Goal: Information Seeking & Learning: Check status

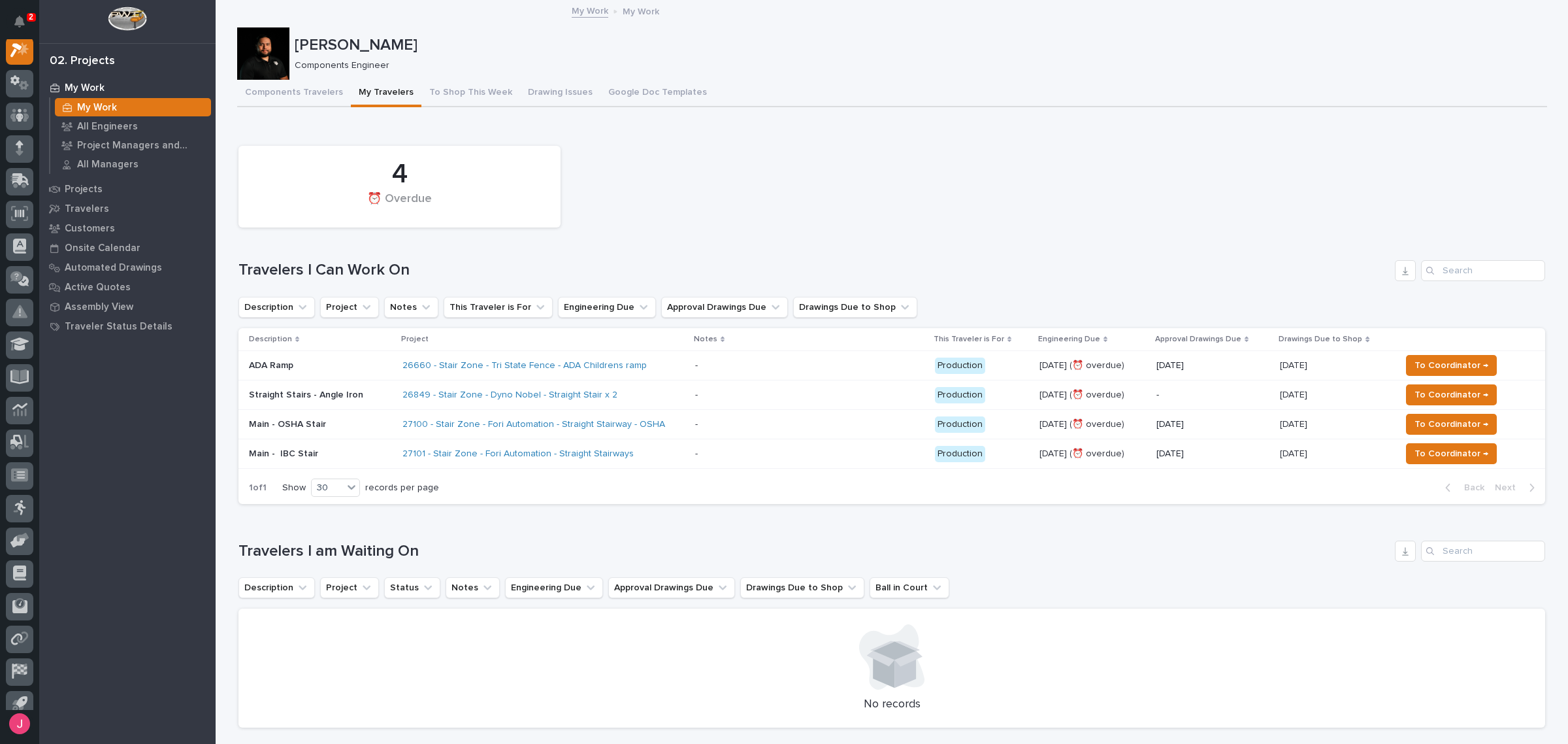
click at [1304, 401] on div "08/27/2025 08/27/2025" at bounding box center [1335, 396] width 110 height 22
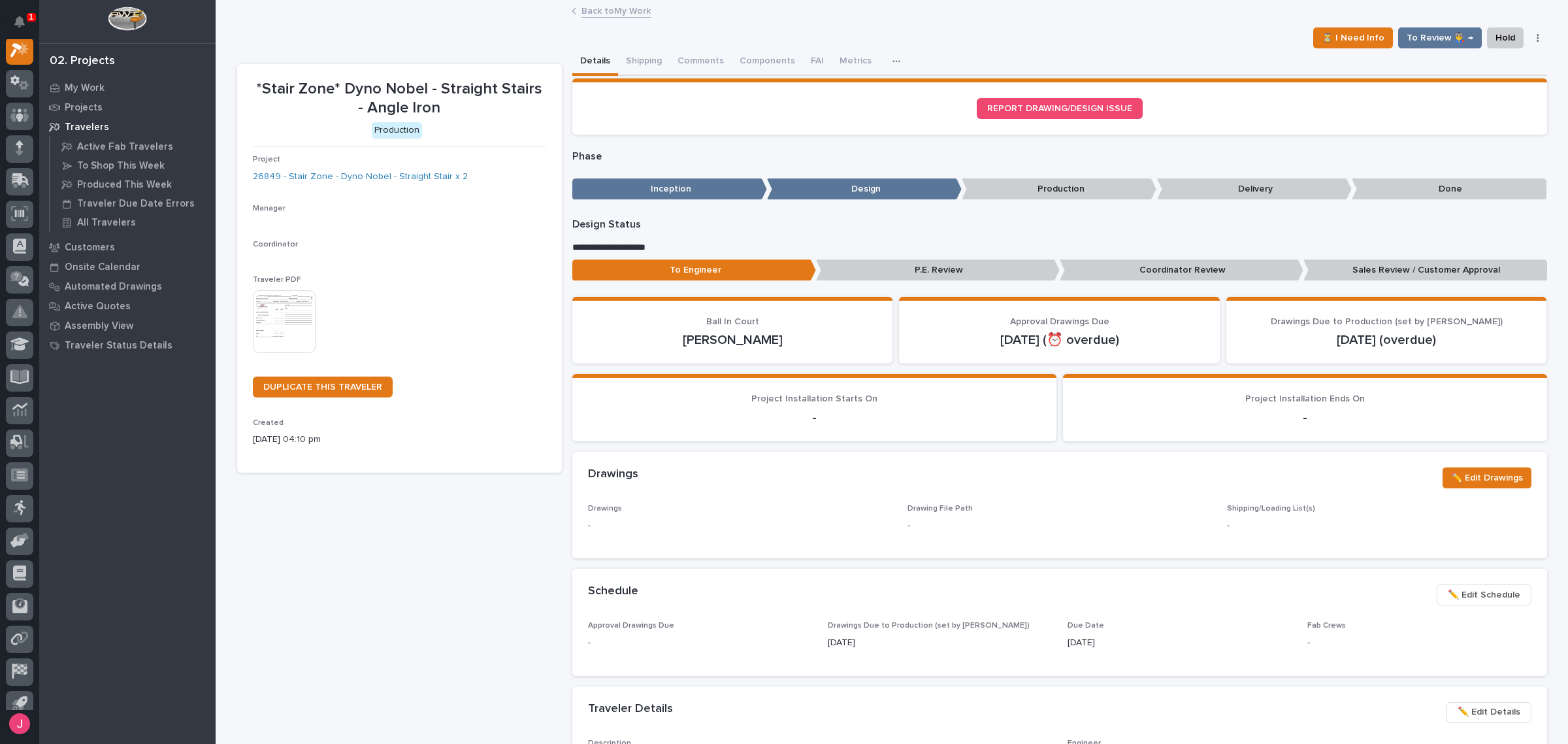
scroll to position [32, 0]
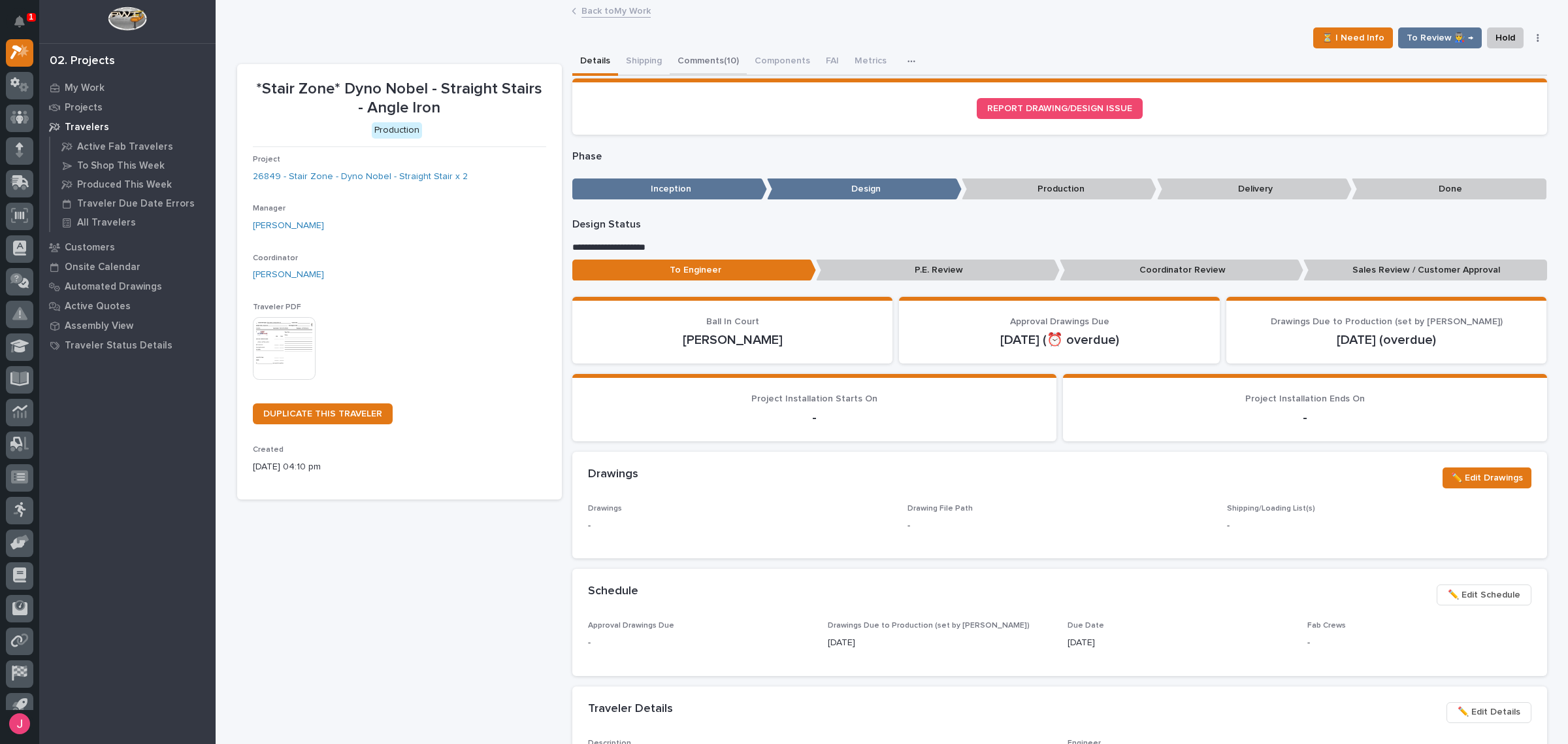
click at [727, 67] on button "Comments (10)" at bounding box center [708, 62] width 77 height 28
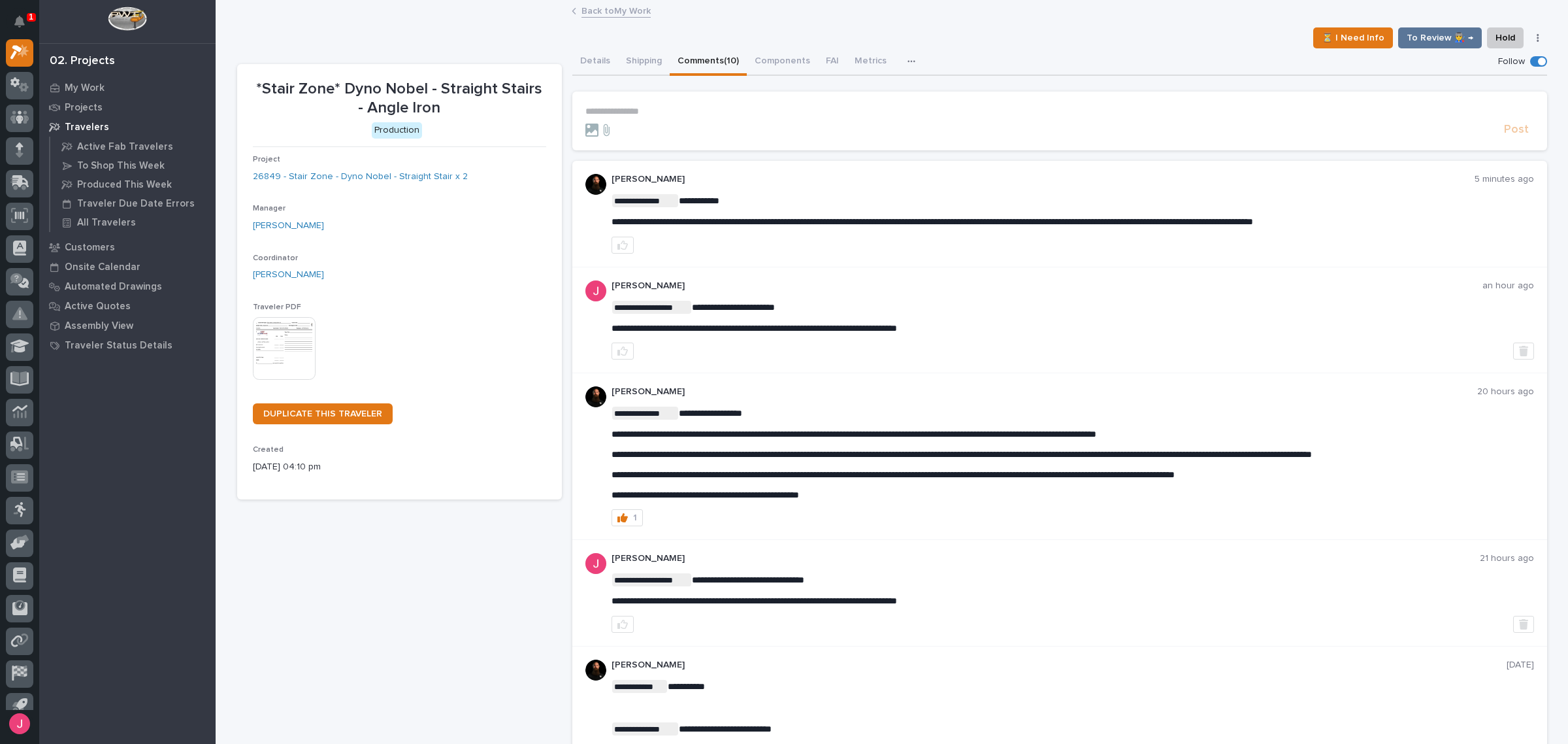
click at [598, 14] on link "Back to My Work" at bounding box center [616, 10] width 69 height 15
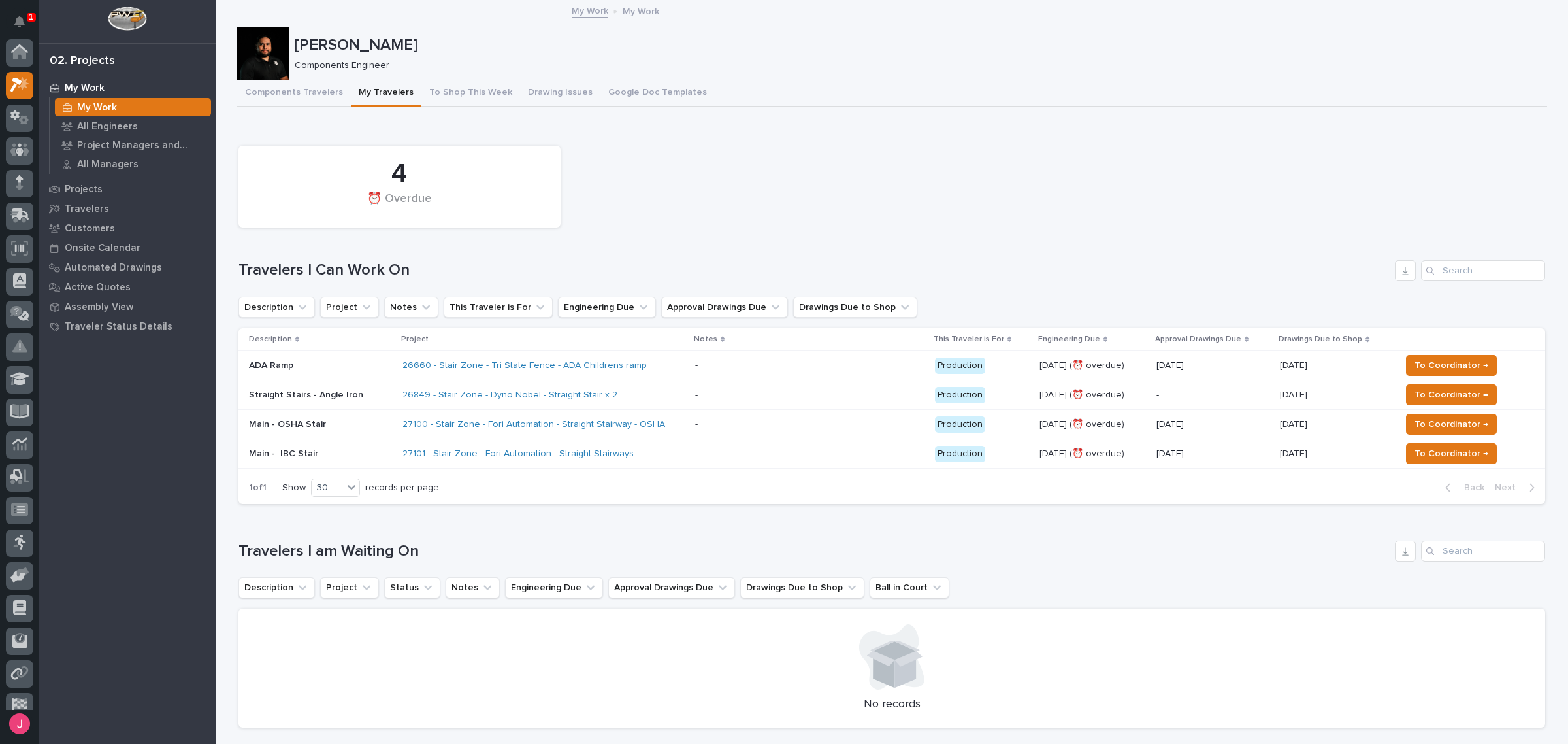
scroll to position [35, 0]
click at [703, 390] on p at bounding box center [809, 395] width 229 height 11
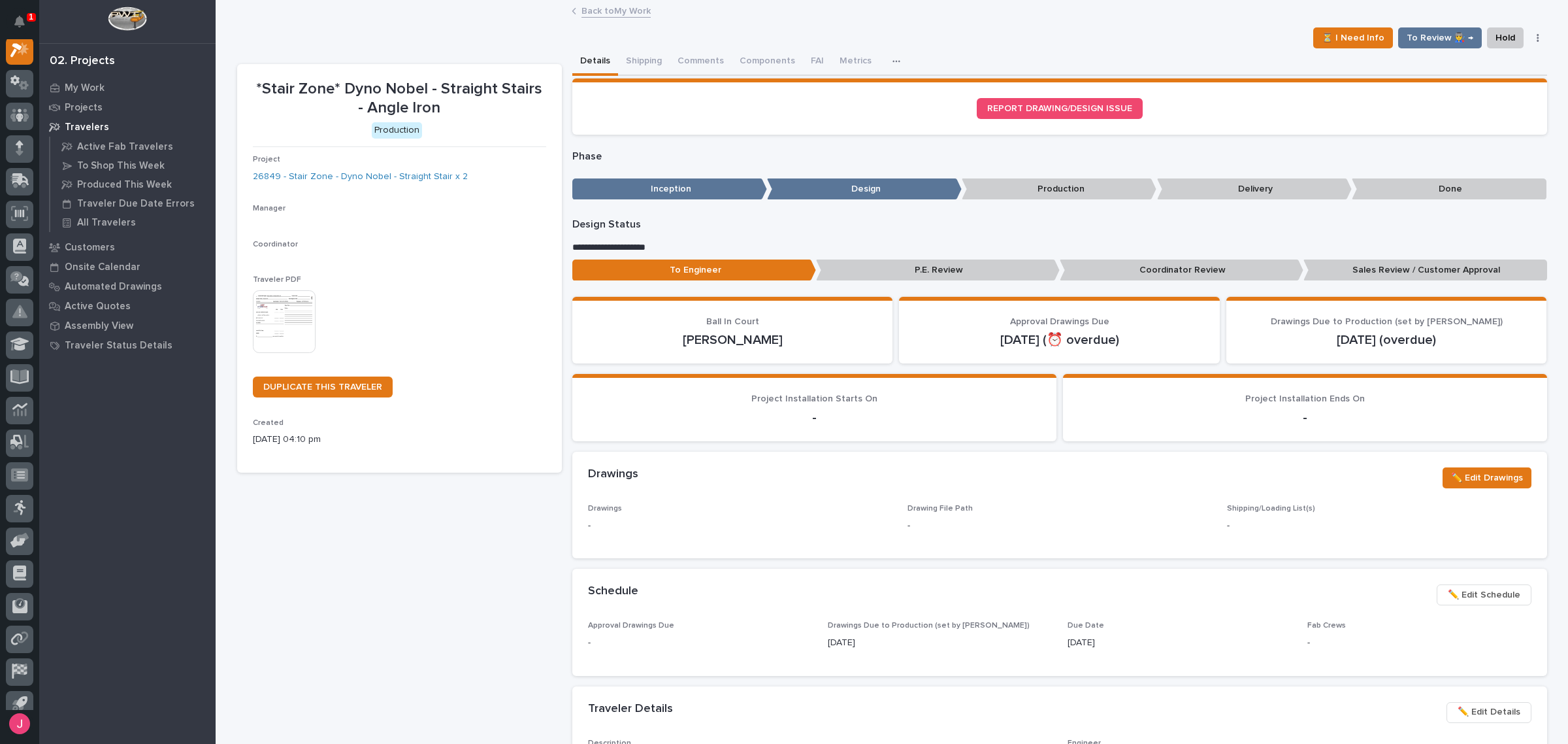
scroll to position [32, 0]
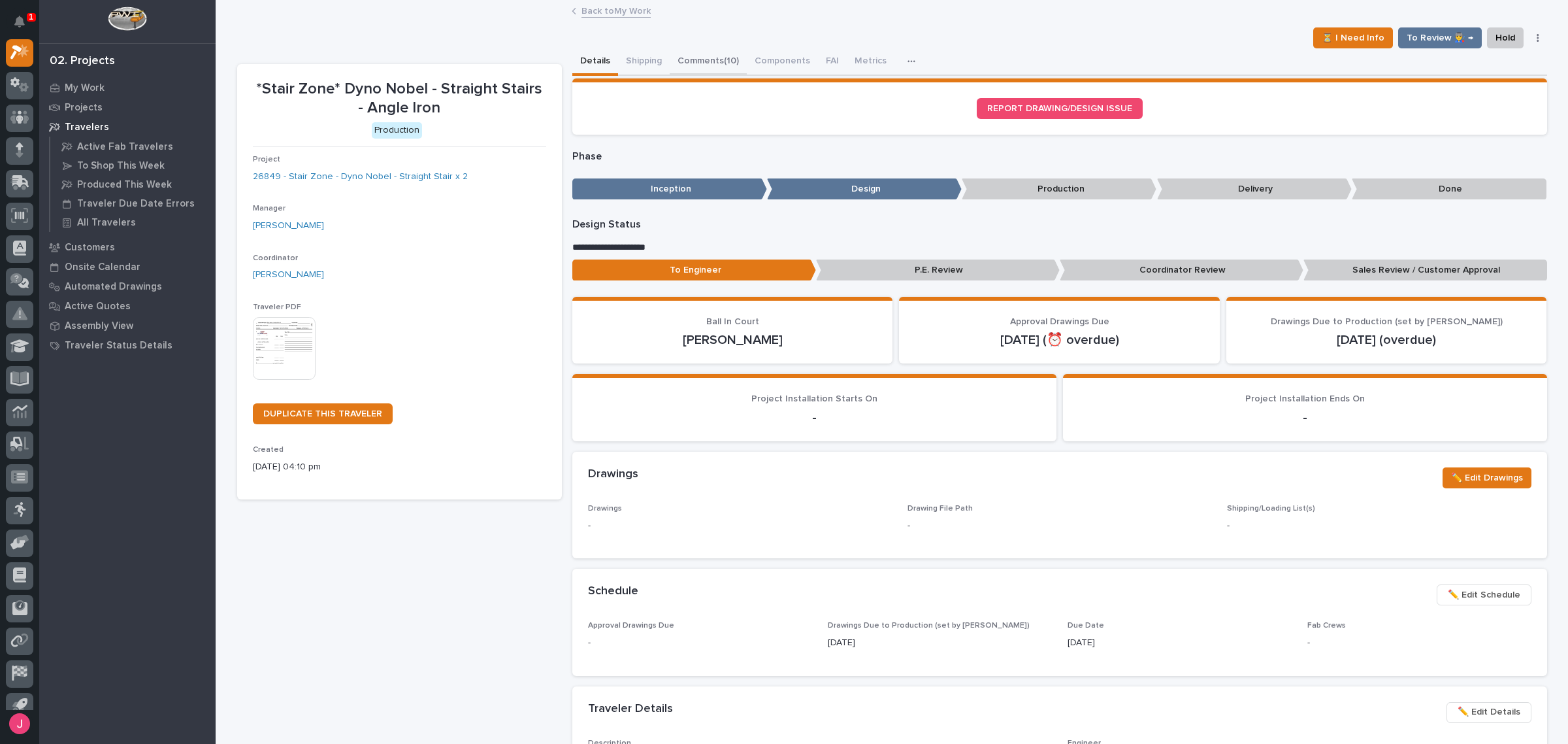
click at [717, 54] on button "Comments (10)" at bounding box center [708, 62] width 77 height 28
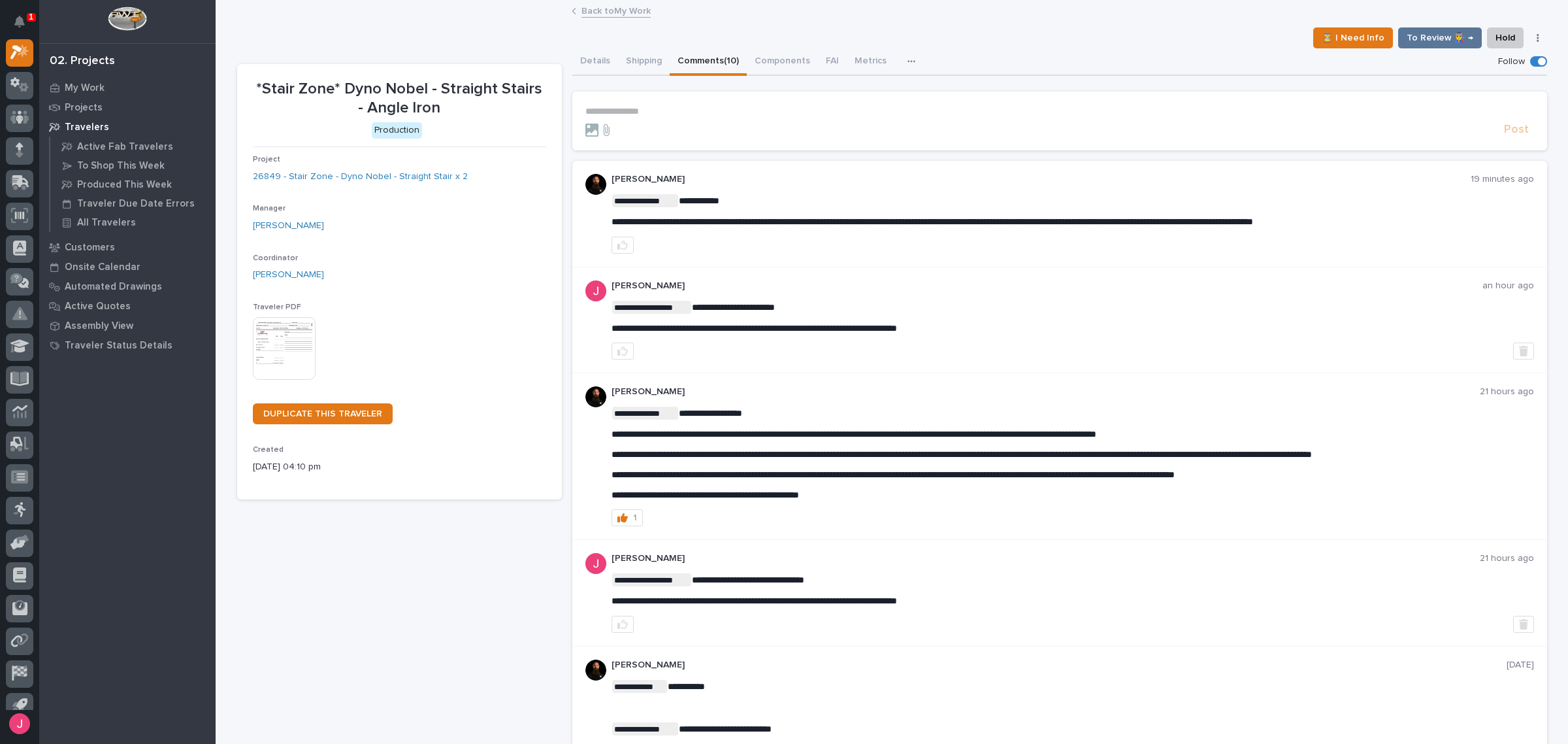
click at [717, 109] on p "**********" at bounding box center [1059, 111] width 949 height 11
click at [750, 111] on p "**********" at bounding box center [1059, 111] width 949 height 11
click at [677, 106] on p "**********" at bounding box center [1059, 111] width 949 height 11
click at [698, 31] on div "⏳ I Need Info To Review 👨‍🏭 → Hold Cancel Change Traveler Type Regenerate PDF G…" at bounding box center [892, 38] width 1310 height 21
drag, startPoint x: 673, startPoint y: 123, endPoint x: 681, endPoint y: 105, distance: 19.7
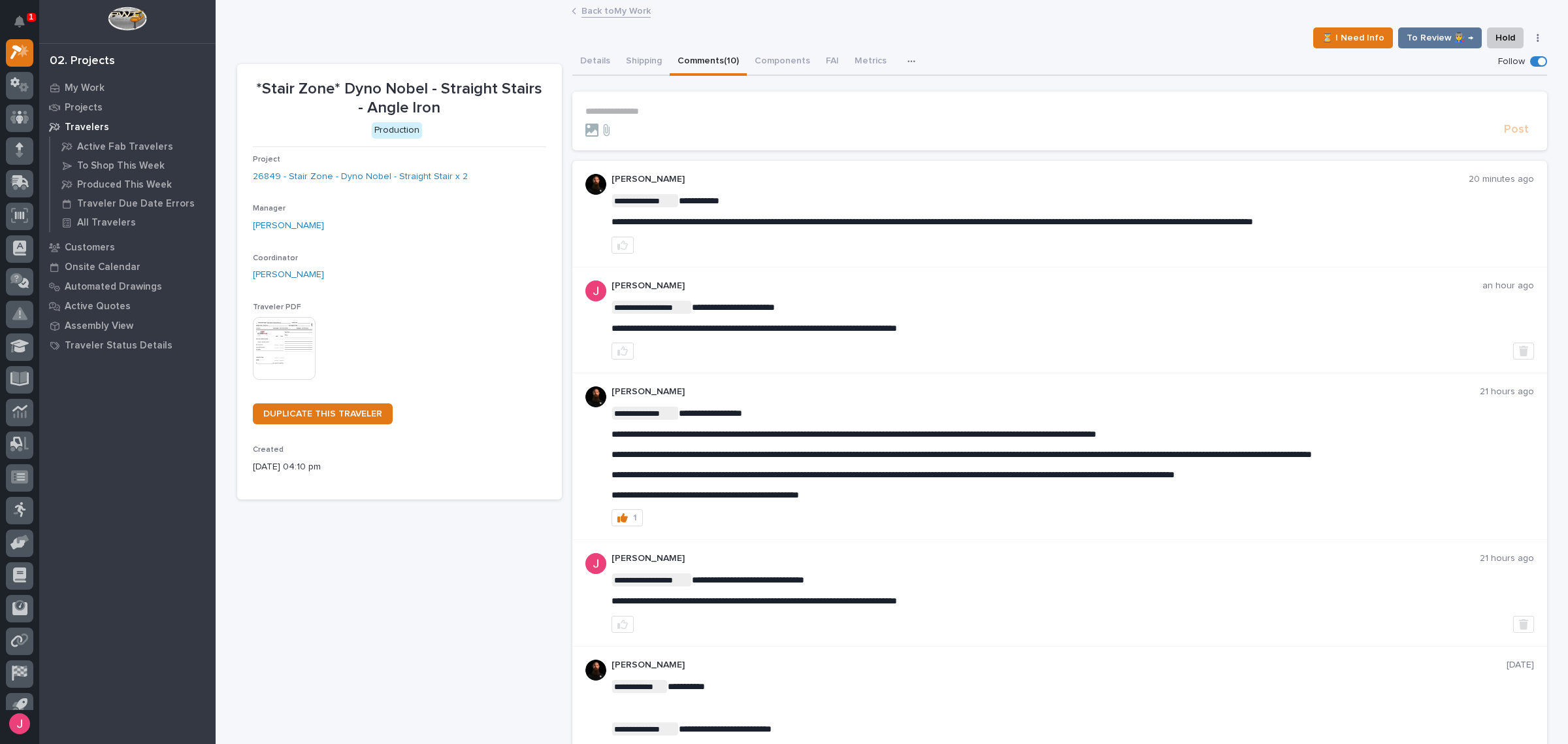
click at [674, 119] on form "**********" at bounding box center [1059, 121] width 949 height 32
click at [683, 103] on section "**********" at bounding box center [1059, 121] width 975 height 59
click at [666, 115] on p "**********" at bounding box center [1059, 111] width 949 height 11
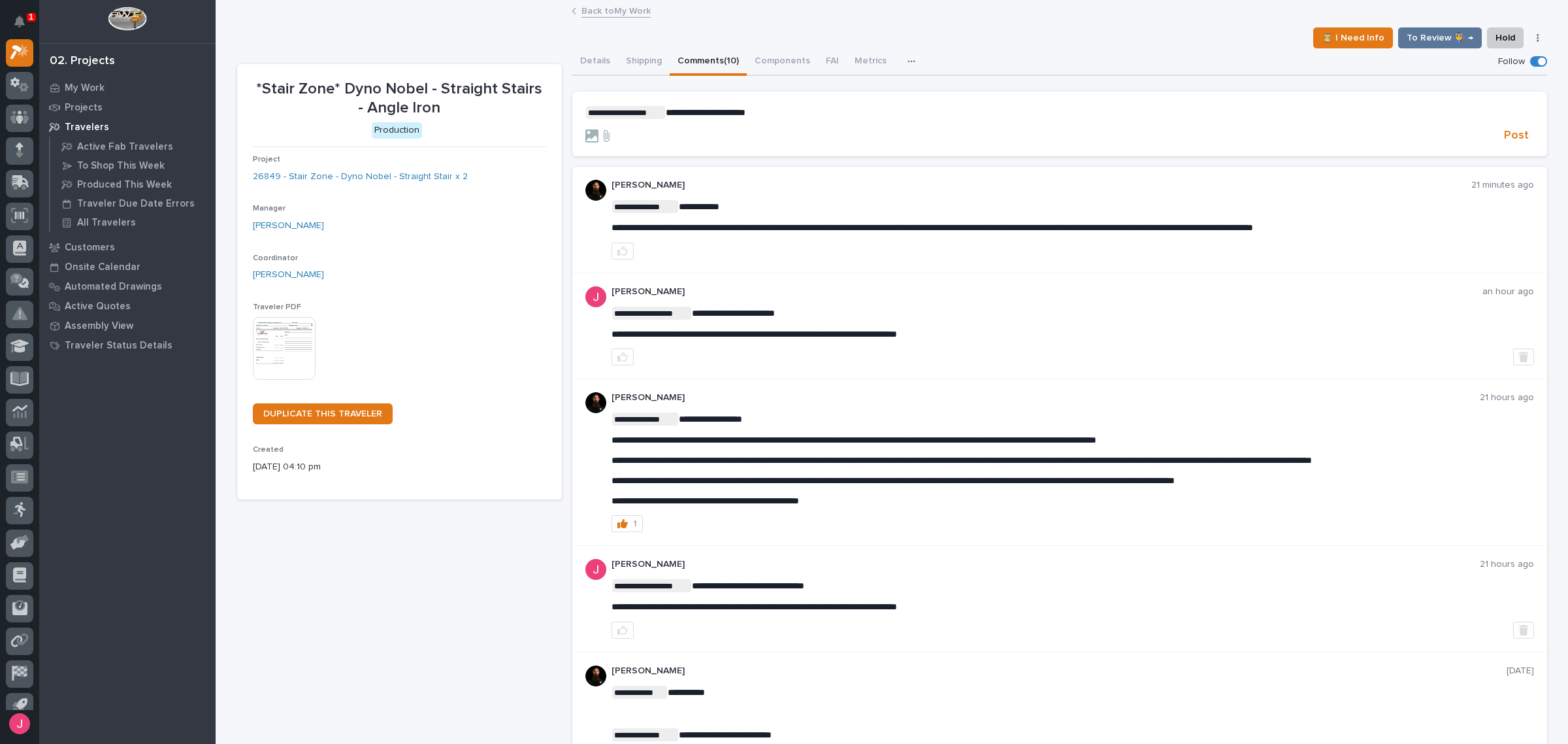
click at [814, 108] on p "**********" at bounding box center [1059, 112] width 949 height 13
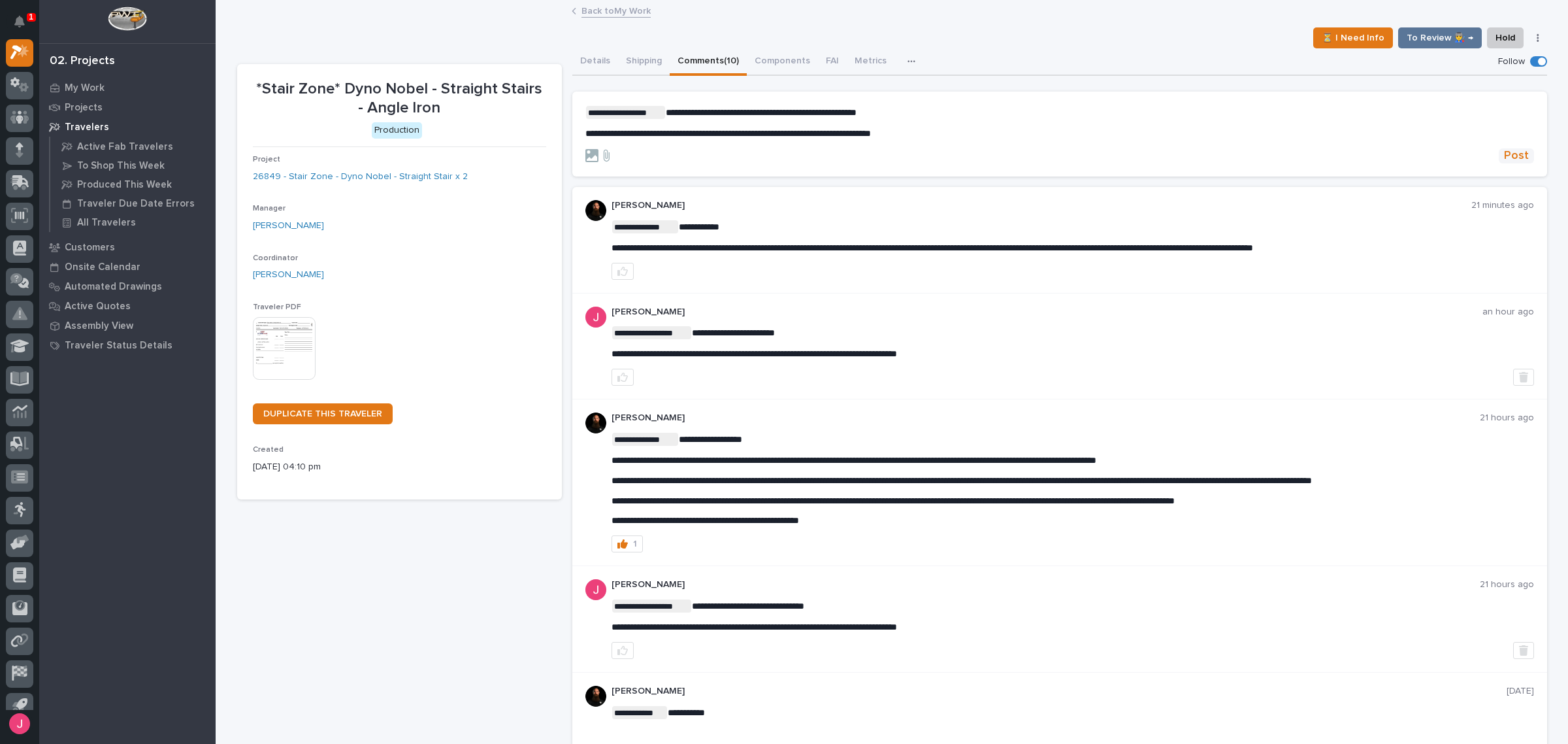
drag, startPoint x: 1503, startPoint y: 157, endPoint x: 1513, endPoint y: 160, distance: 10.4
click at [1504, 157] on span "Post" at bounding box center [1516, 156] width 25 height 15
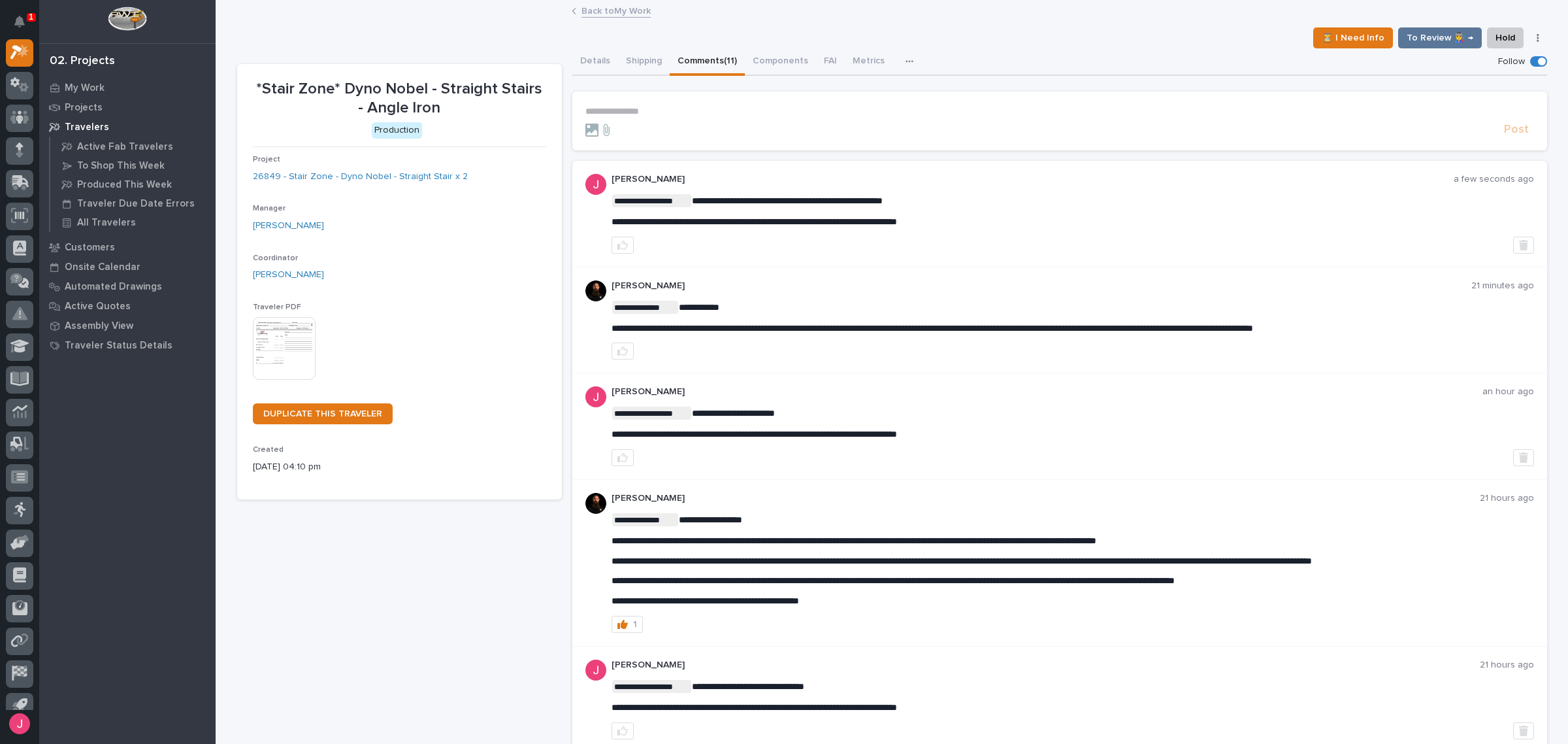
click at [616, 10] on link "Back to My Work" at bounding box center [616, 10] width 69 height 15
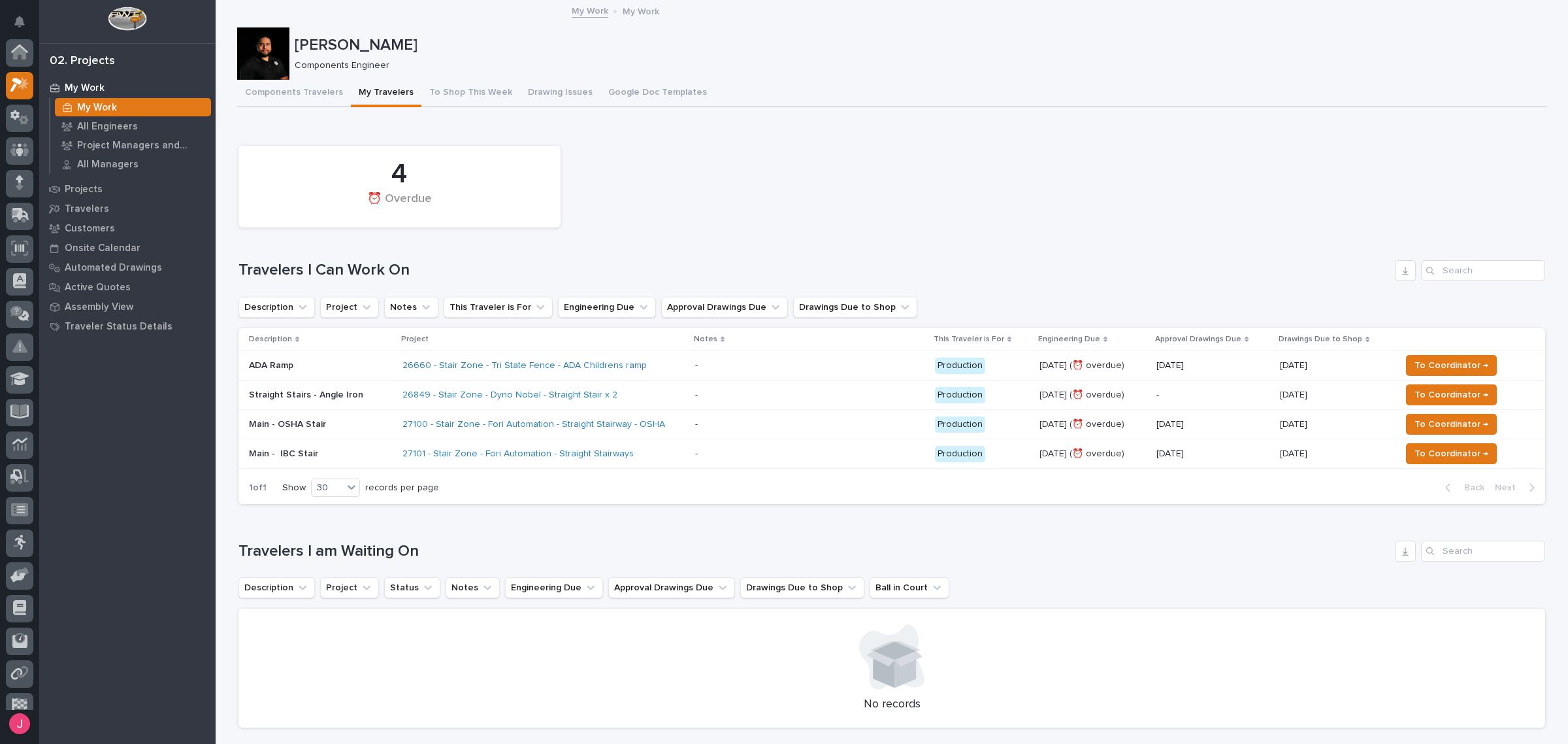
scroll to position [35, 0]
click at [1425, 389] on span "To Coordinator →" at bounding box center [1452, 395] width 74 height 15
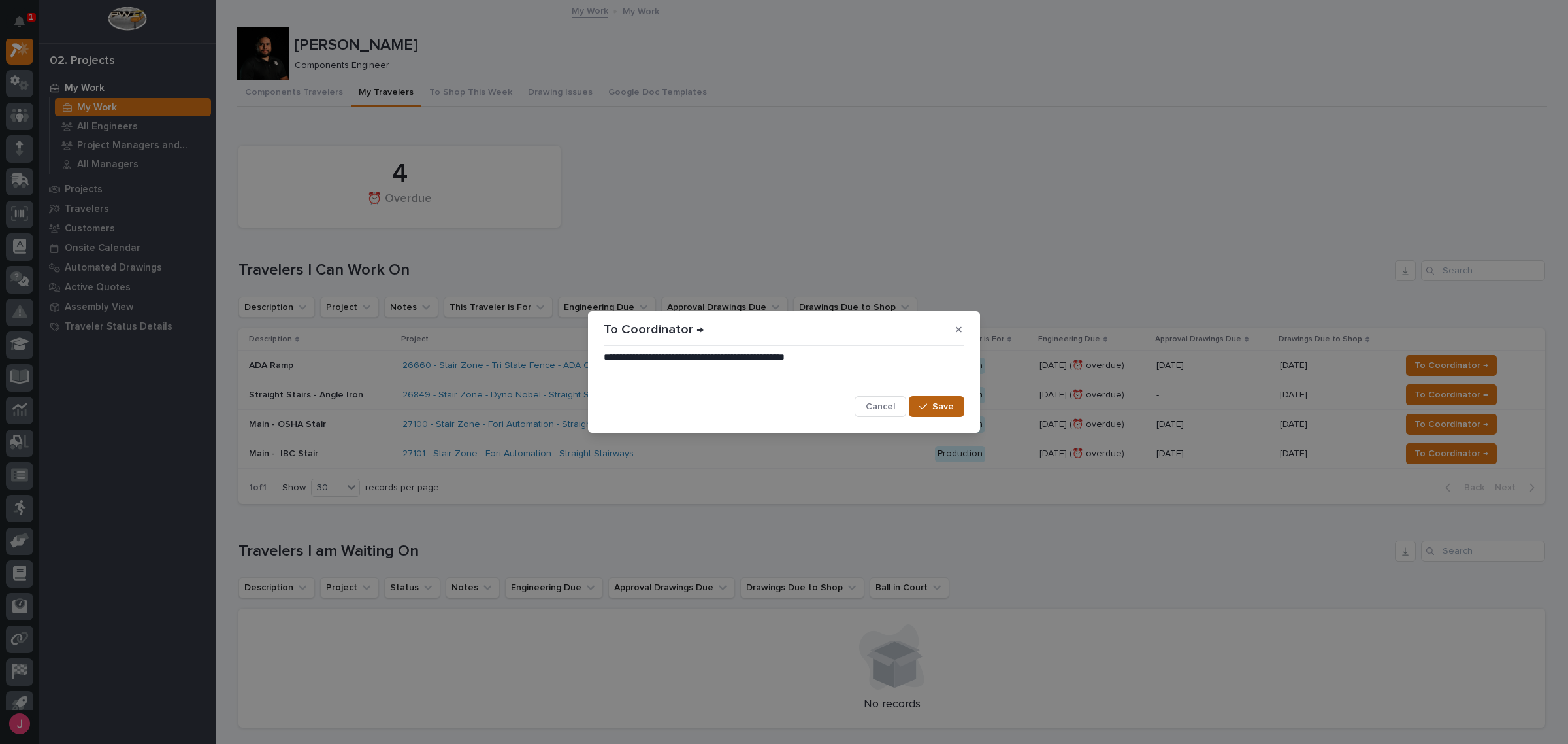
click at [952, 406] on span "Save" at bounding box center [943, 406] width 22 height 12
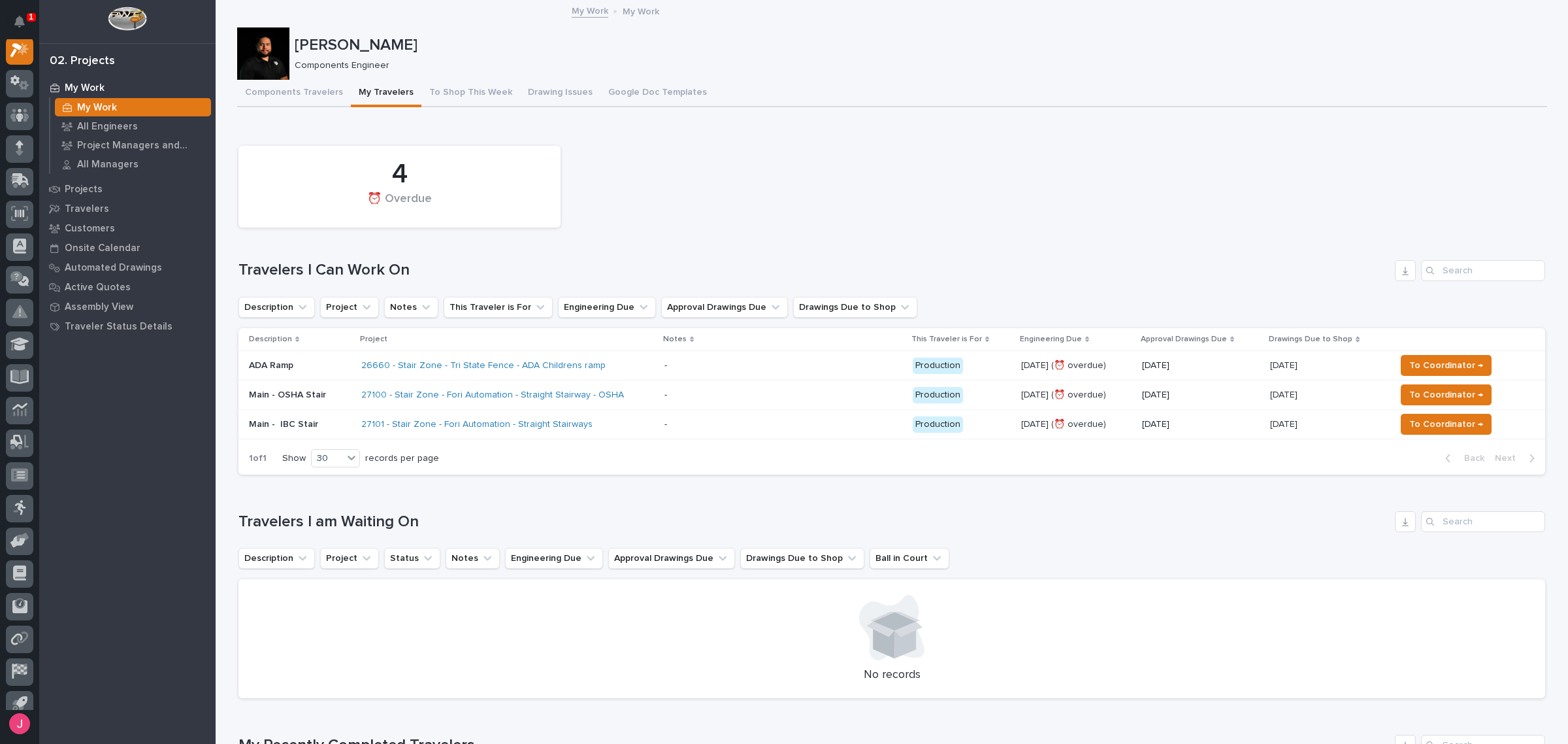
click at [896, 170] on div "4 ⏰ Overdue" at bounding box center [891, 187] width 1320 height 95
click at [15, 19] on icon "Notifications" at bounding box center [20, 21] width 11 height 12
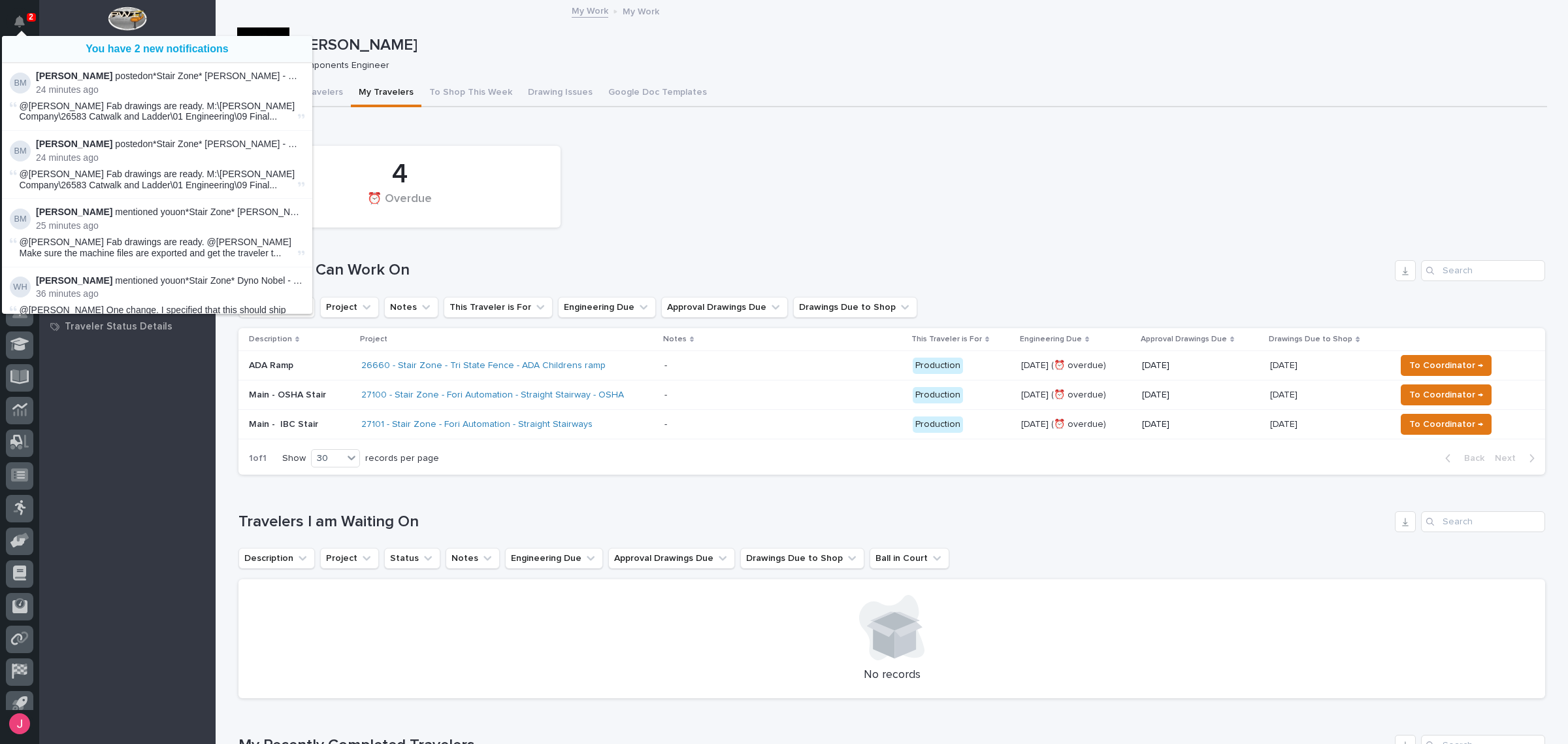
scroll to position [32, 0]
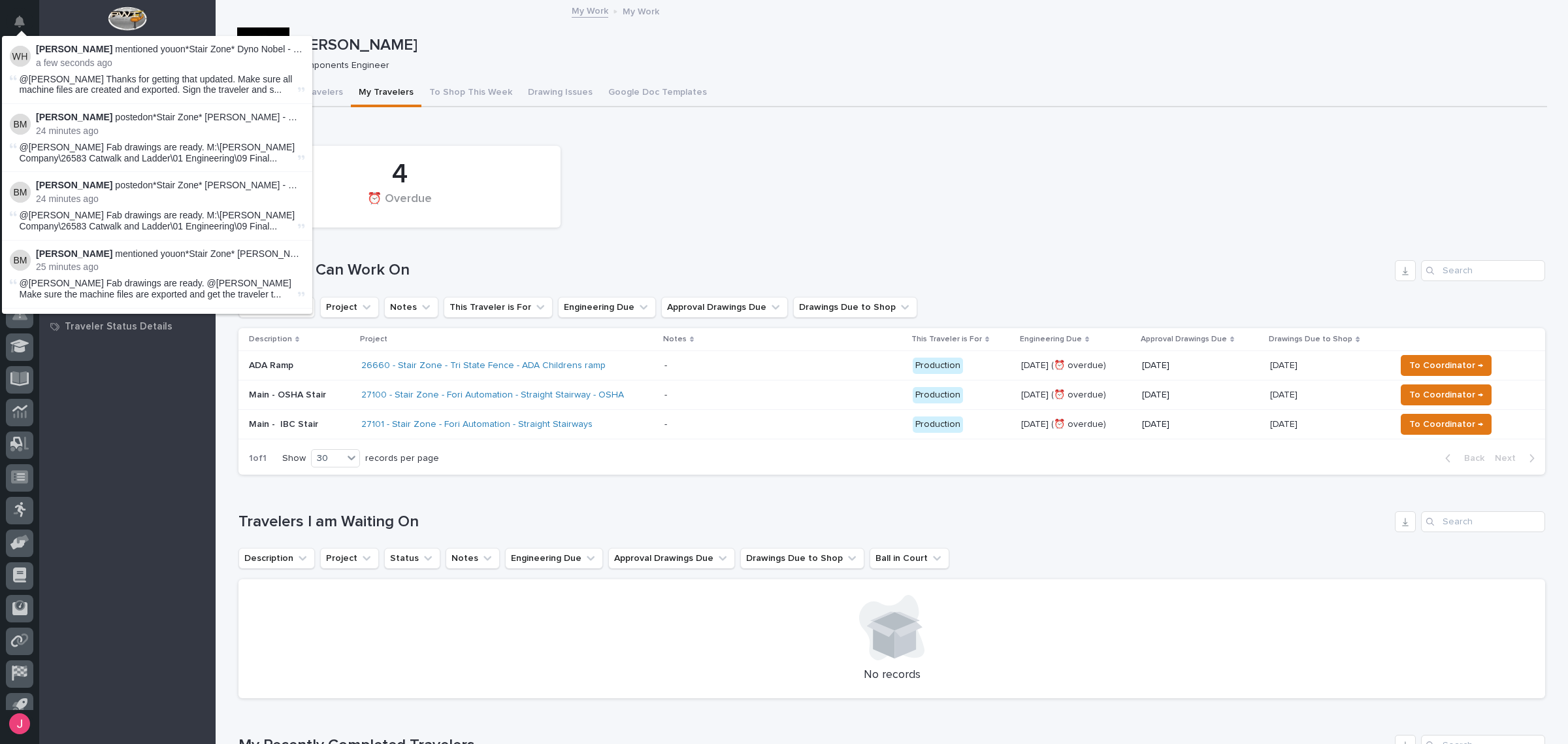
click at [942, 221] on div "4 ⏰ Overdue" at bounding box center [891, 187] width 1320 height 95
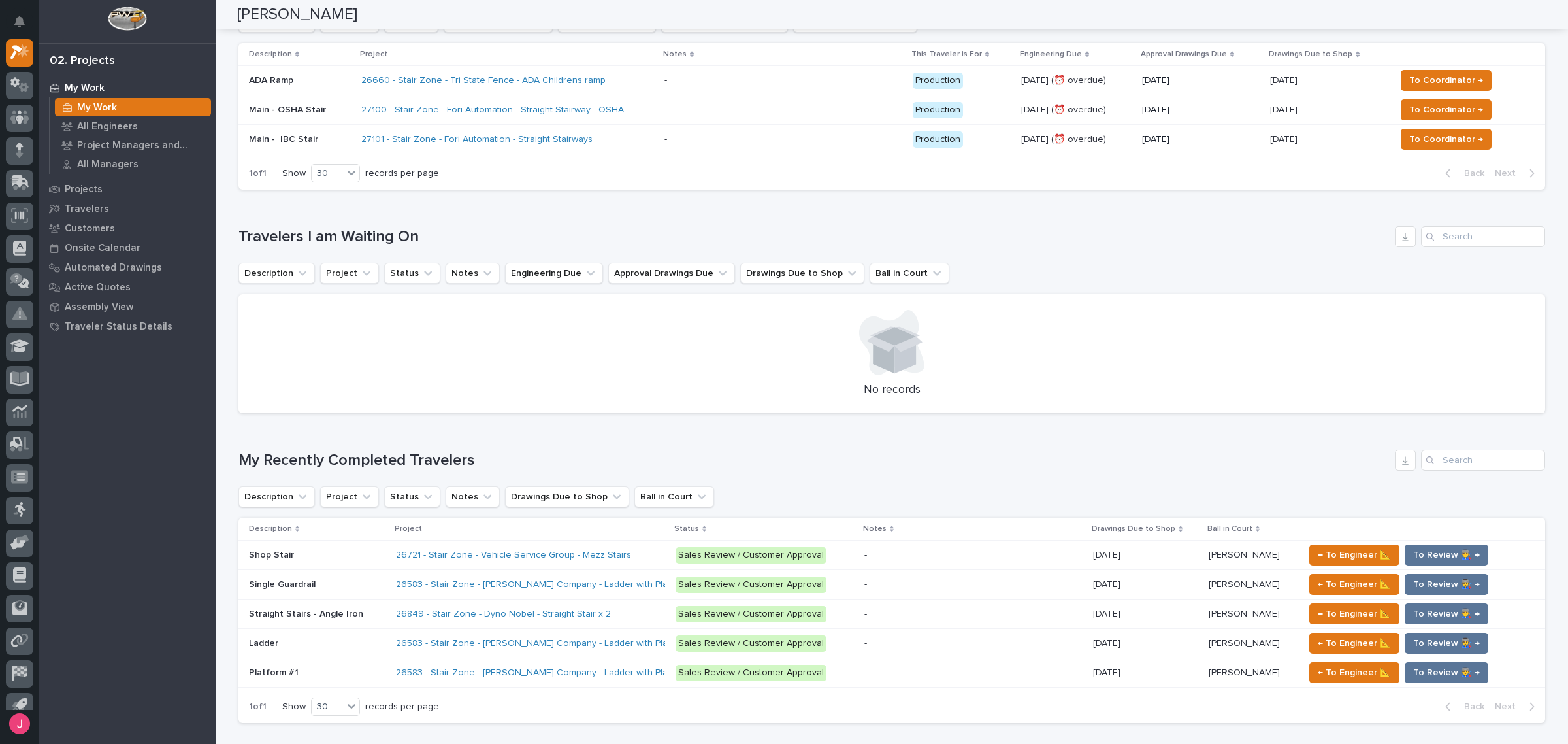
scroll to position [409, 0]
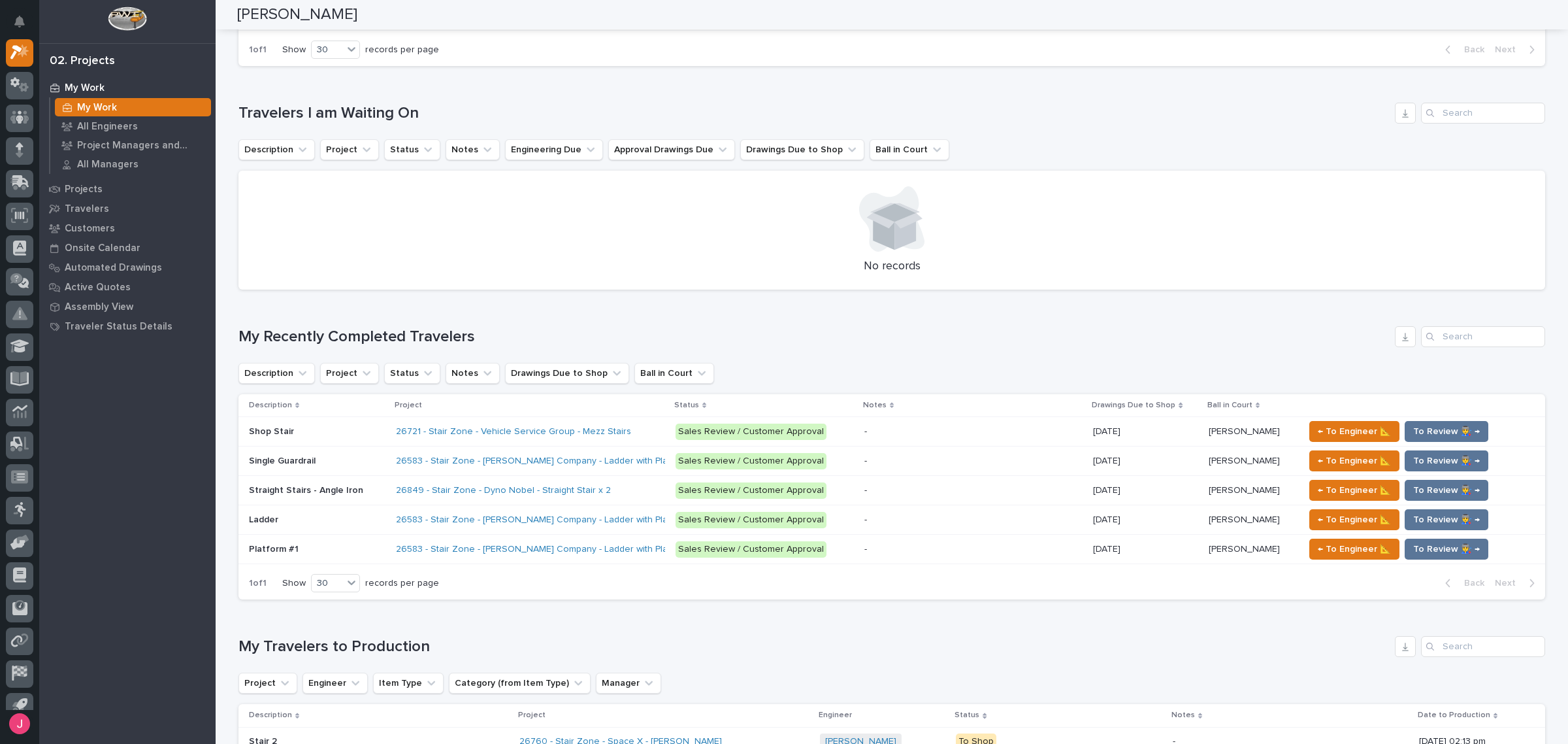
click at [840, 428] on p "Sales Review / Customer Approval" at bounding box center [764, 431] width 178 height 16
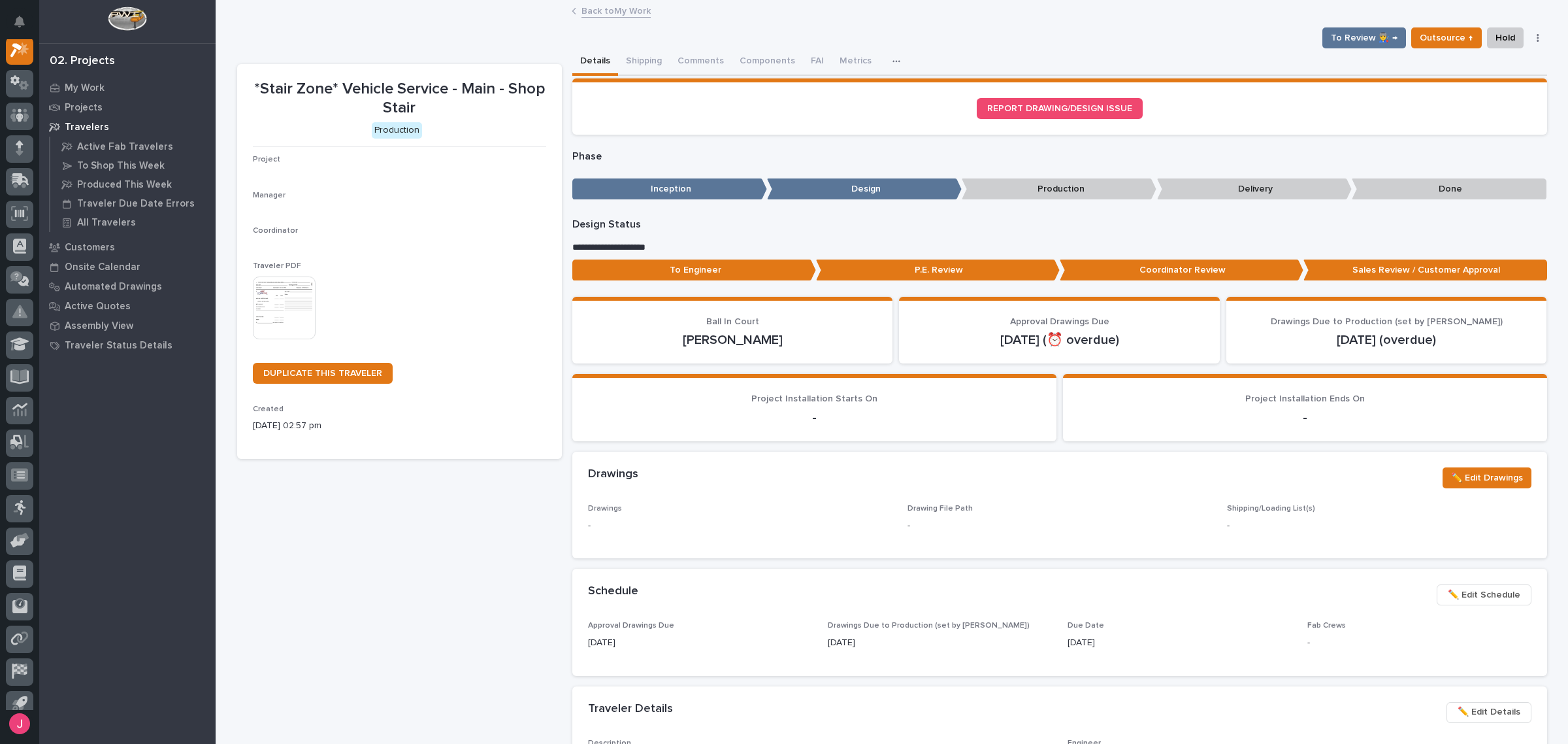
scroll to position [32, 0]
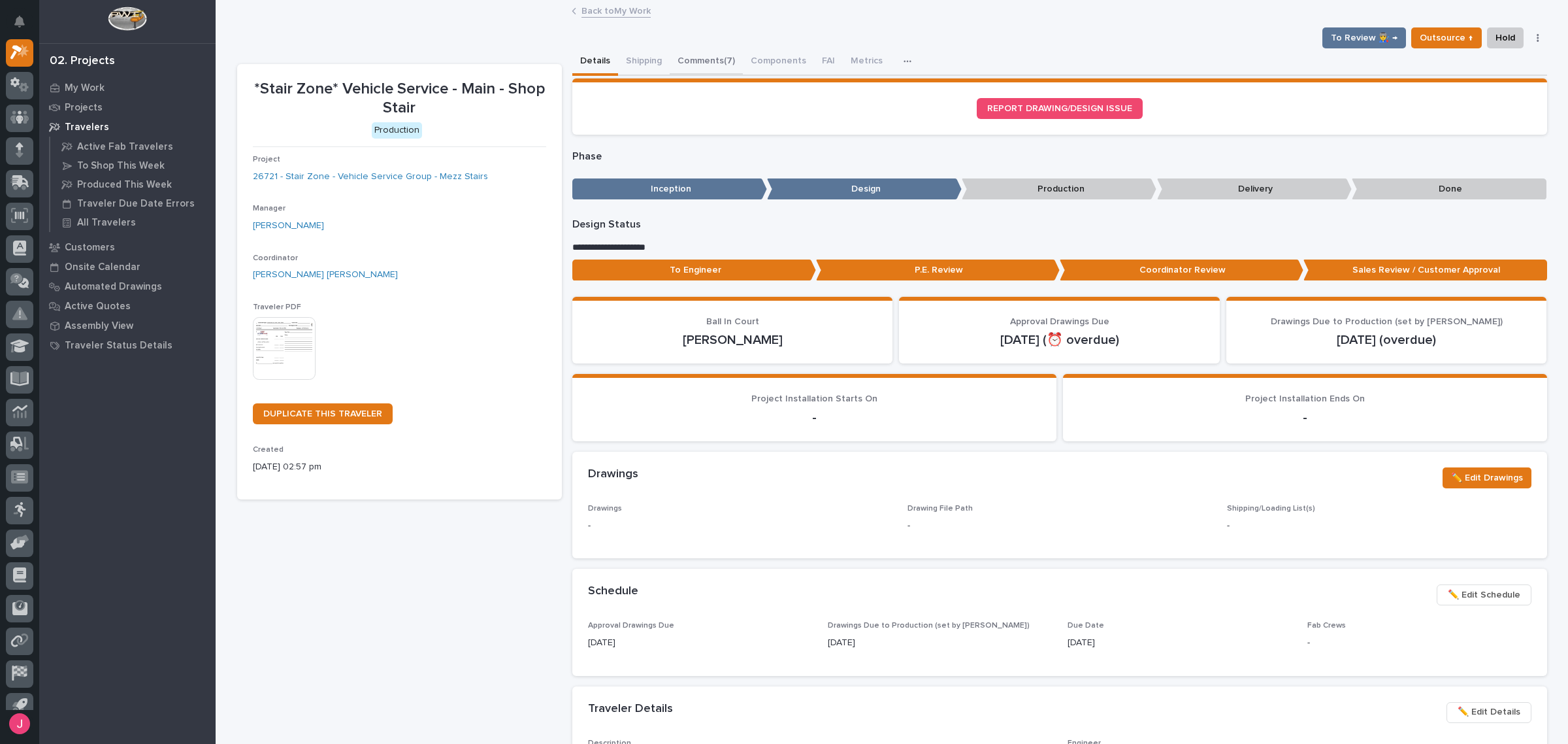
click at [681, 62] on button "Comments (7)" at bounding box center [706, 62] width 73 height 28
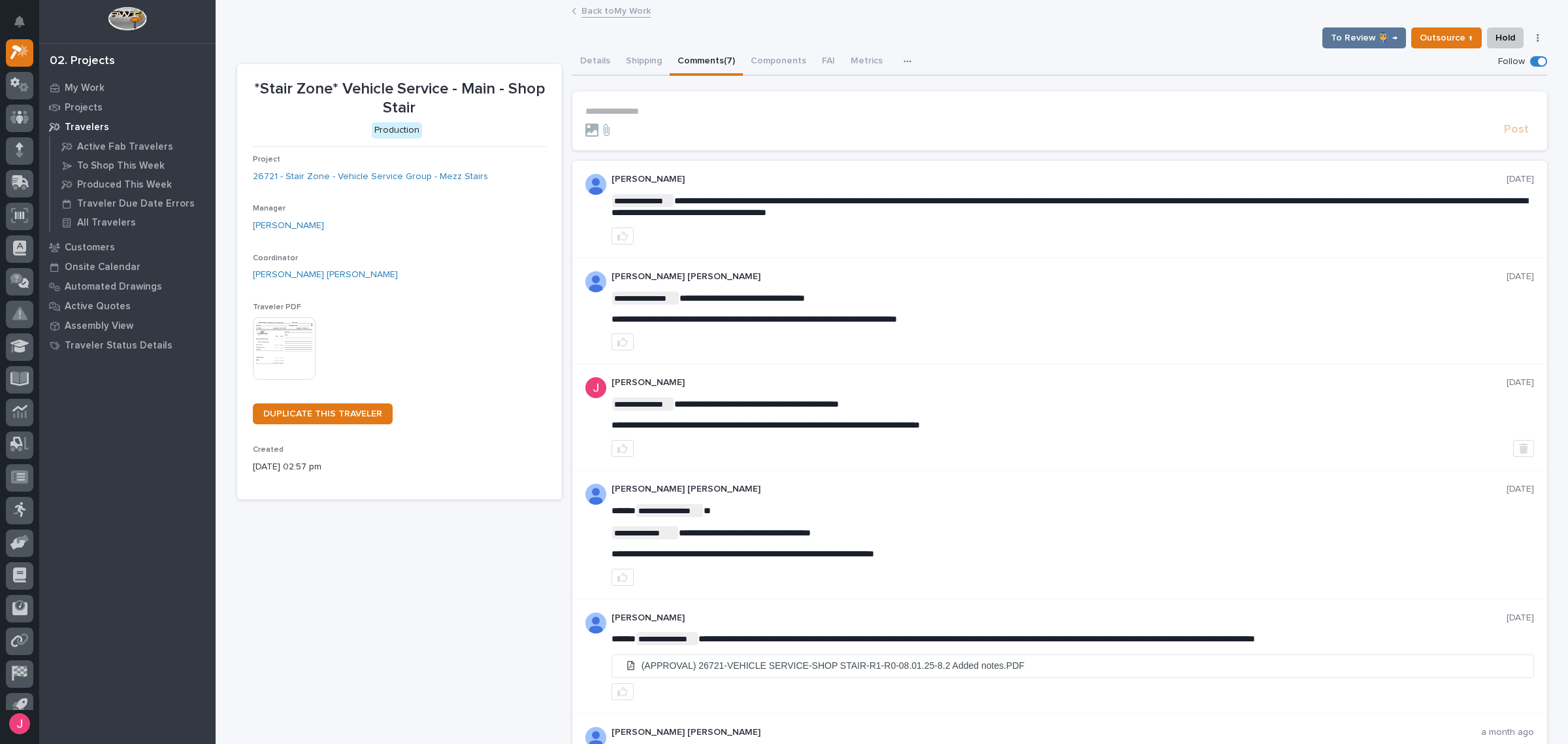
drag, startPoint x: 730, startPoint y: 201, endPoint x: 1015, endPoint y: 203, distance: 285.0
drag, startPoint x: 1043, startPoint y: 201, endPoint x: 1227, endPoint y: 204, distance: 184.0
click at [1145, 200] on span "**********" at bounding box center [1069, 206] width 916 height 21
click at [1318, 207] on p "**********" at bounding box center [1073, 206] width 922 height 24
click at [1305, 216] on p "**********" at bounding box center [1073, 206] width 922 height 24
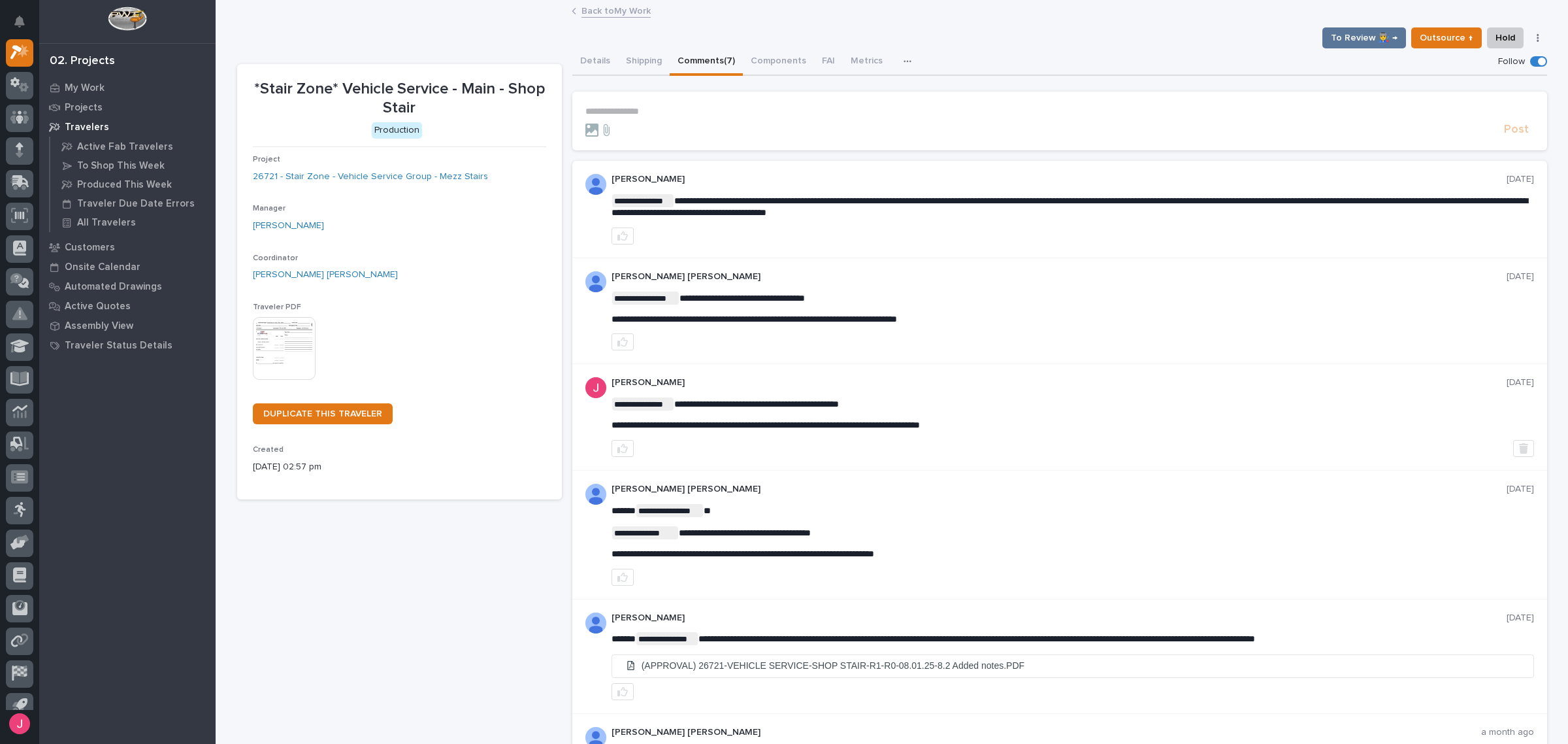
click at [599, 14] on link "Back to My Work" at bounding box center [616, 10] width 69 height 15
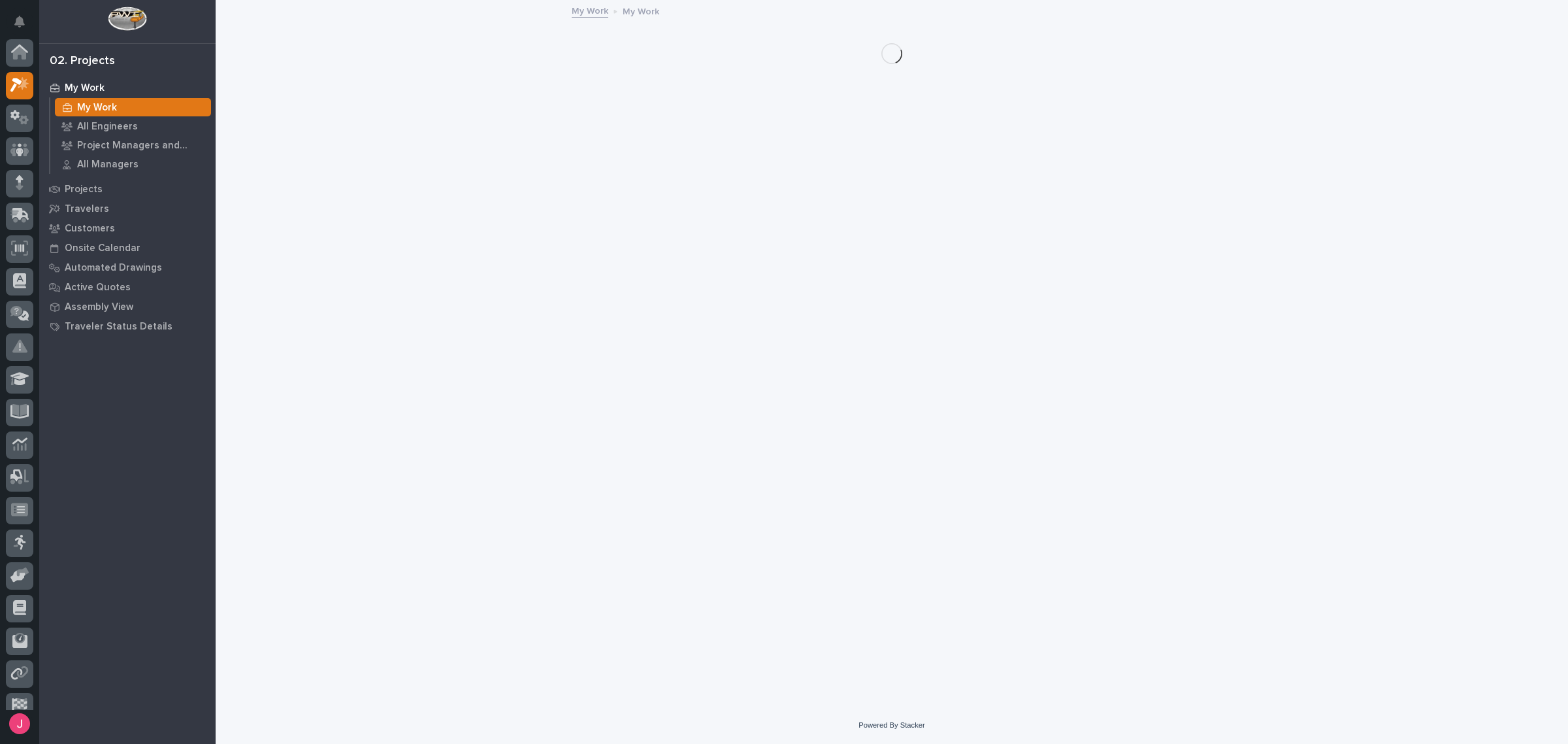
scroll to position [35, 0]
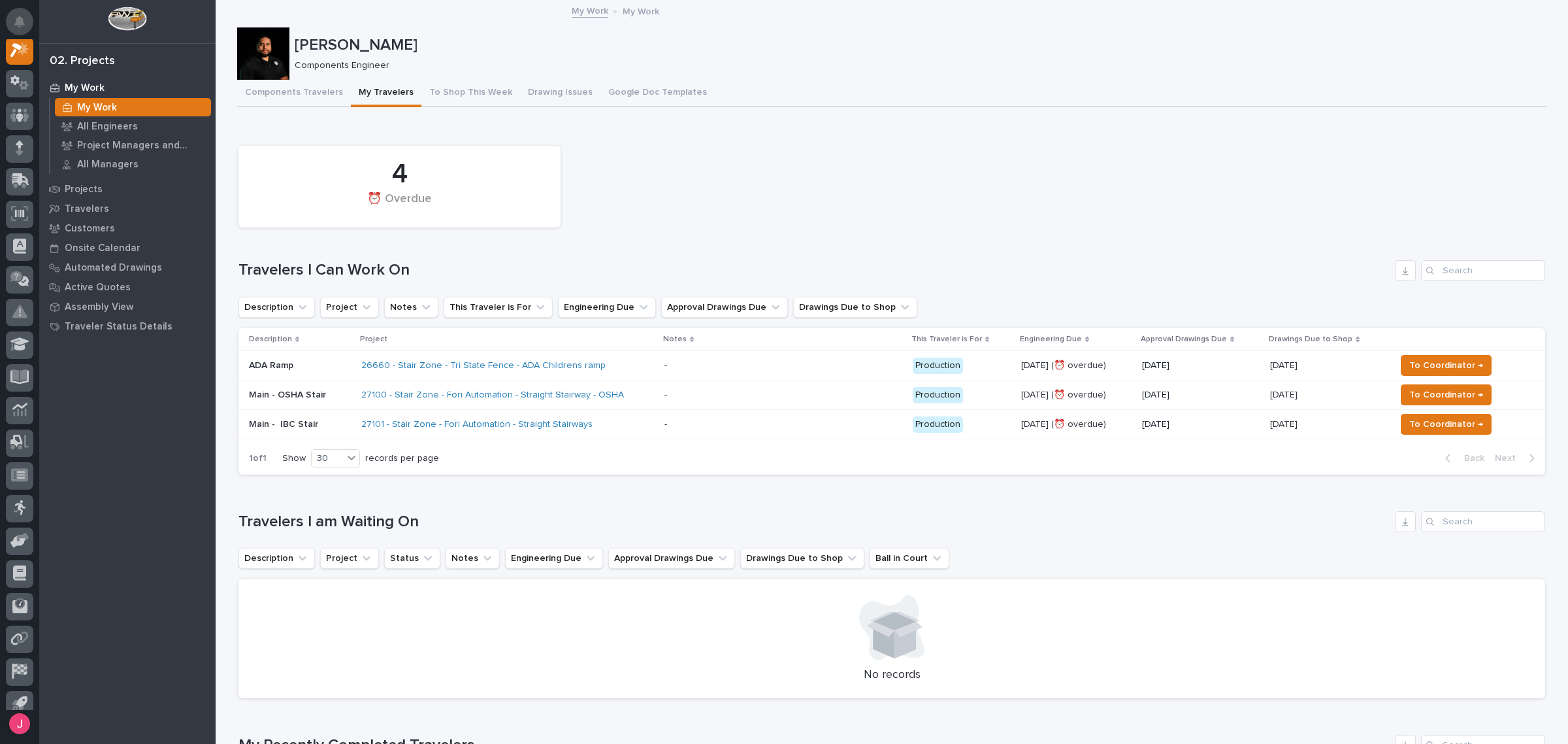
click at [6, 18] on button "Notifications" at bounding box center [20, 22] width 28 height 28
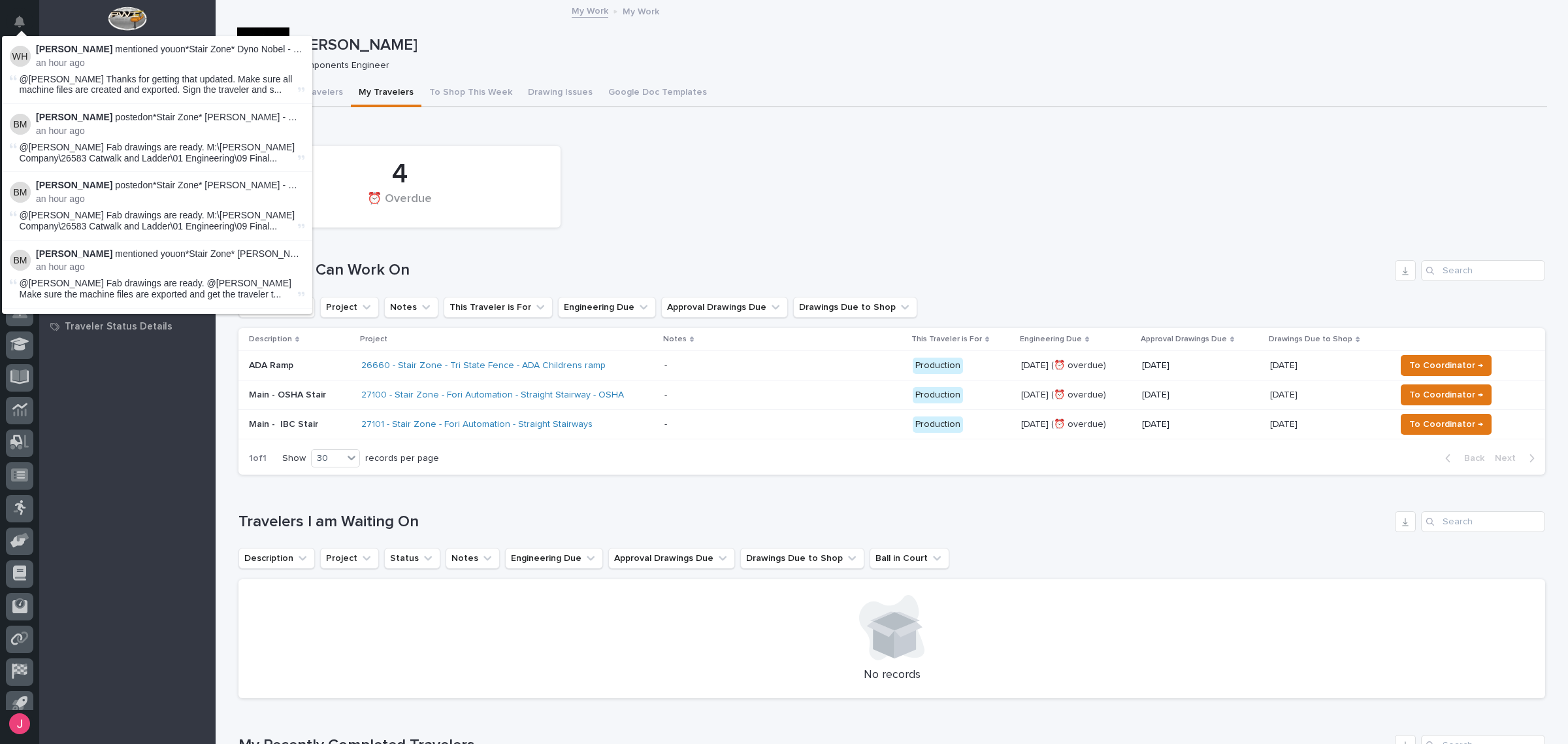
scroll to position [32, 0]
drag, startPoint x: 1187, startPoint y: 148, endPoint x: 909, endPoint y: 231, distance: 290.1
click at [1186, 148] on div "4 ⏰ Overdue" at bounding box center [891, 187] width 1320 height 95
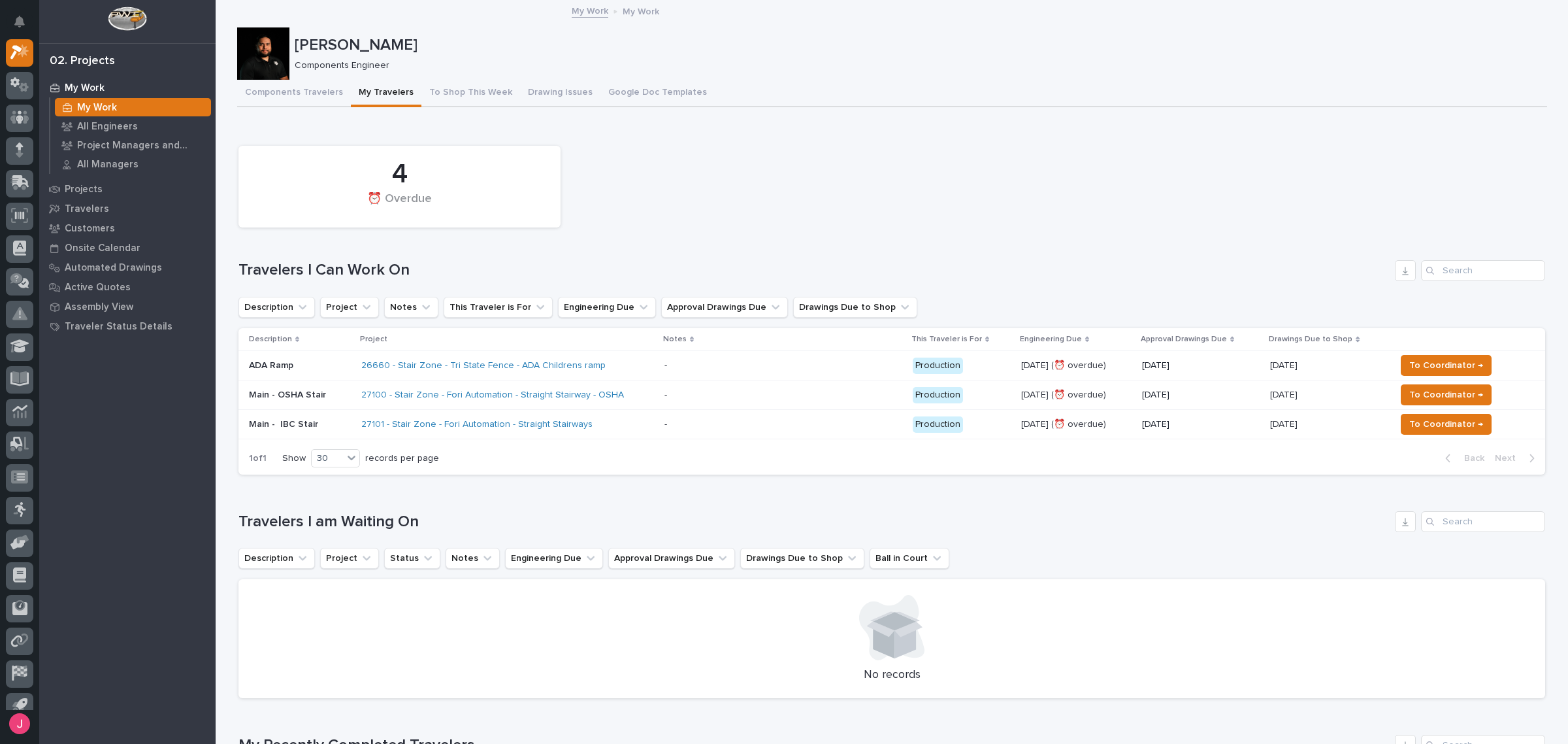
click at [677, 177] on div "4 ⏰ Overdue" at bounding box center [891, 187] width 1320 height 95
click at [982, 170] on div "4 ⏰ Overdue" at bounding box center [891, 187] width 1320 height 95
drag, startPoint x: 952, startPoint y: 206, endPoint x: 944, endPoint y: 230, distance: 25.3
click at [955, 204] on div "4 ⏰ Overdue" at bounding box center [891, 187] width 1320 height 95
click at [19, 24] on icon "Notifications" at bounding box center [20, 21] width 11 height 12
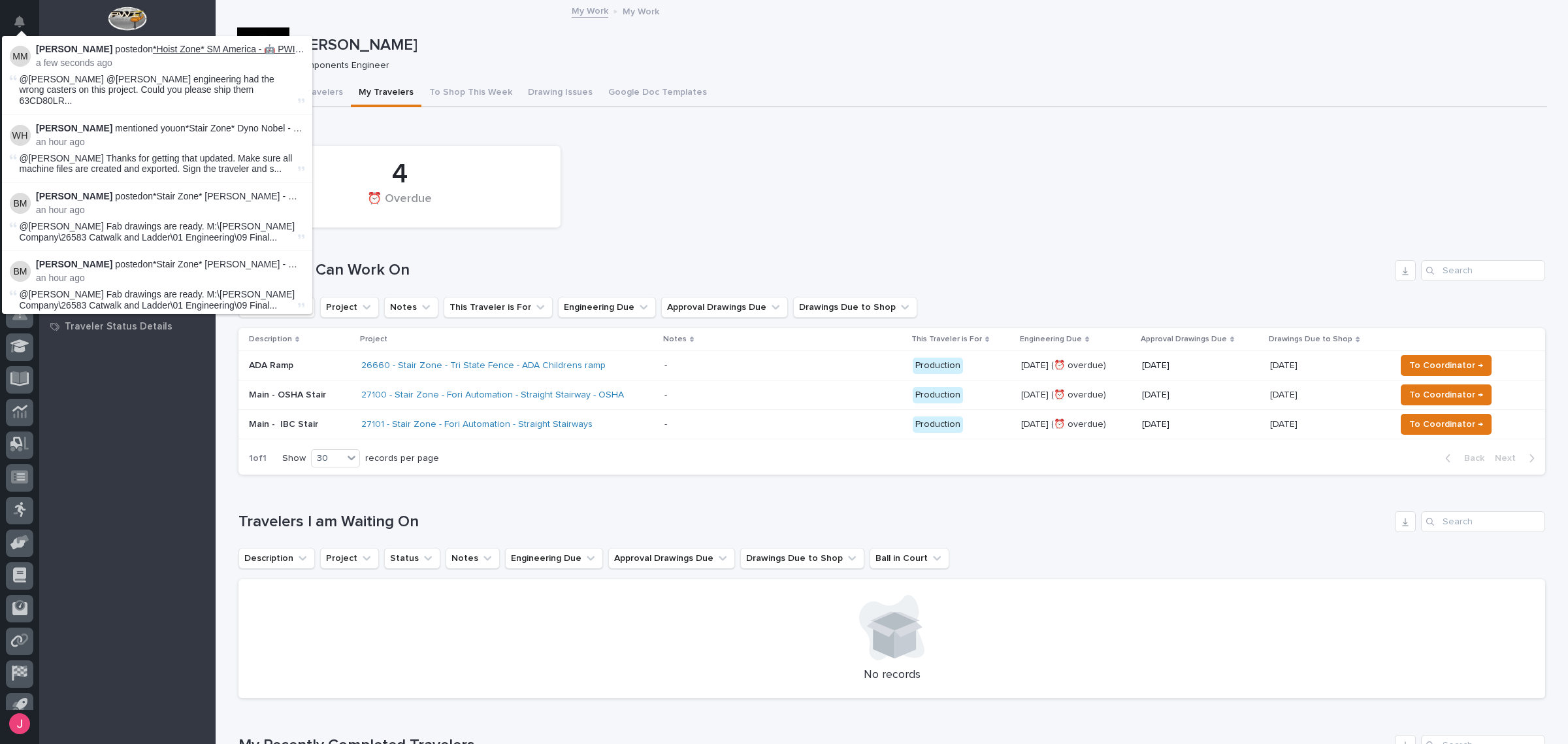
click at [236, 45] on link "*Hoist Zone* SM America - 🤖 PWI UltraLite Telescoping Gantry Crane (12' – 16' H…" at bounding box center [343, 49] width 381 height 11
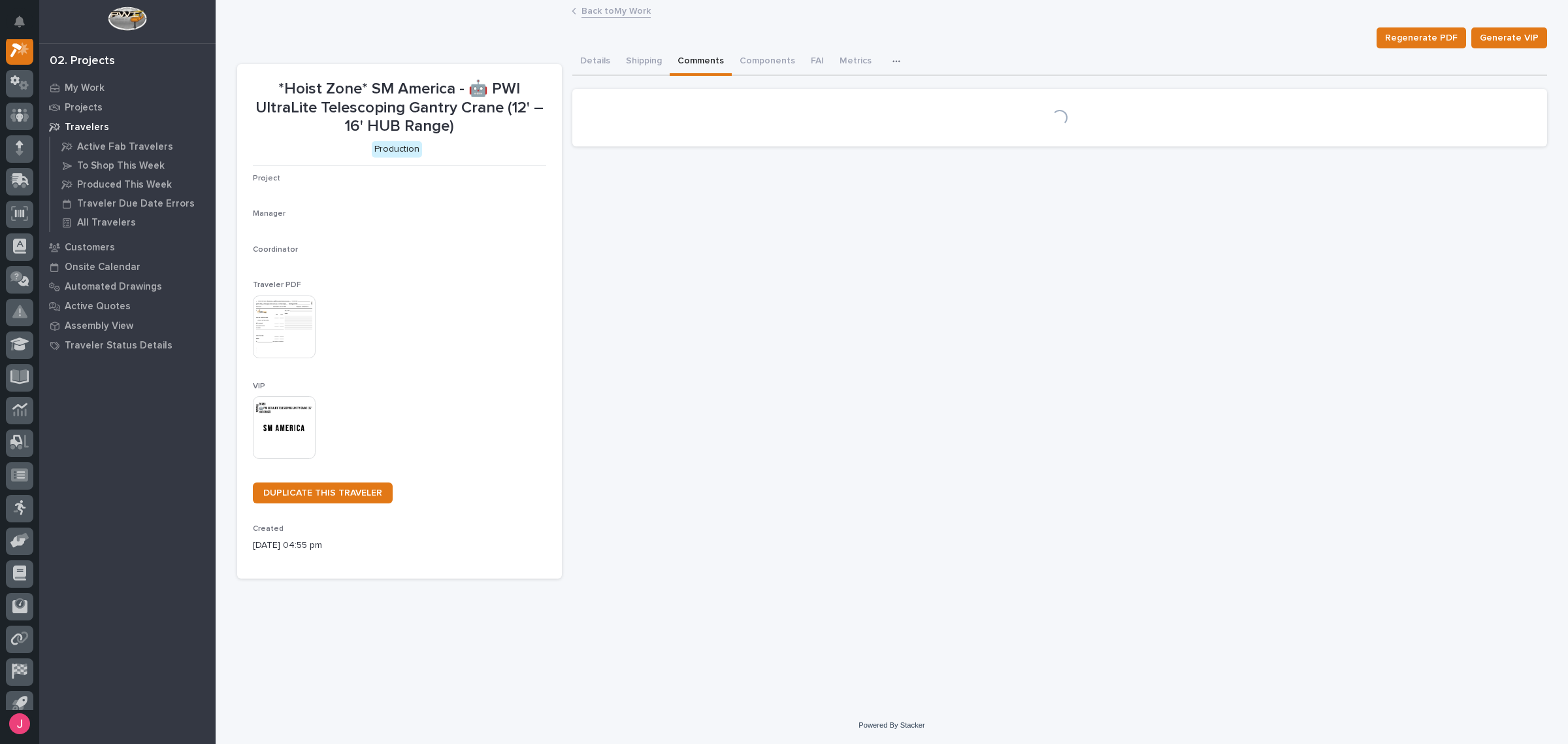
scroll to position [32, 0]
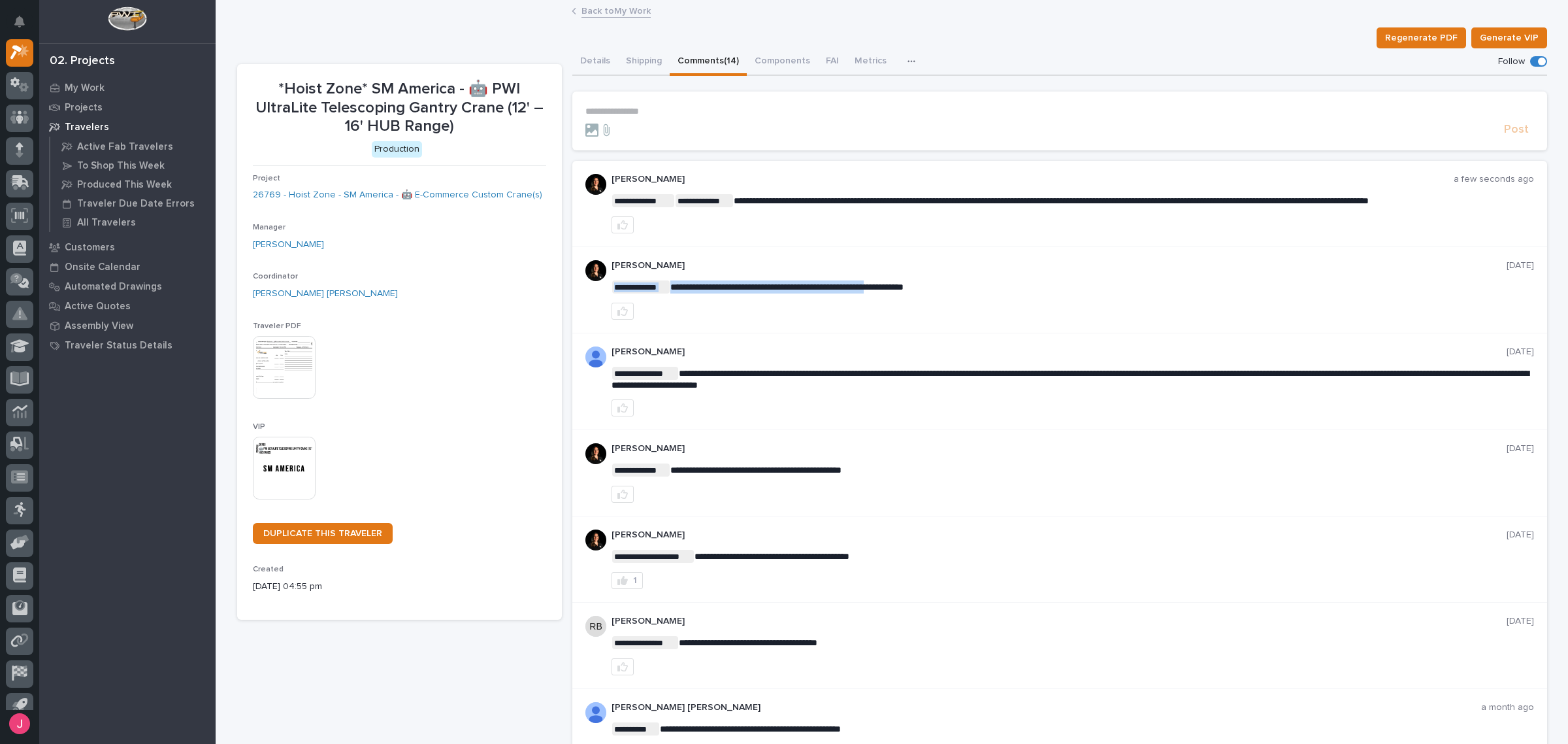
drag, startPoint x: 722, startPoint y: 295, endPoint x: 887, endPoint y: 303, distance: 165.2
click at [906, 294] on p "**********" at bounding box center [1073, 287] width 922 height 13
drag, startPoint x: 776, startPoint y: 381, endPoint x: 894, endPoint y: 380, distance: 118.0
click at [894, 380] on span "**********" at bounding box center [1070, 379] width 918 height 21
drag, startPoint x: 844, startPoint y: 374, endPoint x: 946, endPoint y: 376, distance: 102.0
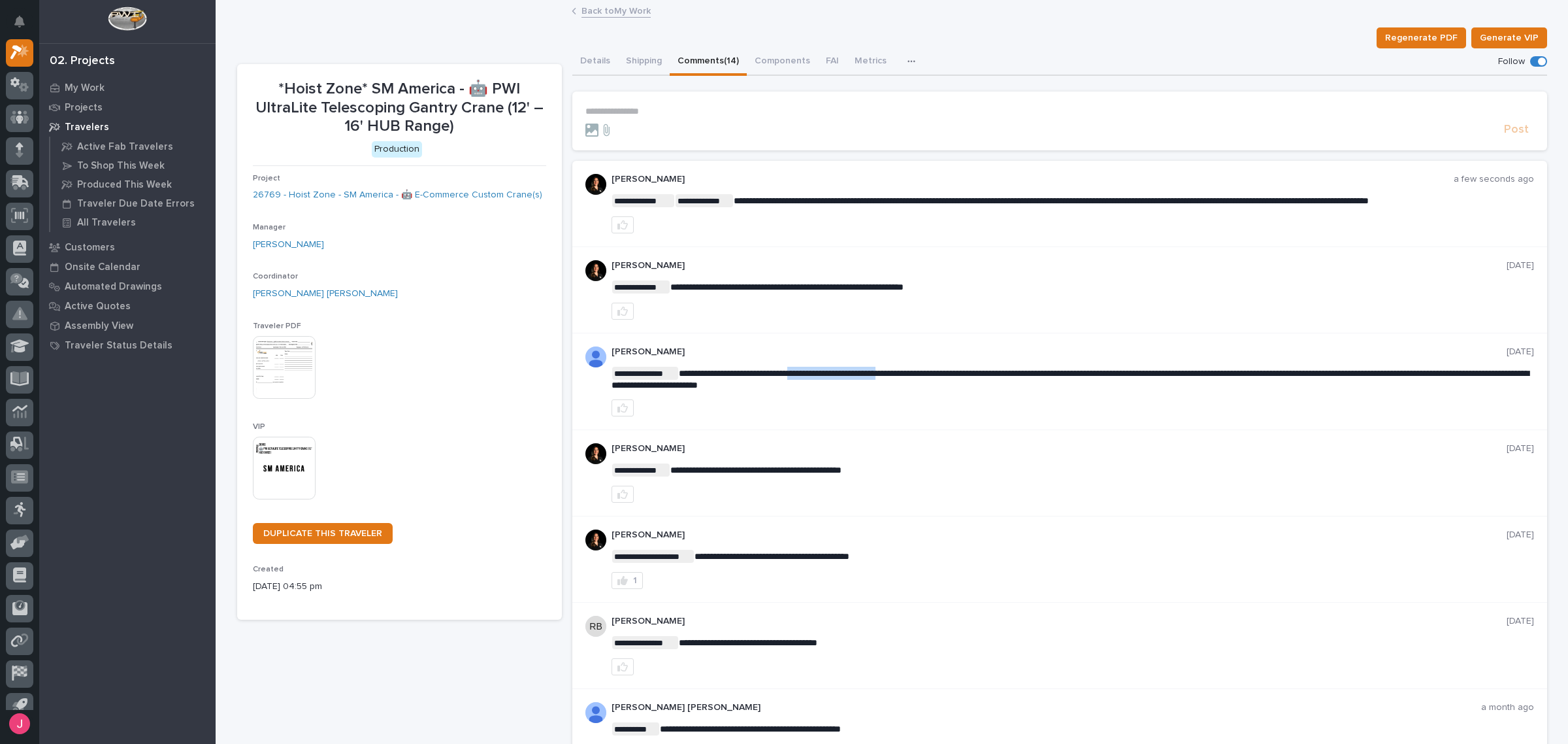
click at [931, 378] on div "**********" at bounding box center [1073, 382] width 922 height 71
click at [956, 376] on div "**********" at bounding box center [1073, 382] width 922 height 71
drag, startPoint x: 788, startPoint y: 200, endPoint x: 933, endPoint y: 204, distance: 145.1
click at [935, 204] on p "**********" at bounding box center [1073, 200] width 922 height 13
drag, startPoint x: 1007, startPoint y: 200, endPoint x: 1106, endPoint y: 197, distance: 99.0
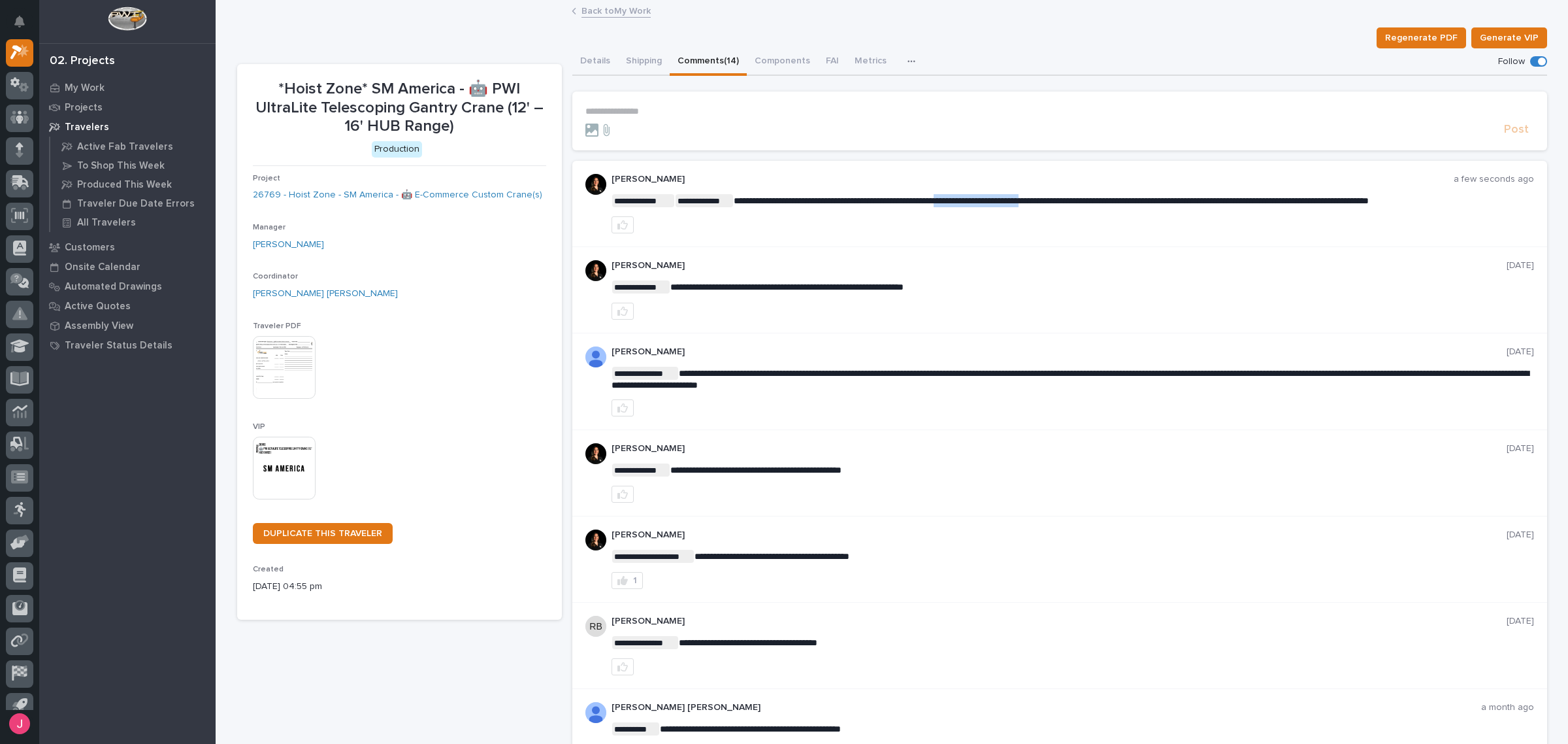
click at [1096, 197] on span "**********" at bounding box center [1051, 200] width 635 height 9
click at [1125, 197] on span "**********" at bounding box center [1051, 200] width 635 height 9
drag, startPoint x: 1152, startPoint y: 200, endPoint x: 1193, endPoint y: 200, distance: 41.0
click at [1193, 200] on span "**********" at bounding box center [1051, 200] width 635 height 9
drag, startPoint x: 1246, startPoint y: 206, endPoint x: 1265, endPoint y: 204, distance: 19.1
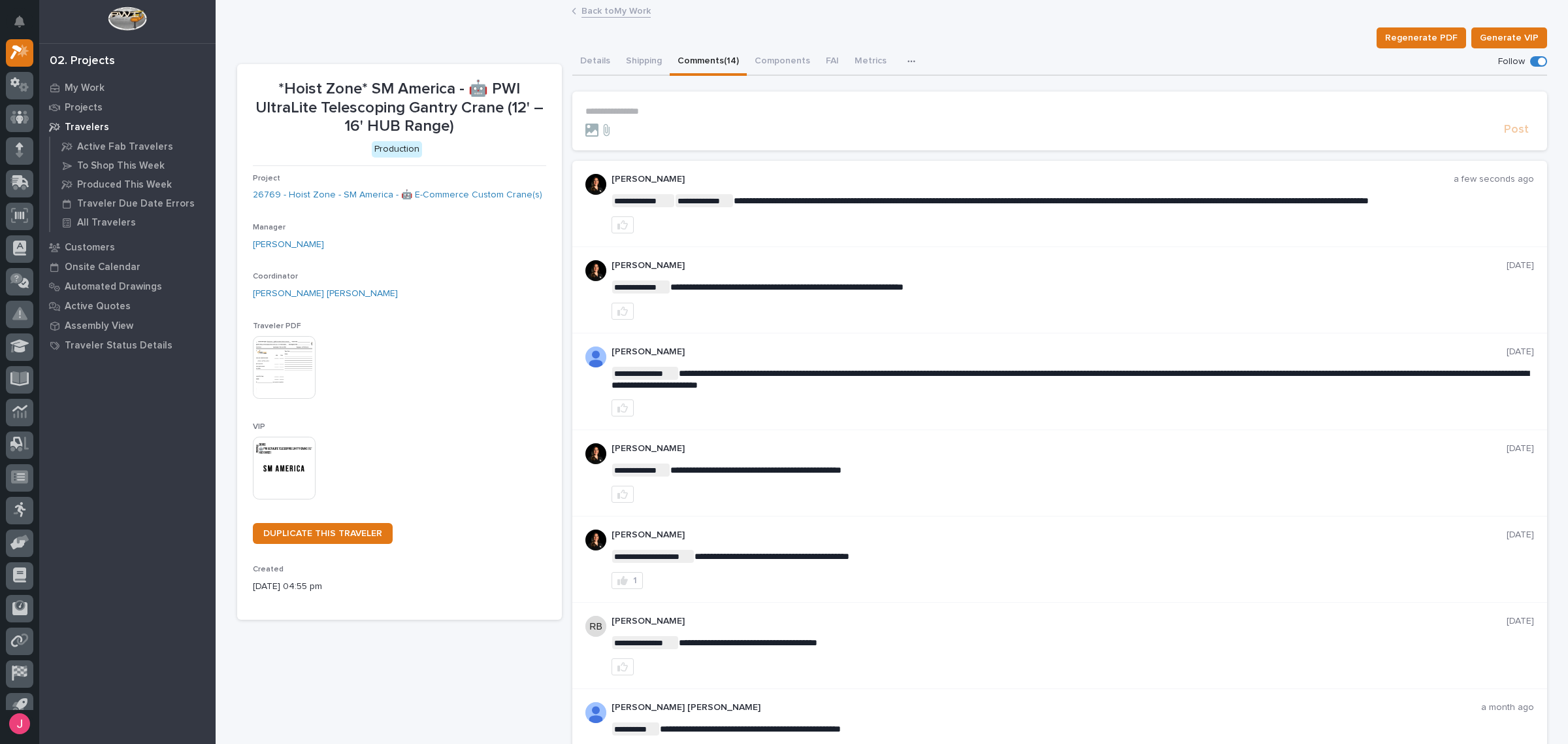
click at [1255, 206] on p "**********" at bounding box center [1073, 200] width 922 height 13
click at [1323, 196] on span "**********" at bounding box center [1051, 200] width 635 height 9
click at [593, 17] on link "Back to My Work" at bounding box center [616, 10] width 69 height 15
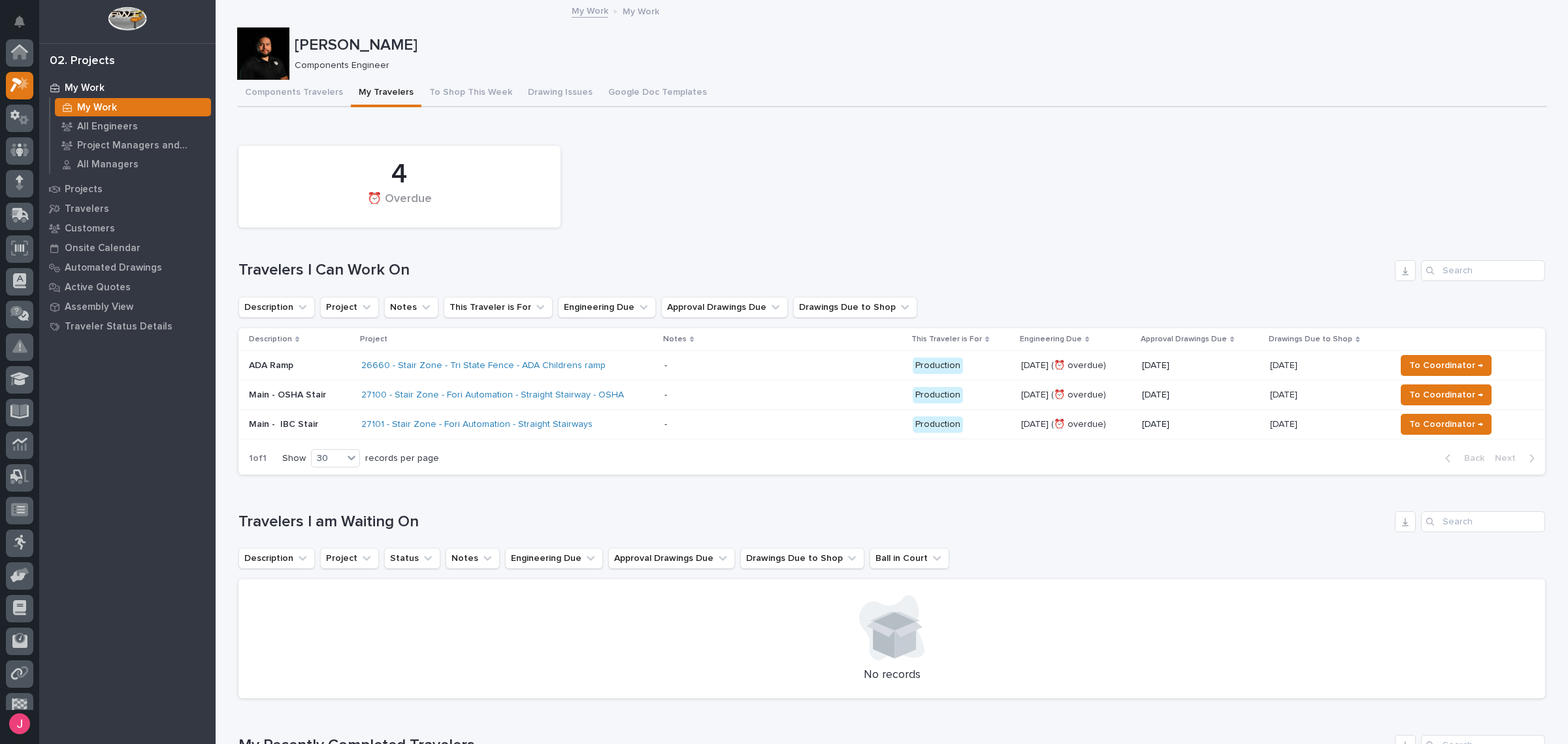
scroll to position [35, 0]
click at [922, 180] on div "4 ⏰ Overdue" at bounding box center [891, 187] width 1320 height 95
click at [946, 154] on div "4 ⏰ Overdue" at bounding box center [891, 187] width 1320 height 95
click at [892, 181] on div "4 ⏰ Overdue" at bounding box center [891, 187] width 1320 height 95
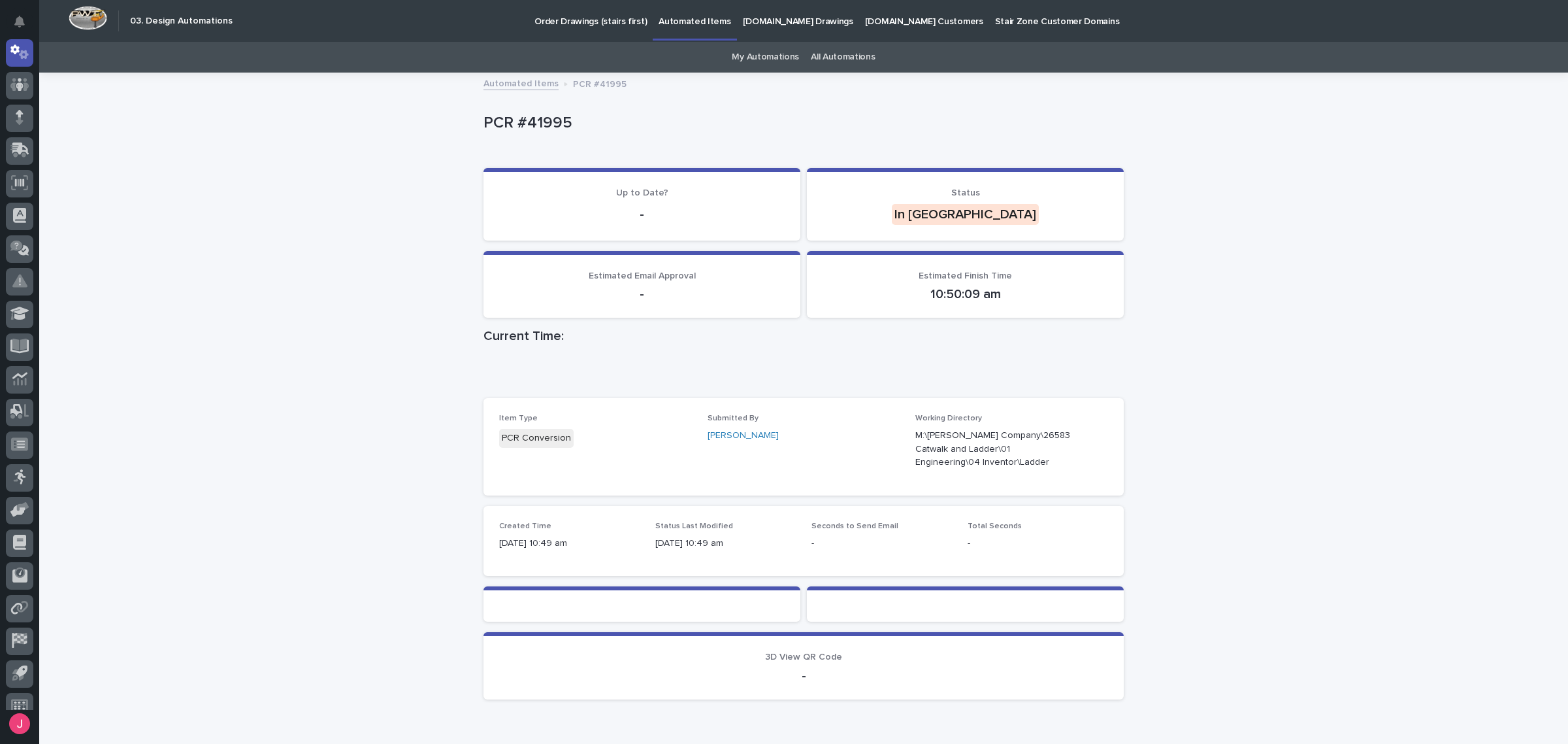
click at [1147, 419] on div "Loading... Saving… Loading... Saving… PCR #41995 PCR #41995 Sorry, there was an…" at bounding box center [804, 425] width 1529 height 702
click at [1278, 381] on div "Loading... Saving… Loading... Saving… PCR #41995 PCR #41995 Sorry, there was an…" at bounding box center [804, 425] width 1529 height 702
click at [1205, 347] on div "Loading... Saving… Loading... Saving… PCR #41995 PCR #41995 Sorry, there was an…" at bounding box center [804, 425] width 1529 height 702
click at [1131, 308] on div "Loading... Saving… Loading... Saving… PCR #41995 PCR #41995 Sorry, there was an…" at bounding box center [804, 425] width 1529 height 702
click at [1155, 214] on div "Loading... Saving… Loading... Saving… PCR #41995 PCR #41995 Sorry, there was an…" at bounding box center [804, 425] width 1529 height 702
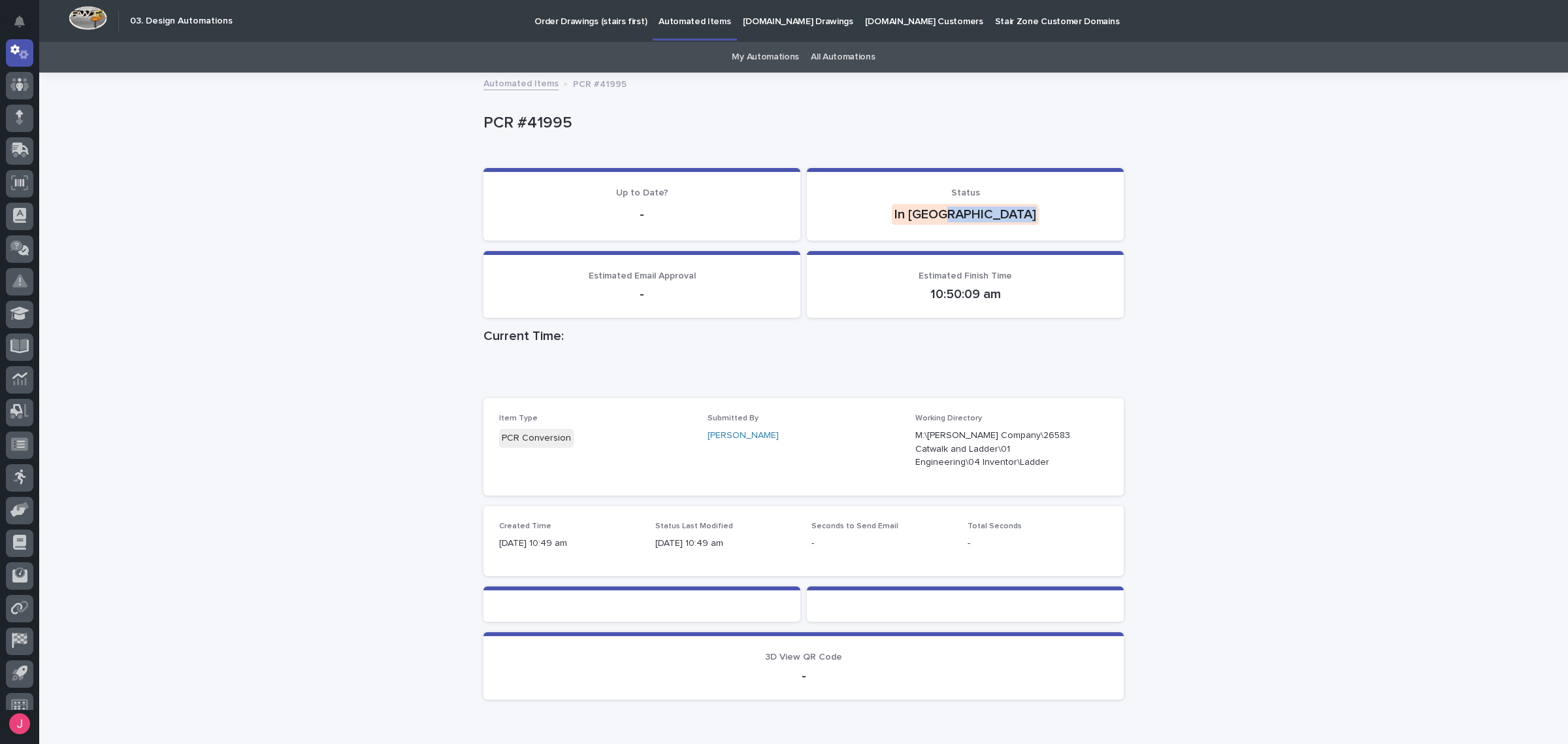
click at [1155, 214] on div "Loading... Saving… Loading... Saving… PCR #41995 PCR #41995 Sorry, there was an…" at bounding box center [804, 425] width 1529 height 702
click at [409, 162] on div "Loading... Saving… Loading... Saving… PCR #41995 PCR #41995 Sorry, there was an…" at bounding box center [804, 425] width 1529 height 702
drag, startPoint x: 1206, startPoint y: 341, endPoint x: 1207, endPoint y: 333, distance: 8.1
click at [1206, 342] on div "Loading... Saving… Loading... Saving… PCR #41995 PCR #41995 Sorry, there was an…" at bounding box center [804, 425] width 1529 height 702
click at [1212, 213] on div "Loading... Saving… Loading... Saving… PCR #41995 PCR #41995 Sorry, there was an…" at bounding box center [804, 425] width 1529 height 702
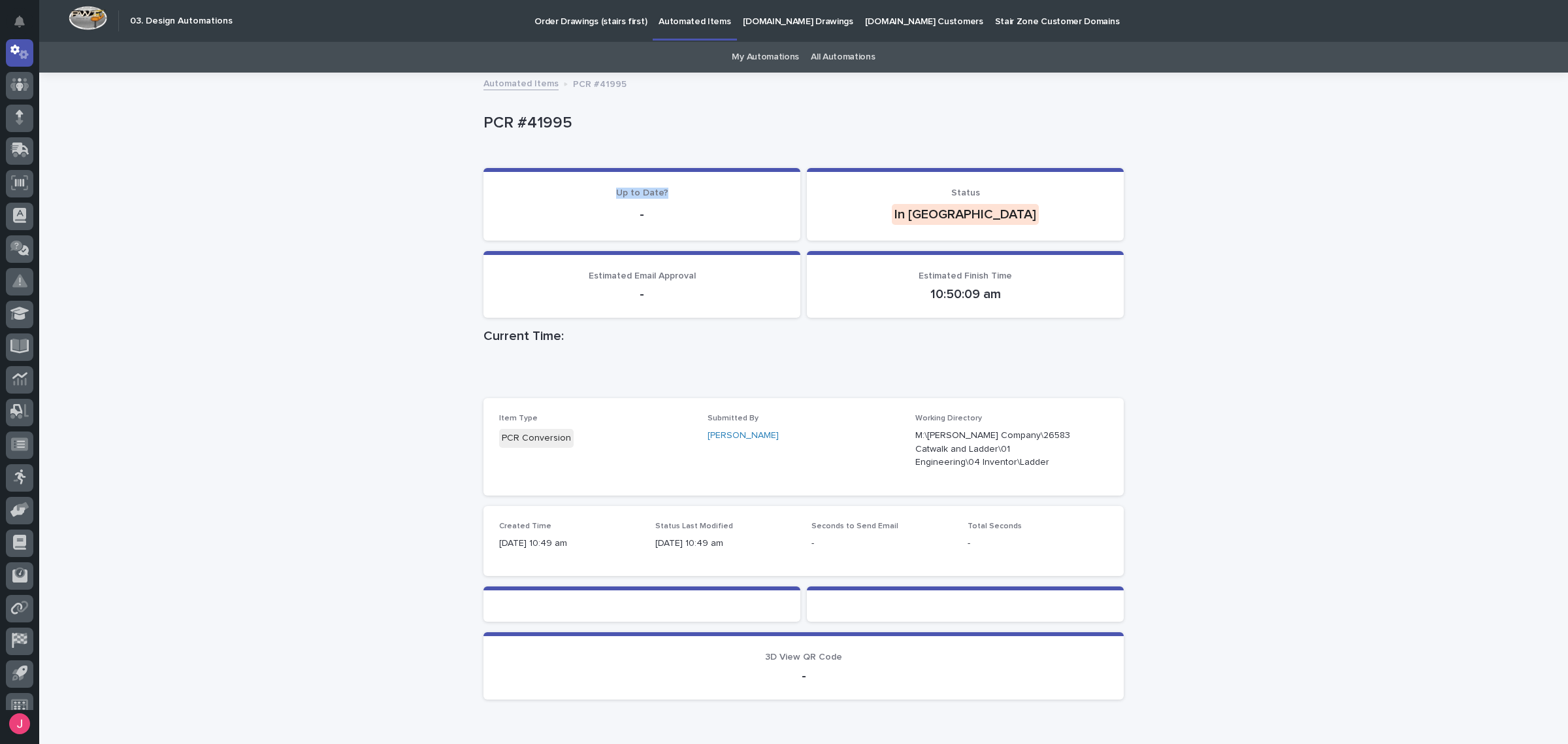
drag, startPoint x: 632, startPoint y: 191, endPoint x: 683, endPoint y: 195, distance: 51.2
click at [680, 194] on p "Up to Date?" at bounding box center [642, 193] width 286 height 11
click at [683, 195] on p "Up to Date?" at bounding box center [642, 193] width 286 height 11
click at [654, 188] on span "Up to Date?" at bounding box center [643, 193] width 52 height 9
drag, startPoint x: 655, startPoint y: 188, endPoint x: 683, endPoint y: 187, distance: 28.0
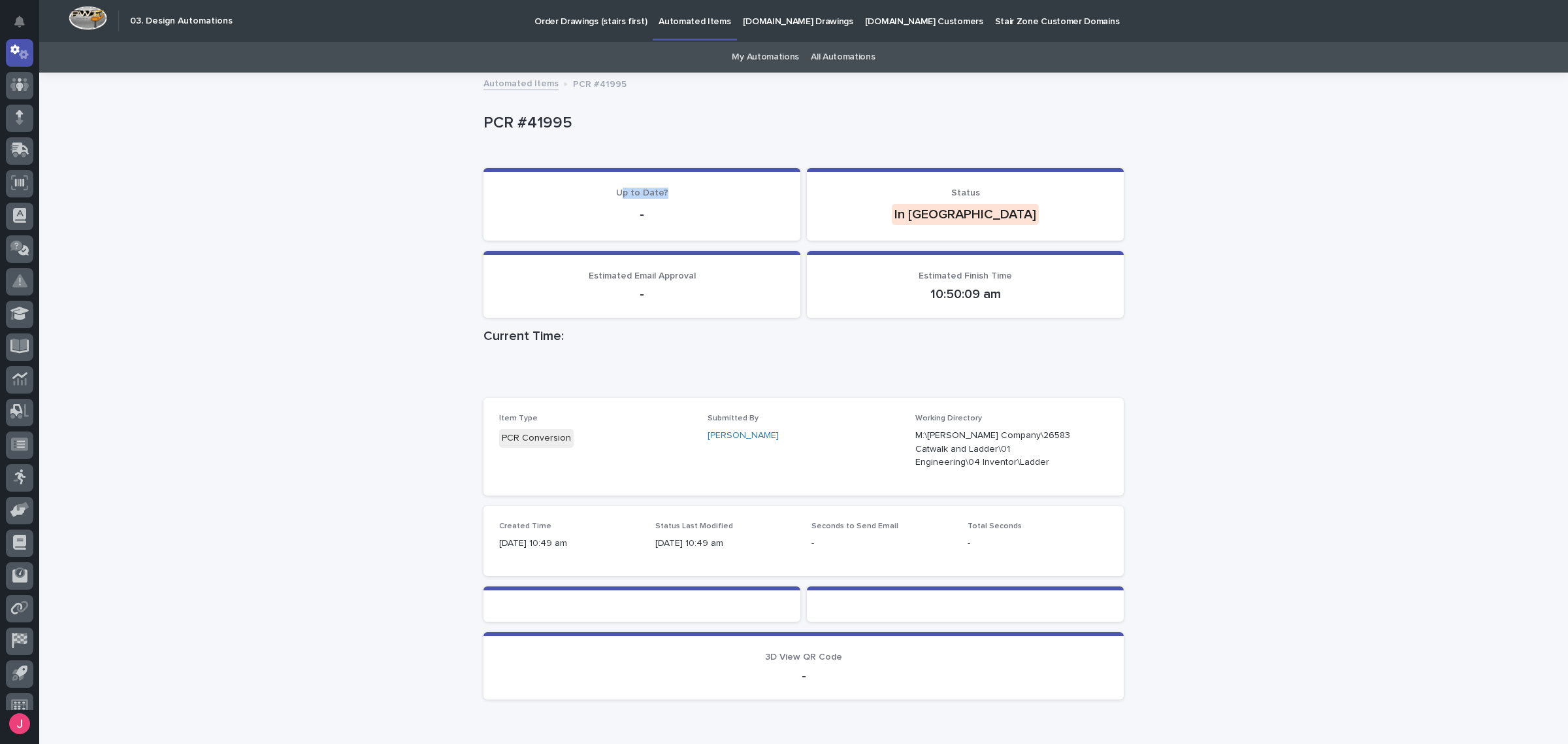
click at [681, 187] on p "Up to Date?" at bounding box center [642, 193] width 286 height 11
click at [703, 139] on div "PCR #41995" at bounding box center [803, 126] width 640 height 52
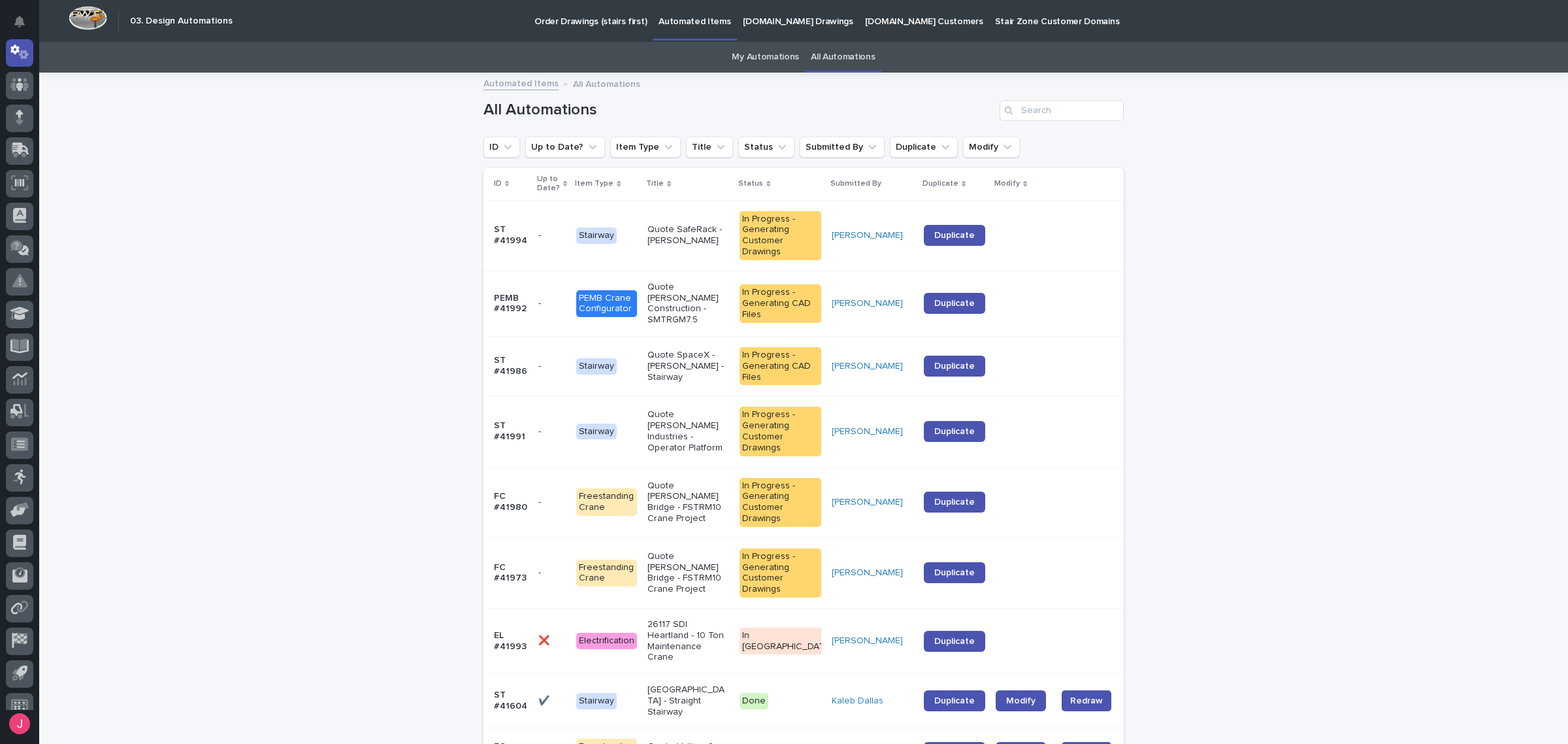
click at [831, 54] on link "All Automations" at bounding box center [842, 57] width 64 height 31
click at [749, 54] on link "My Automations" at bounding box center [765, 57] width 67 height 31
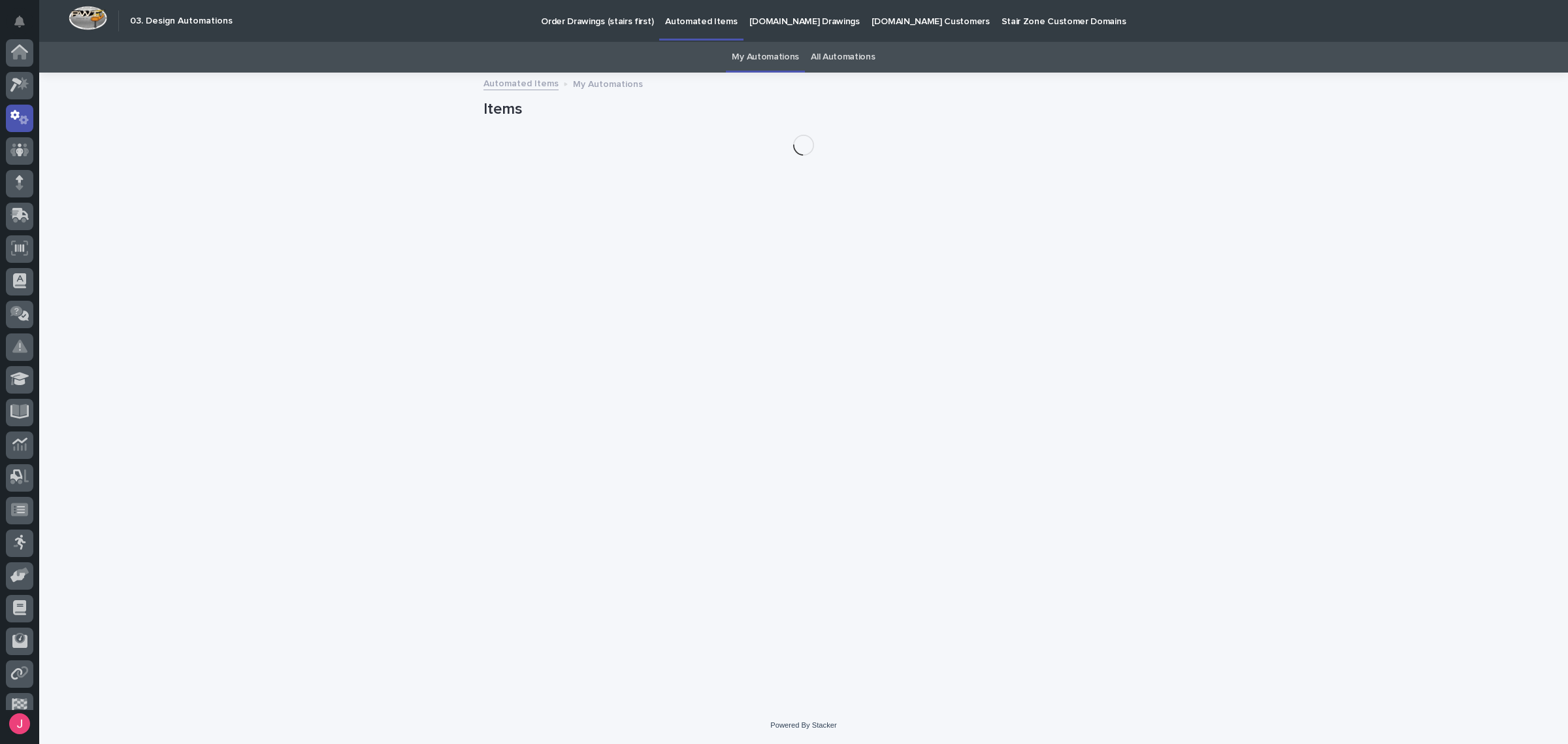
scroll to position [66, 0]
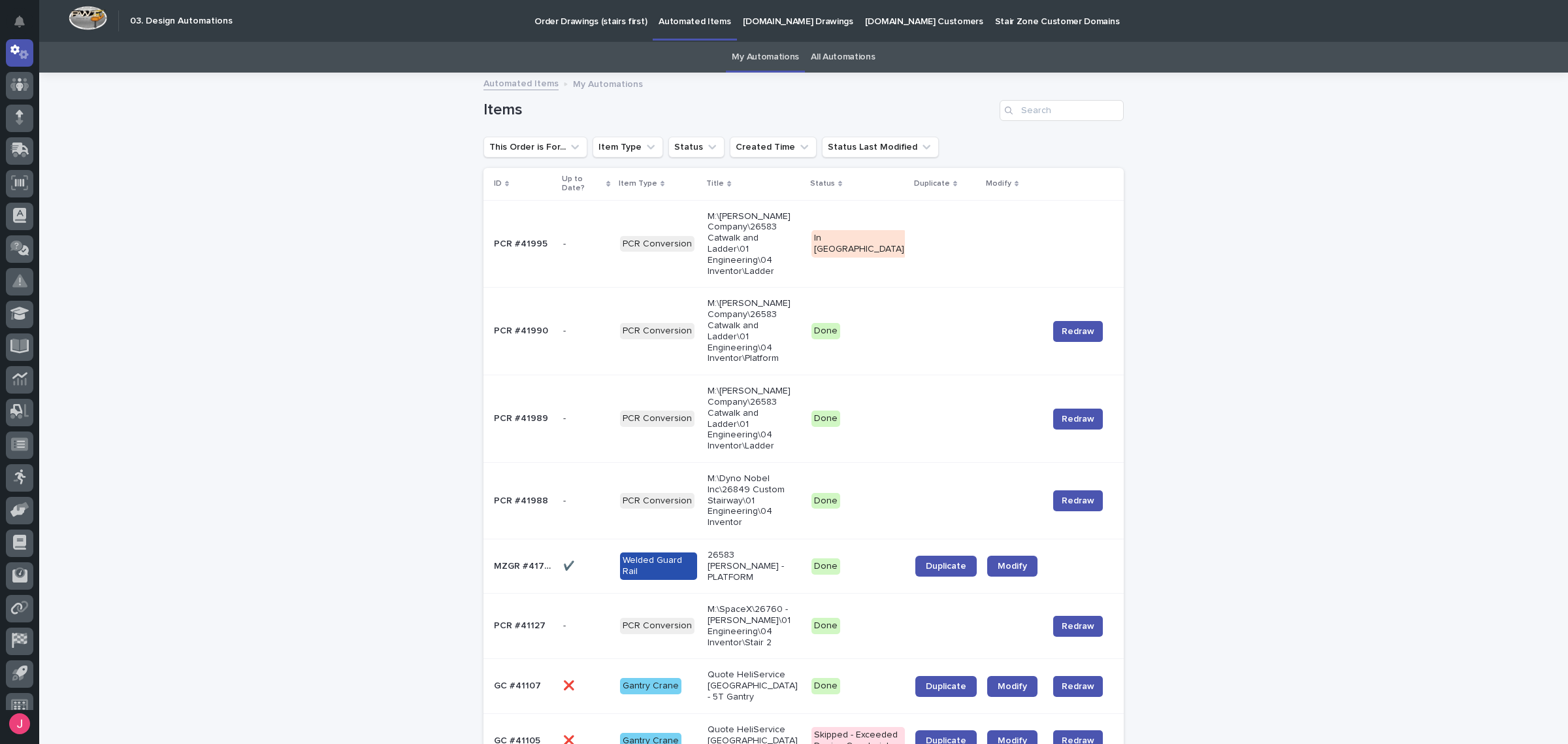
click at [825, 54] on link "All Automations" at bounding box center [842, 57] width 64 height 31
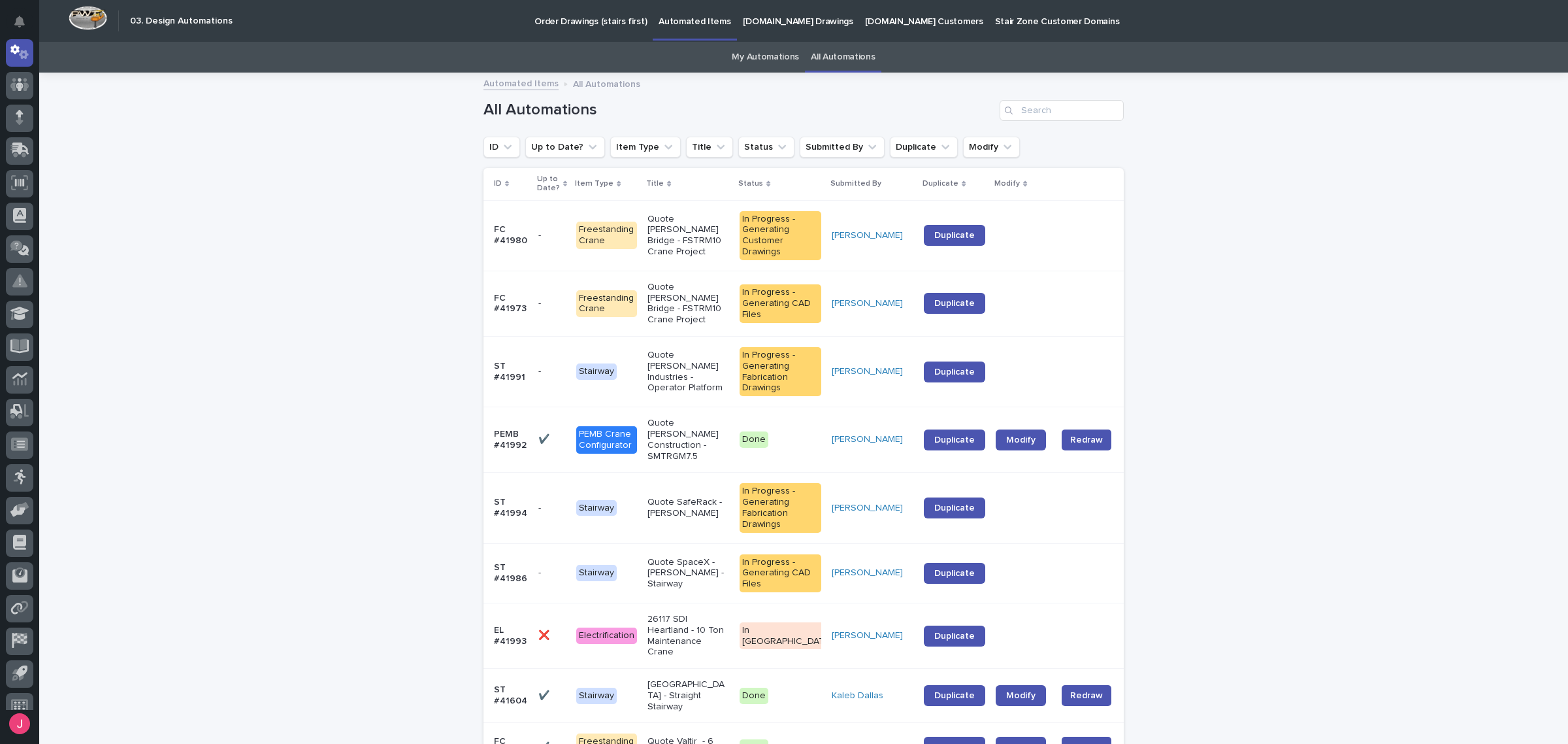
click at [786, 50] on link "My Automations" at bounding box center [765, 57] width 67 height 31
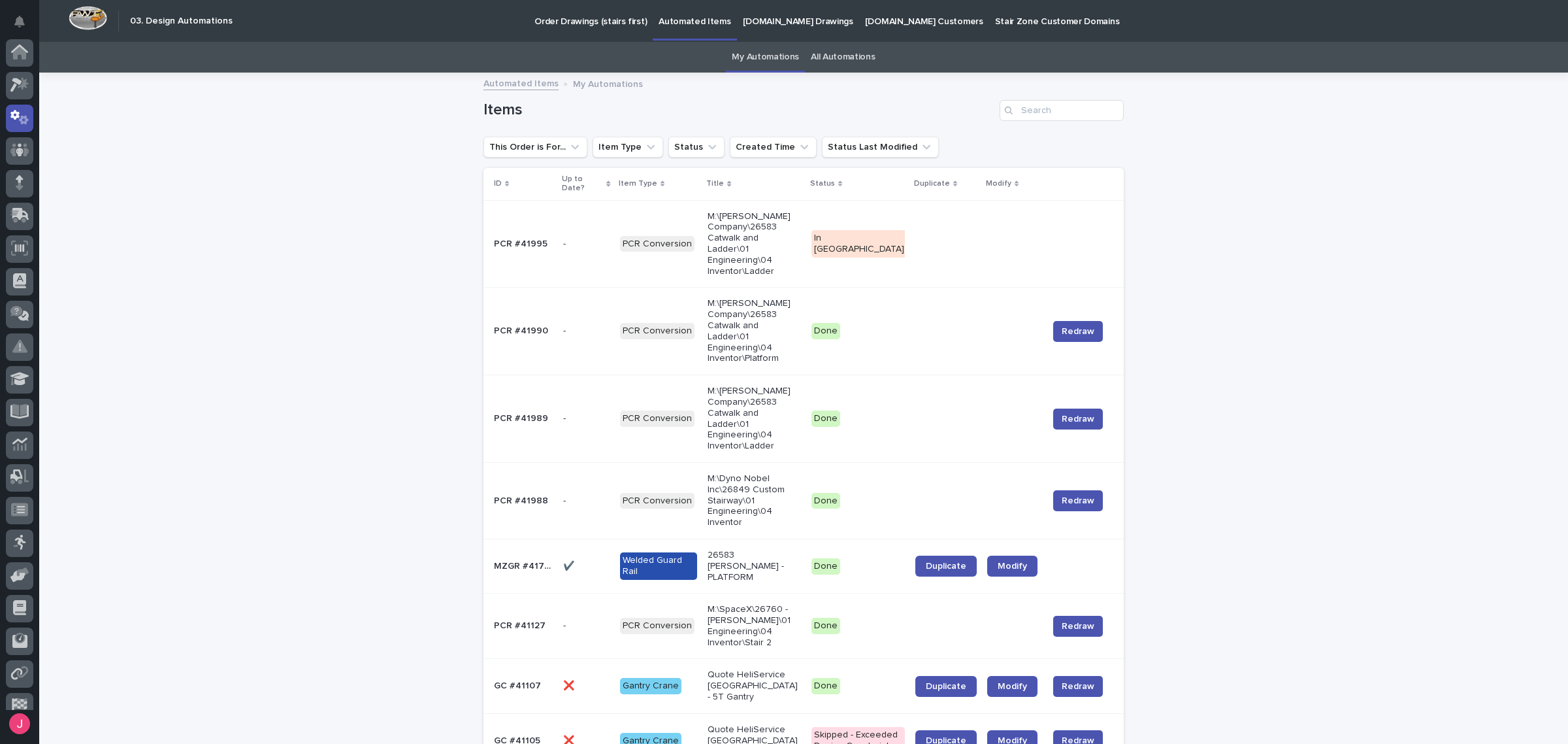
scroll to position [66, 0]
click at [831, 59] on link "All Automations" at bounding box center [842, 57] width 64 height 31
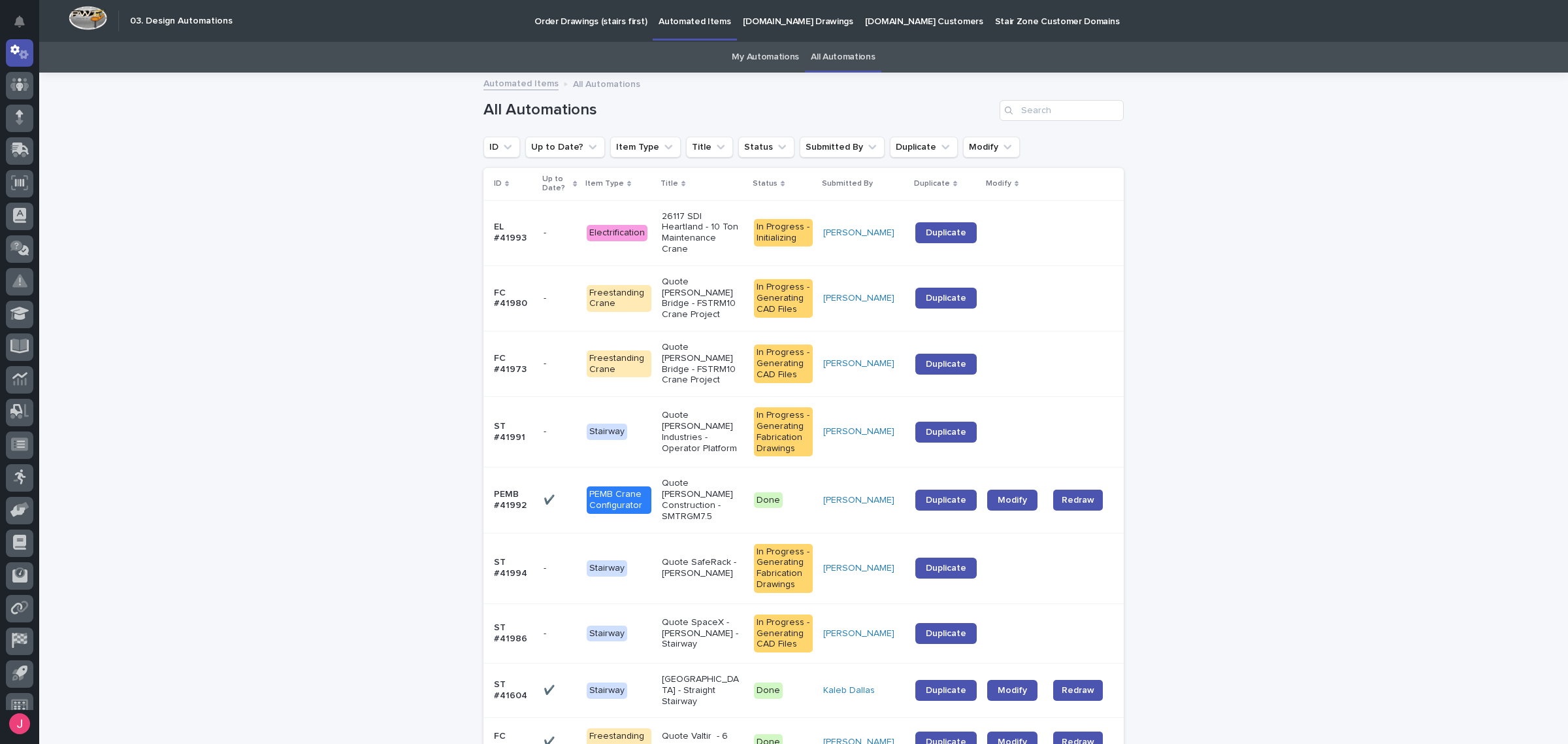
click at [763, 45] on link "My Automations" at bounding box center [765, 57] width 67 height 31
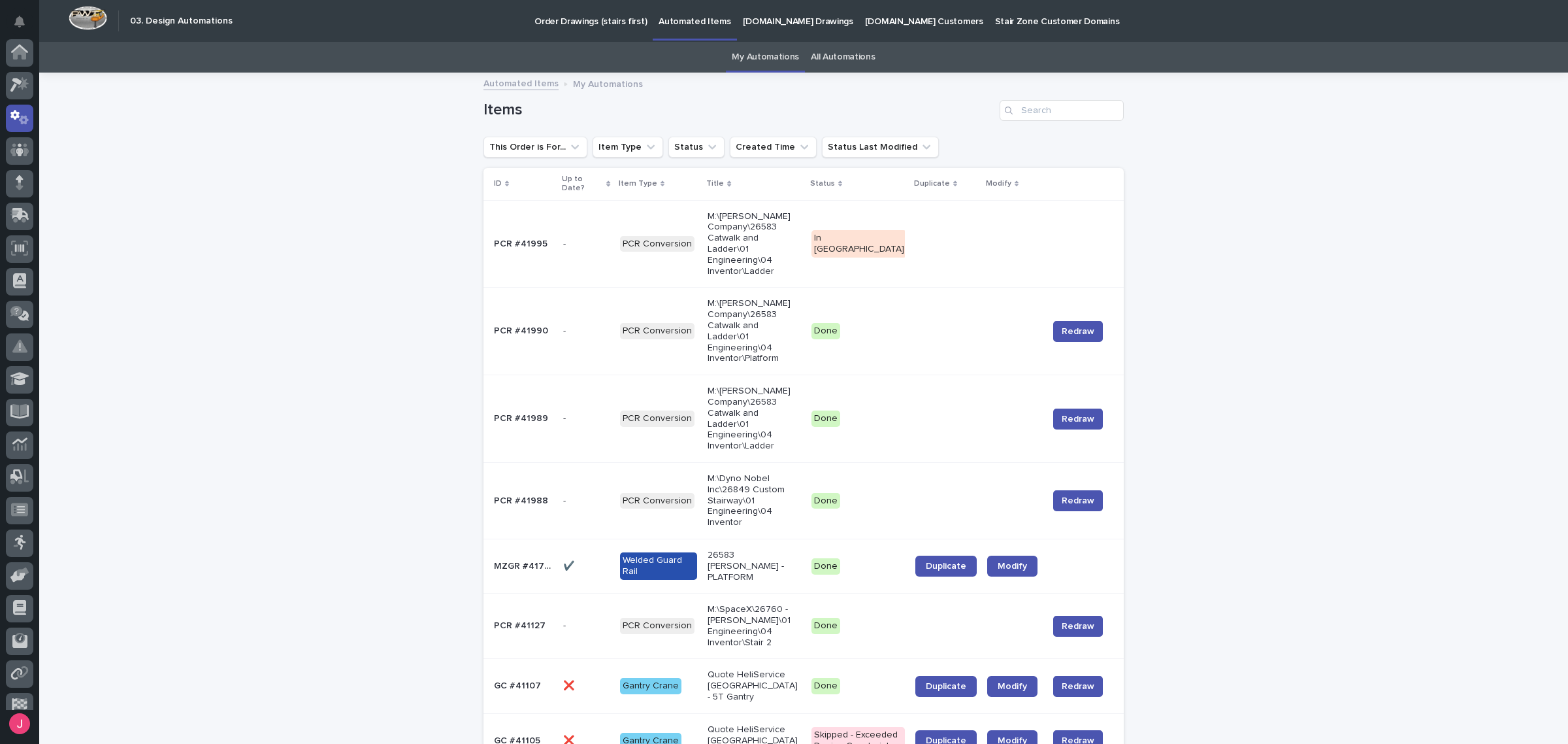
scroll to position [66, 0]
click at [754, 213] on p "M:\[PERSON_NAME] Company\26583 Catwalk and Ladder\01 Engineering\04 Inventor\La…" at bounding box center [754, 244] width 93 height 66
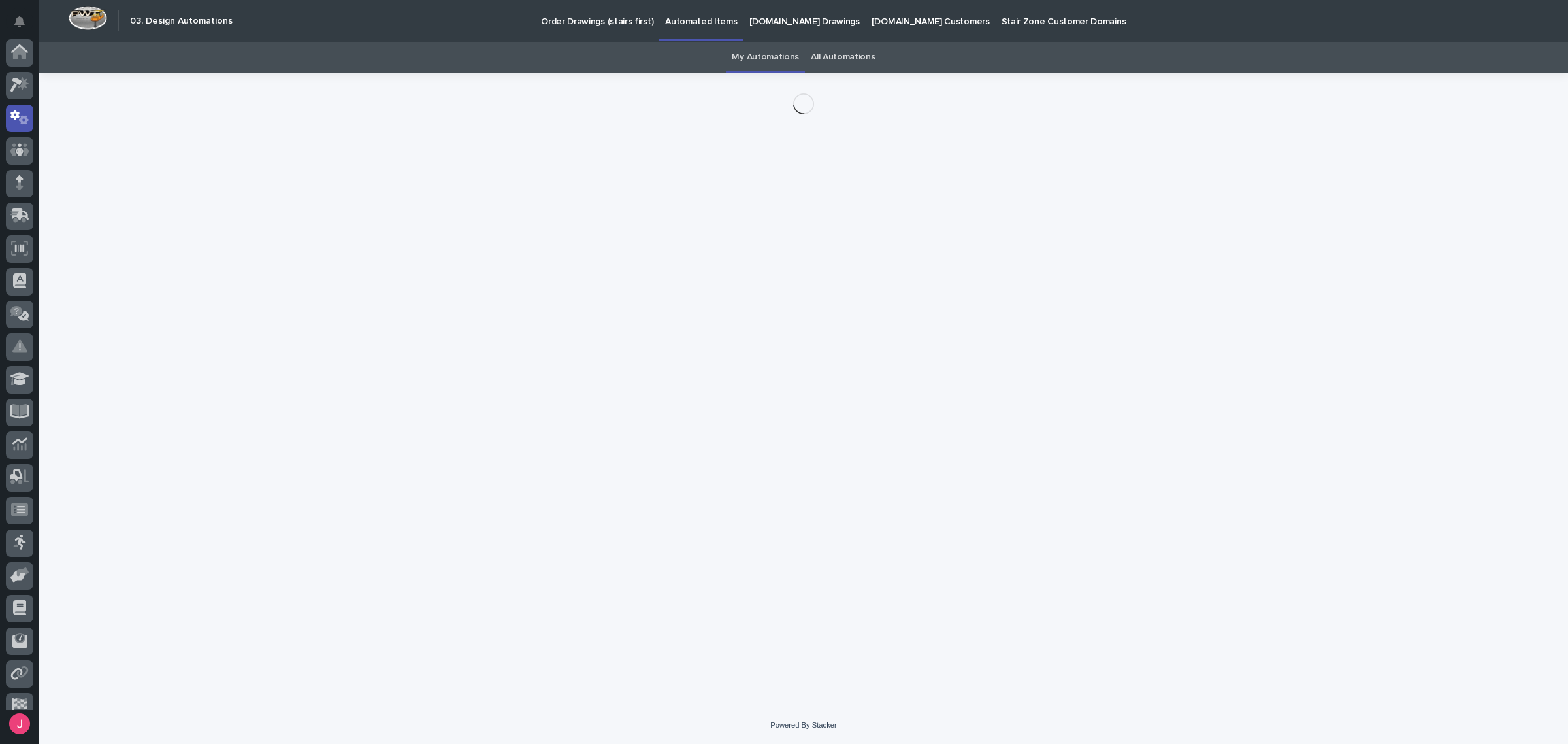
scroll to position [66, 0]
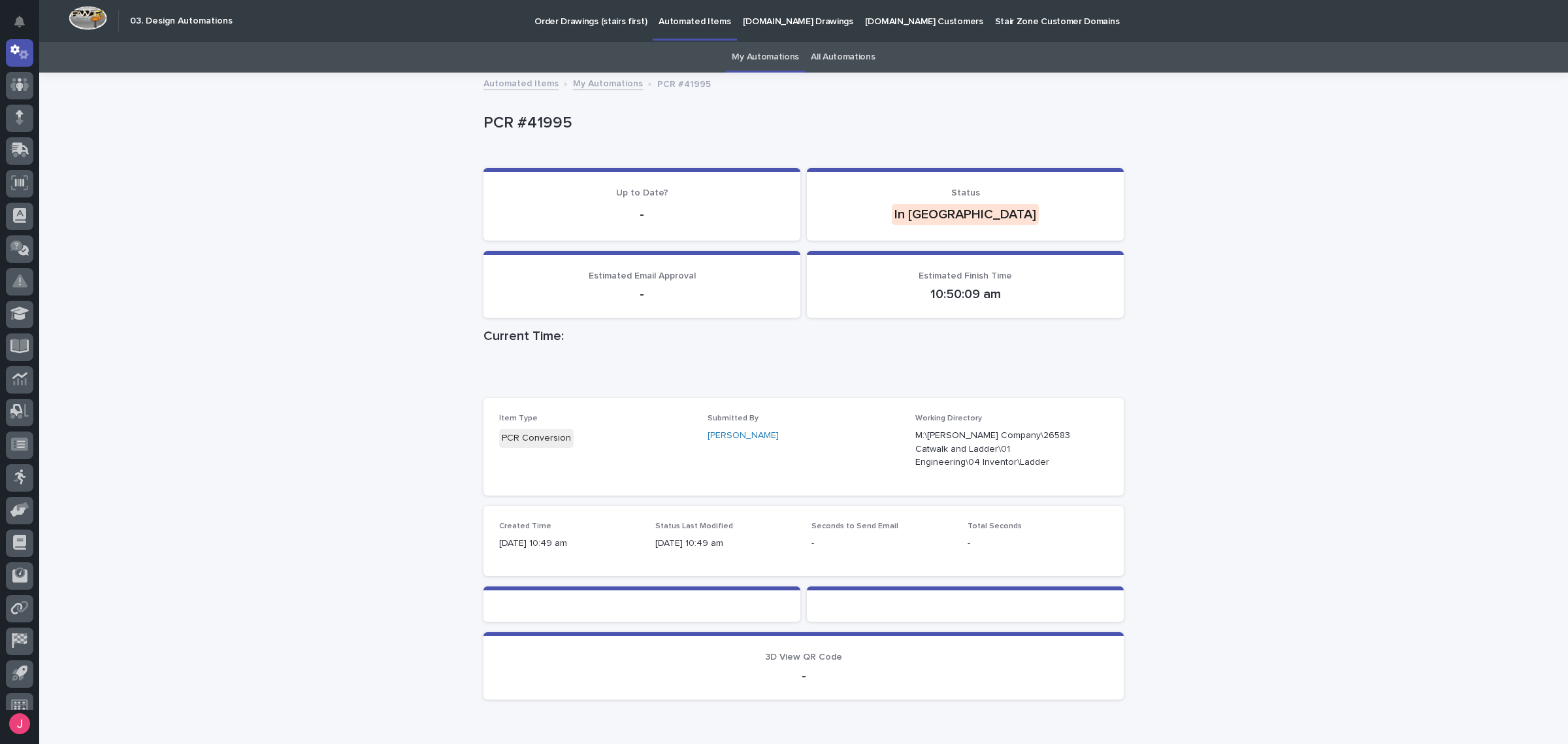
click at [1183, 315] on div "Loading... Saving… Loading... Saving… PCR #41995 PCR #41995 Sorry, there was an…" at bounding box center [804, 425] width 1529 height 702
click at [1251, 248] on div "Loading... Saving… Loading... Saving… PCR #41995 PCR #41995 Sorry, there was an…" at bounding box center [804, 425] width 1529 height 702
drag, startPoint x: 1251, startPoint y: 250, endPoint x: 1243, endPoint y: 254, distance: 8.9
click at [1248, 255] on div "Loading... Saving… Loading... Saving… PCR #41995 PCR #41995 Sorry, there was an…" at bounding box center [804, 425] width 1529 height 702
click at [1243, 254] on div "Loading... Saving… Loading... Saving… PCR #41995 PCR #41995 Sorry, there was an…" at bounding box center [804, 425] width 1529 height 702
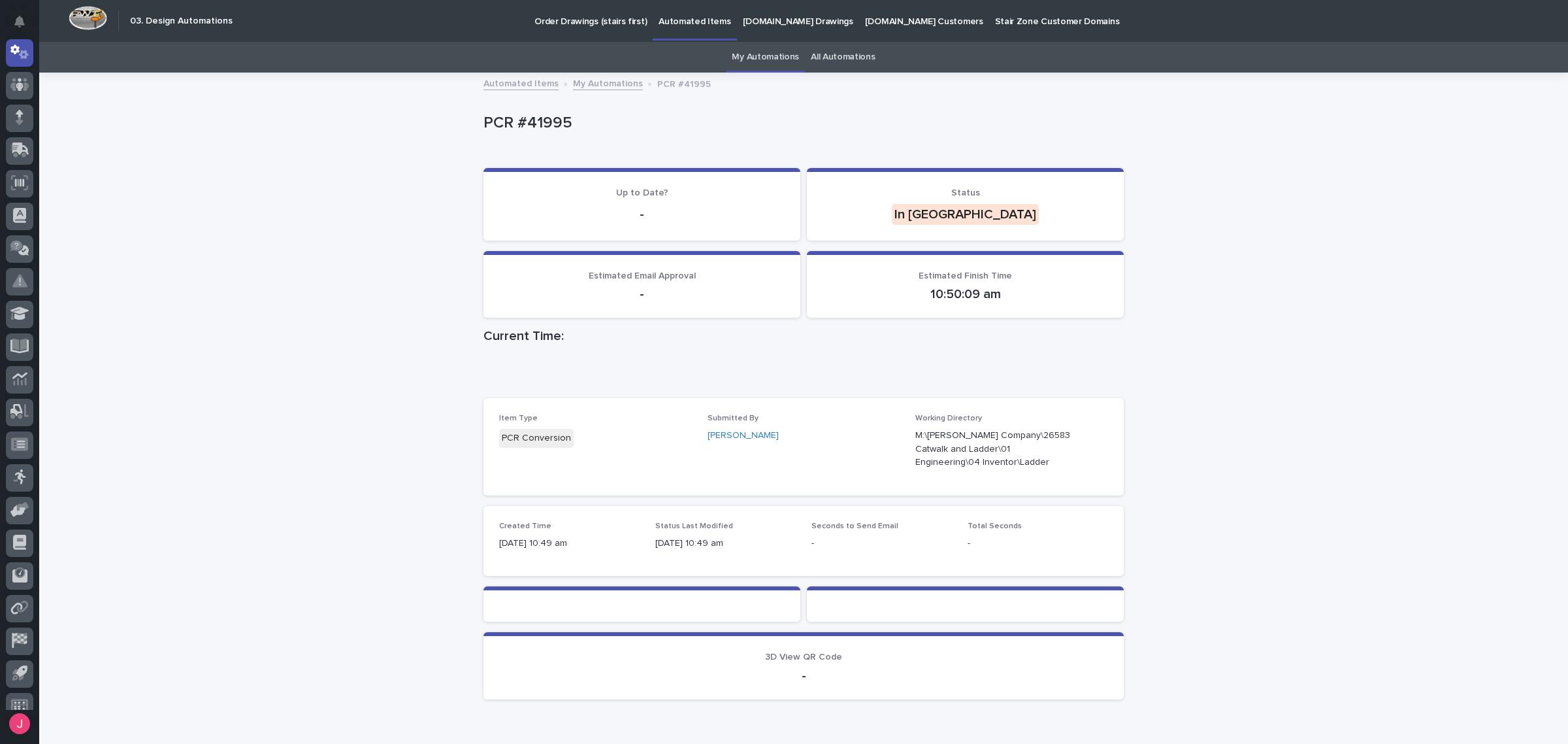
click at [1239, 253] on div "Loading... Saving… Loading... Saving… PCR #41995 PCR #41995 Sorry, there was an…" at bounding box center [804, 425] width 1529 height 702
click at [1262, 52] on div "My Automations All Automations" at bounding box center [804, 57] width 1529 height 31
click at [1237, 114] on div "Loading... Saving… Loading... Saving… PCR #41995 PCR #41995 Sorry, there was an…" at bounding box center [804, 425] width 1529 height 702
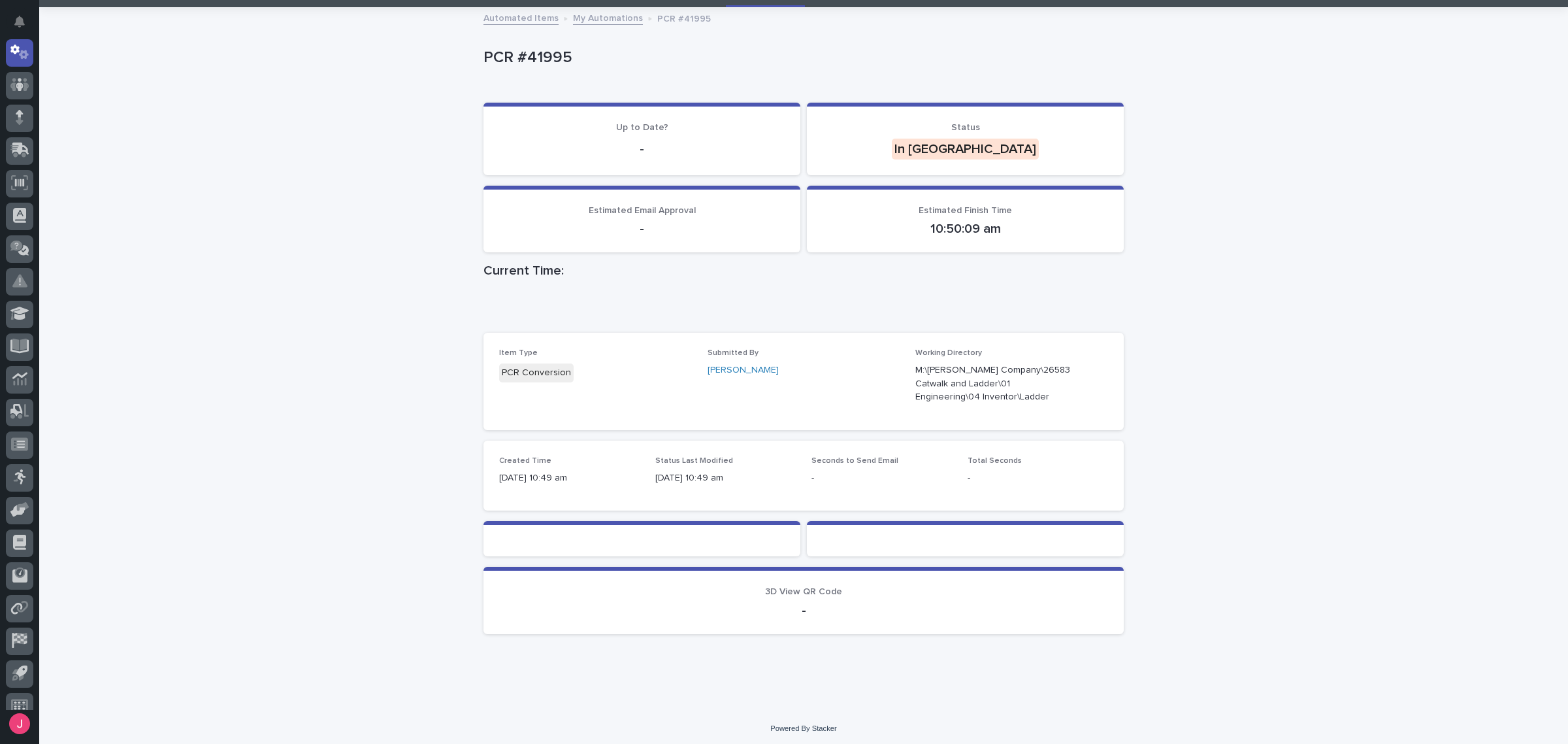
scroll to position [0, 0]
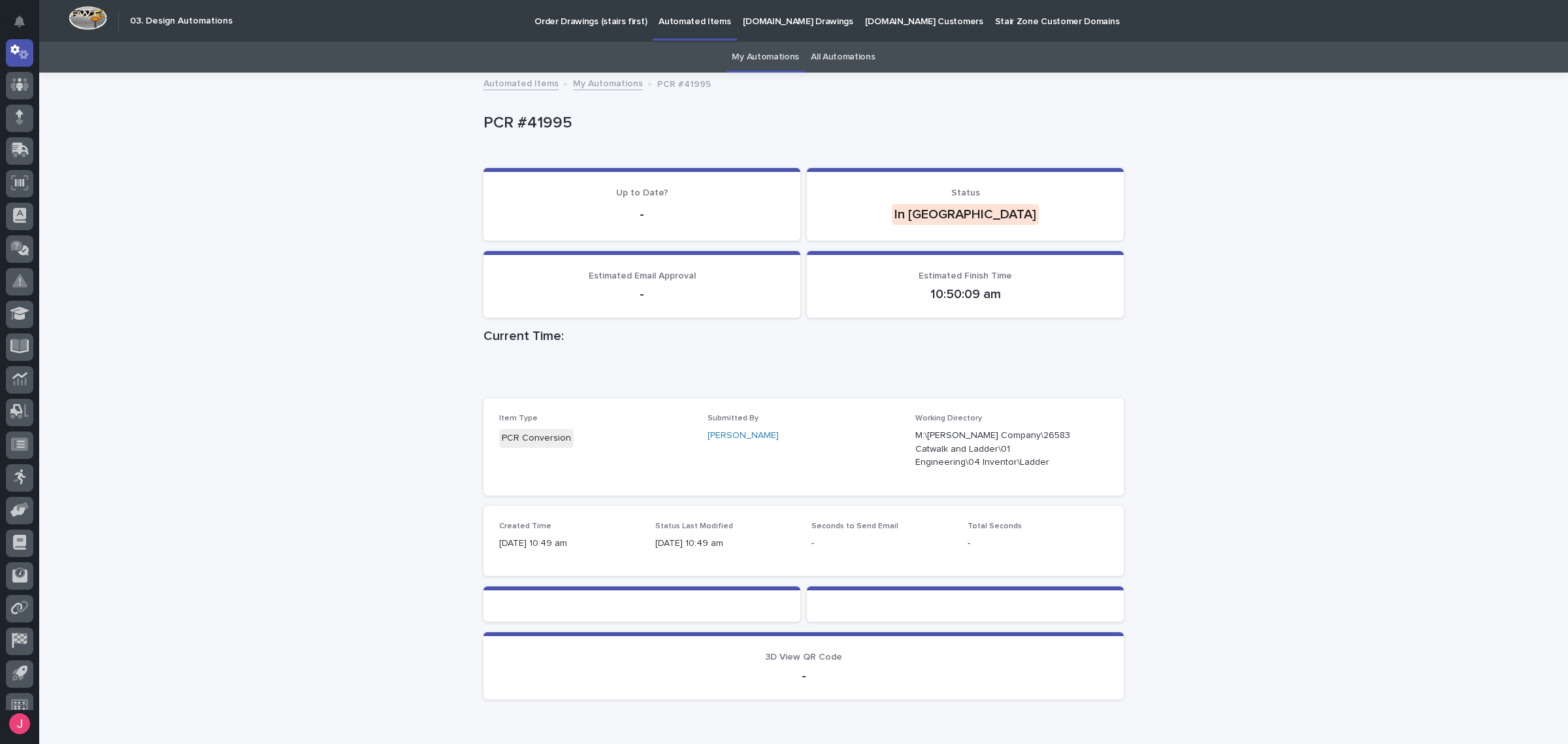
click at [824, 50] on link "All Automations" at bounding box center [842, 57] width 64 height 31
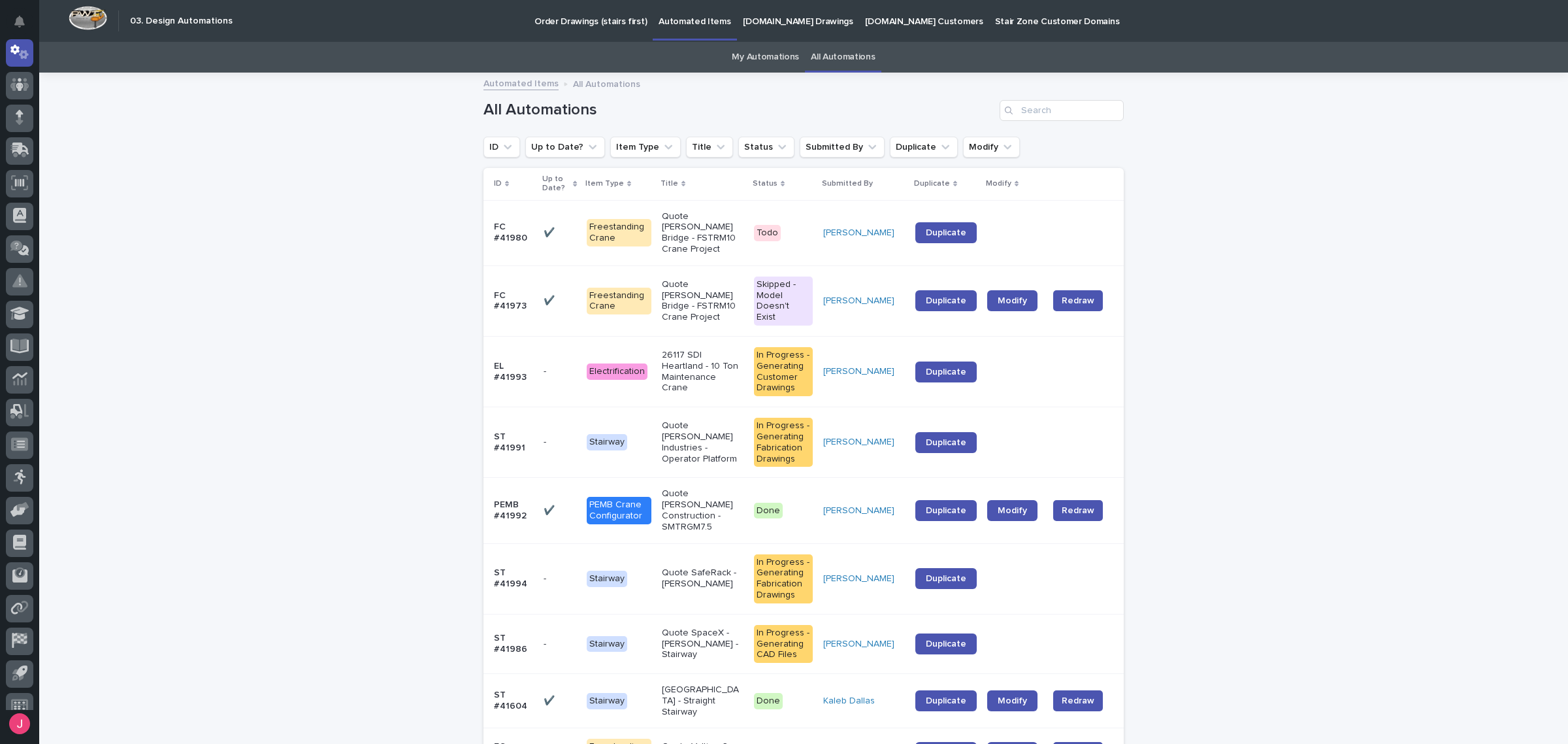
click at [673, 629] on td "Quote SpaceX - [PERSON_NAME] - Stairway" at bounding box center [703, 643] width 92 height 59
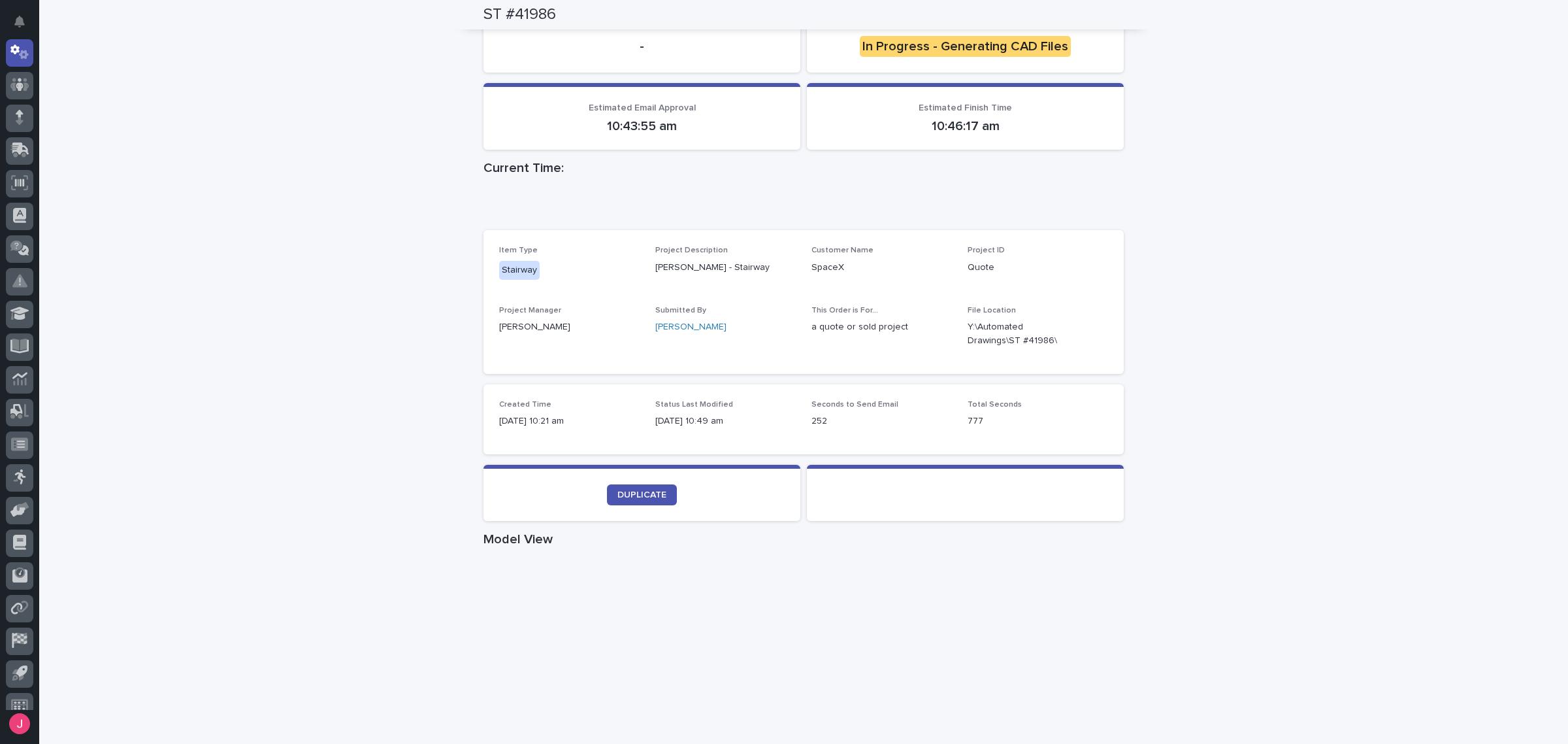
scroll to position [163, 0]
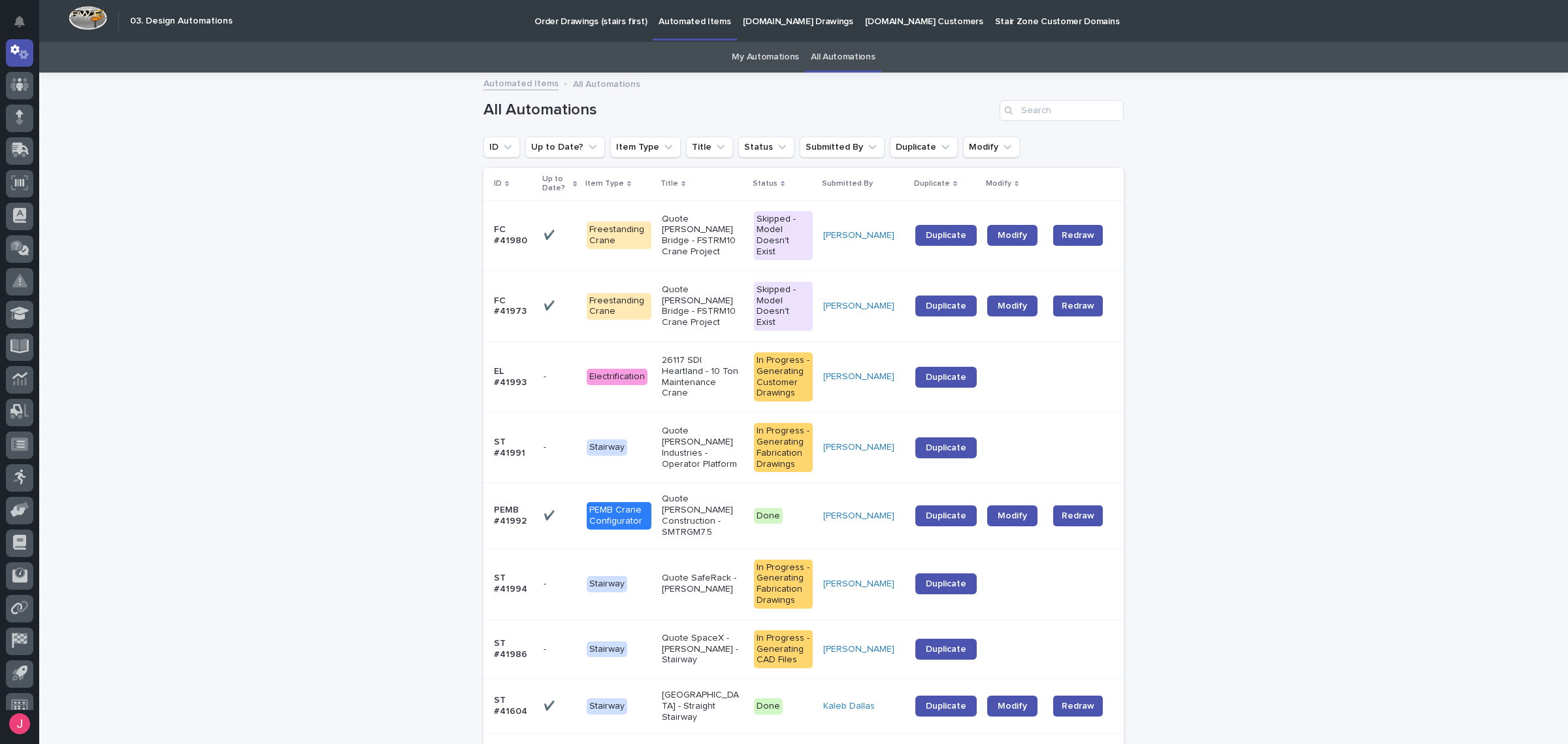
click at [745, 42] on link "My Automations" at bounding box center [765, 57] width 67 height 31
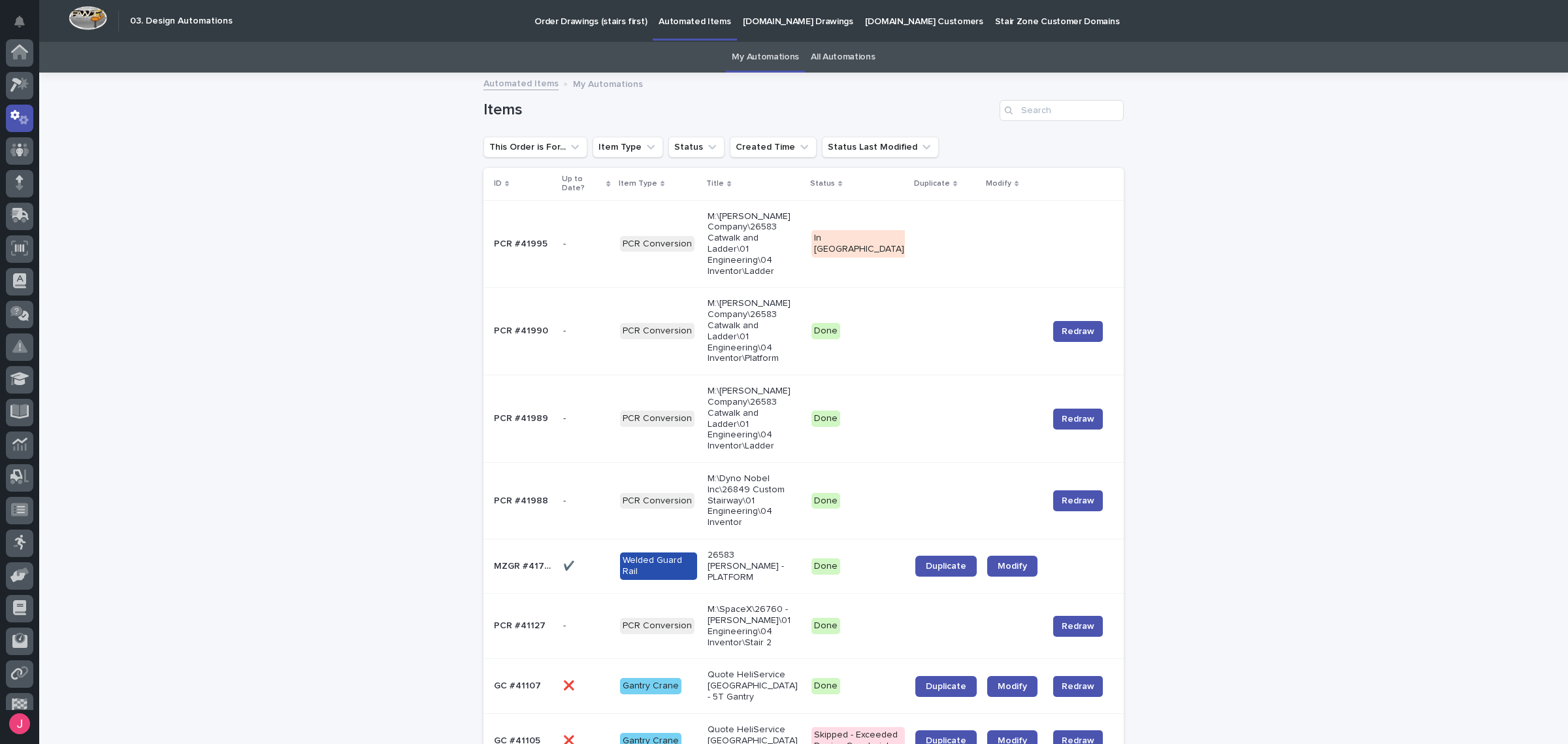
scroll to position [66, 0]
click at [745, 214] on p "M:\[PERSON_NAME] Company\26583 Catwalk and Ladder\01 Engineering\04 Inventor\La…" at bounding box center [754, 244] width 93 height 66
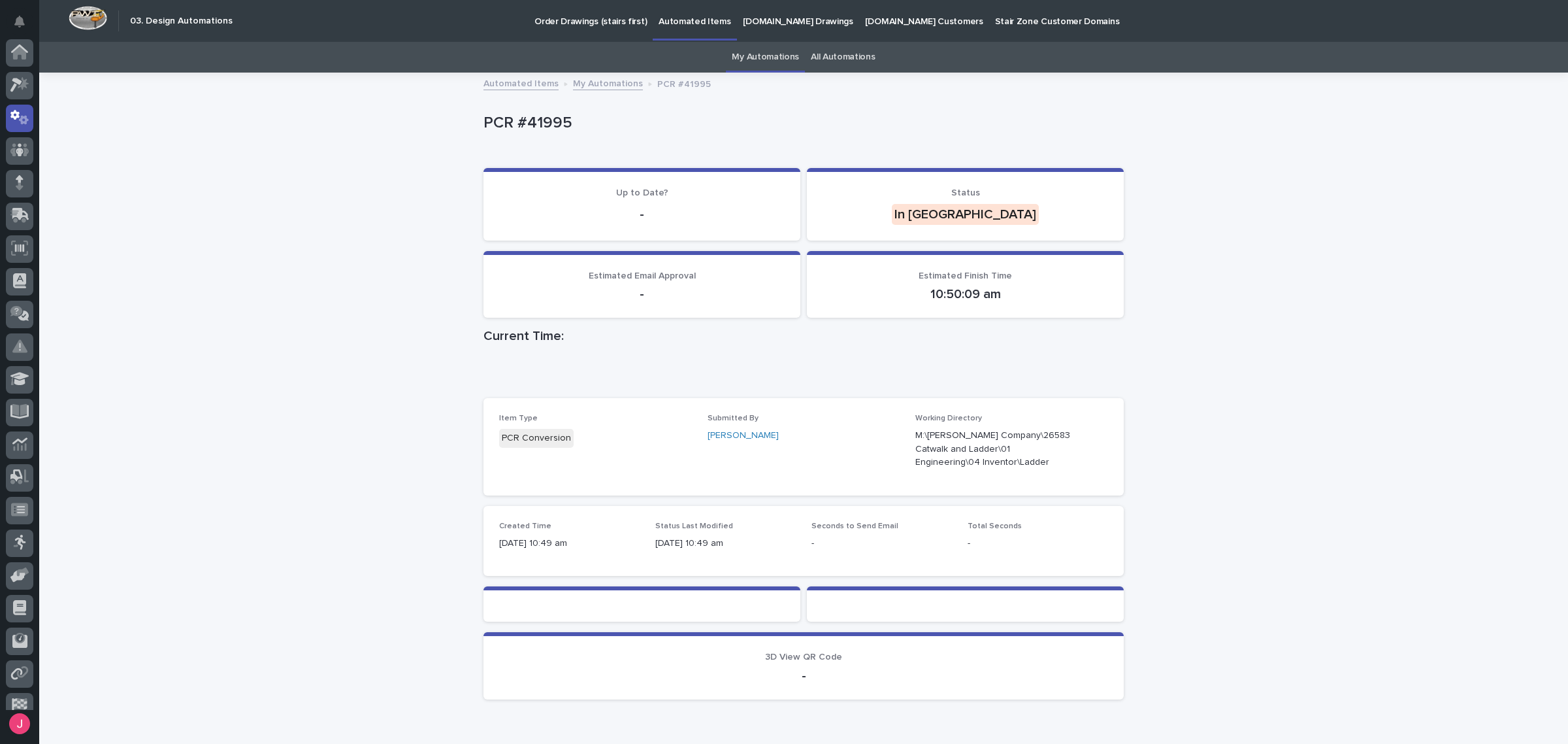
scroll to position [66, 0]
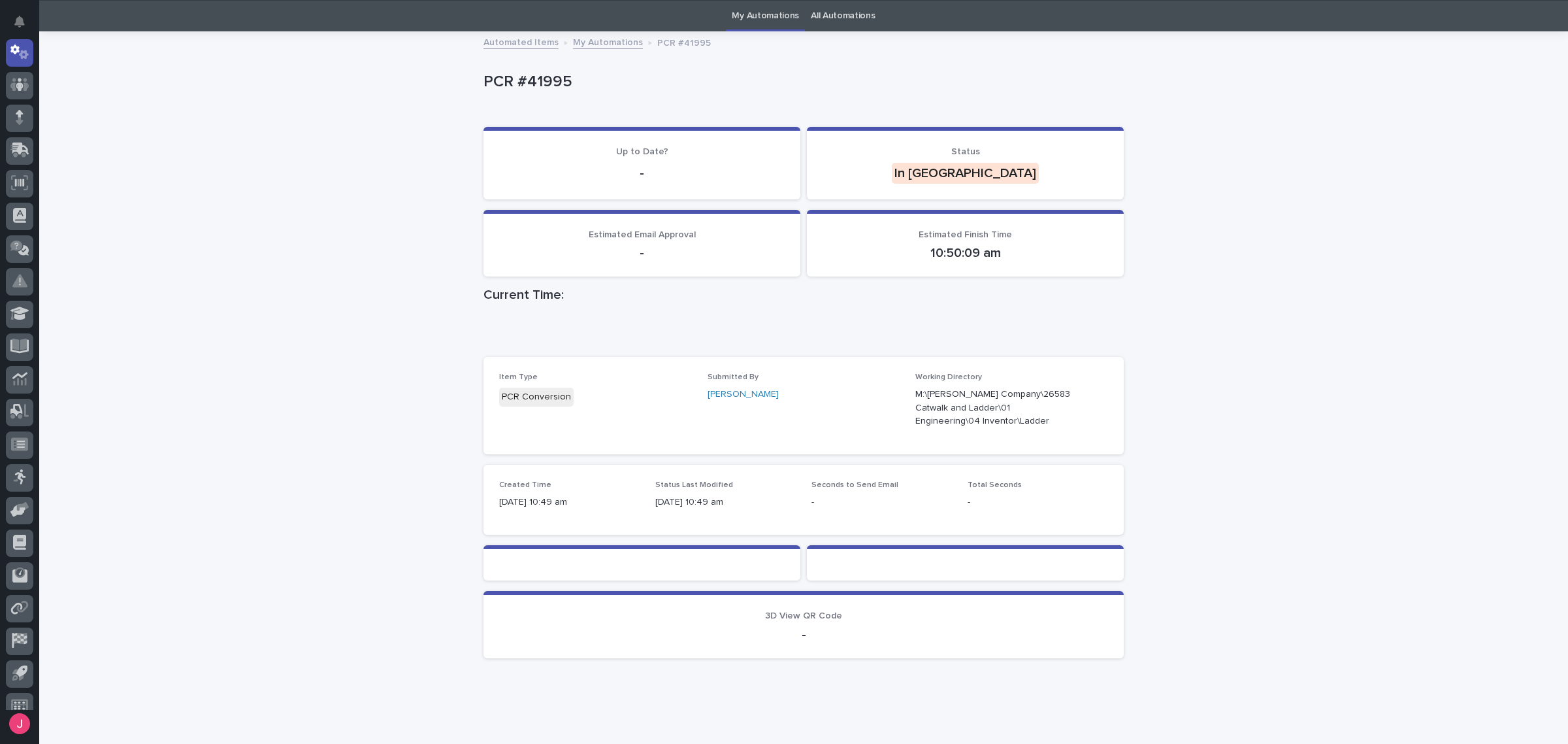
click at [858, 24] on link "All Automations" at bounding box center [842, 16] width 64 height 31
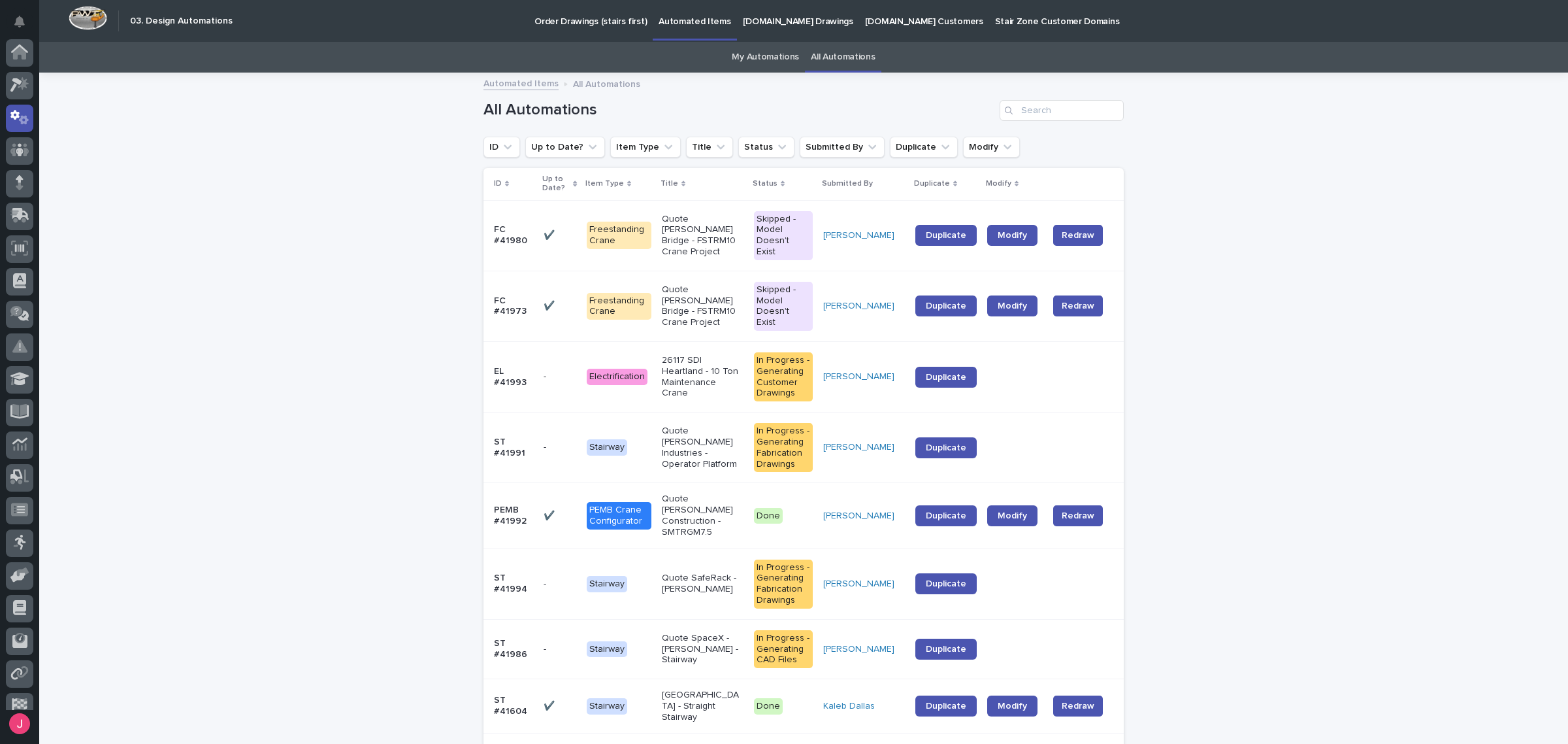
scroll to position [66, 0]
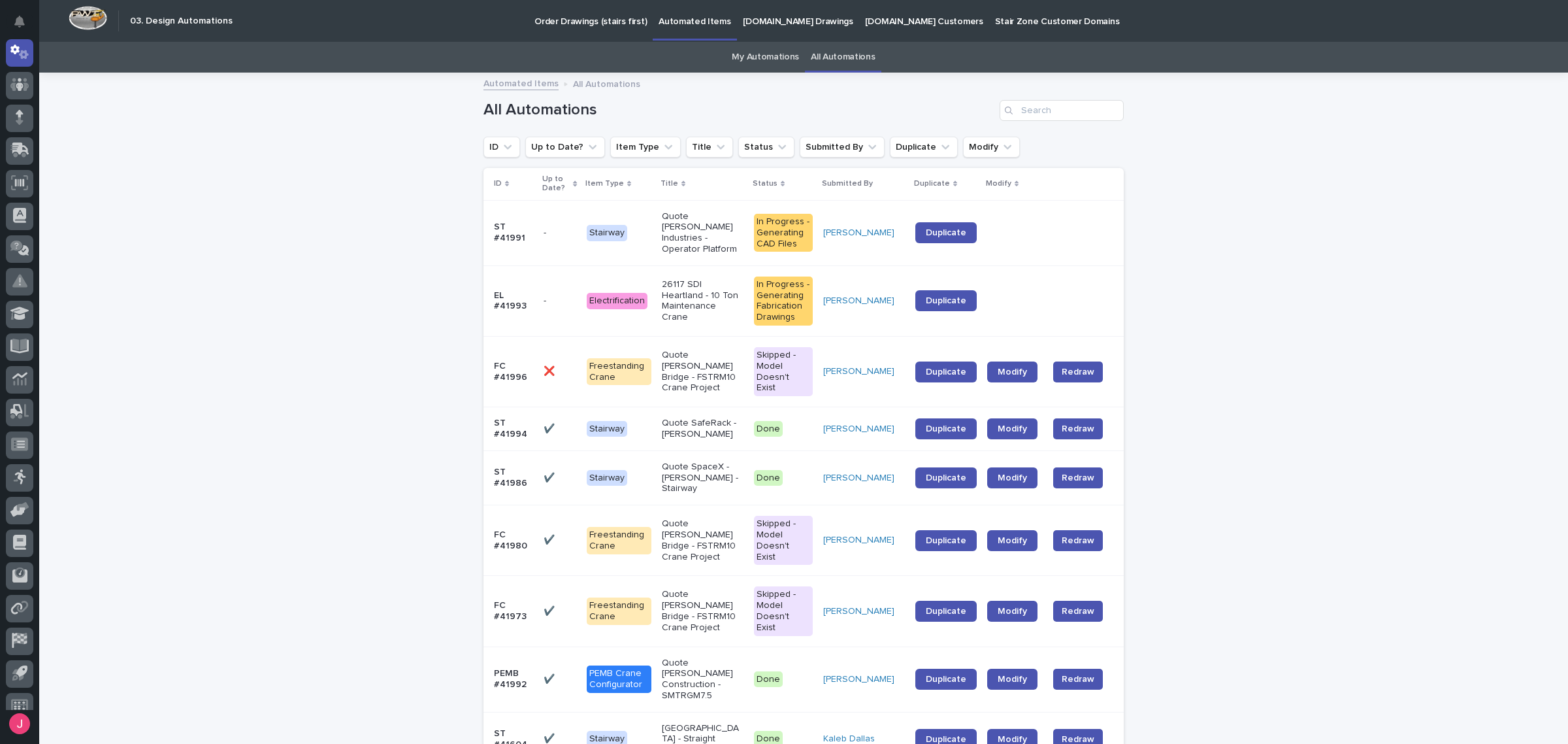
click at [767, 45] on link "My Automations" at bounding box center [765, 57] width 67 height 31
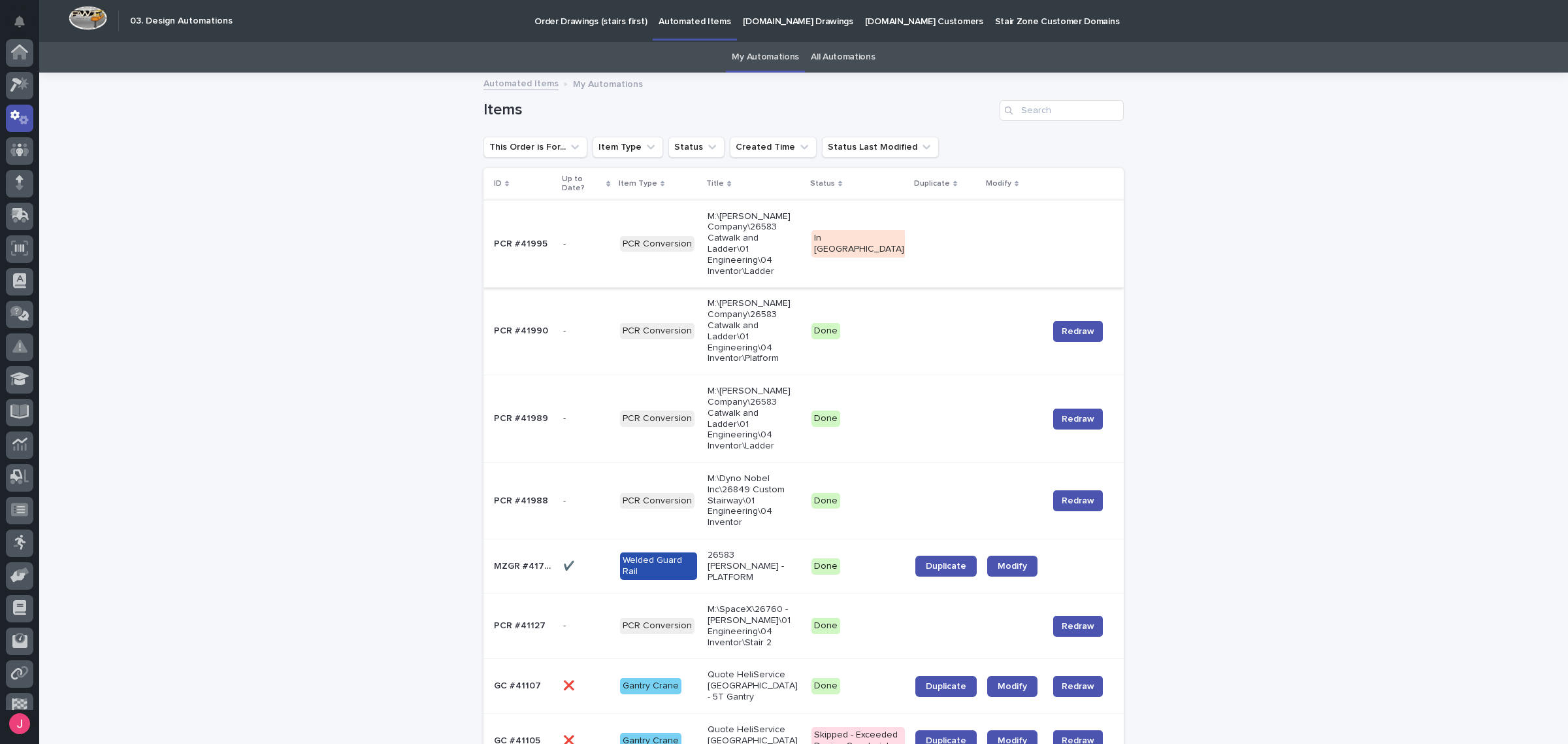
scroll to position [66, 0]
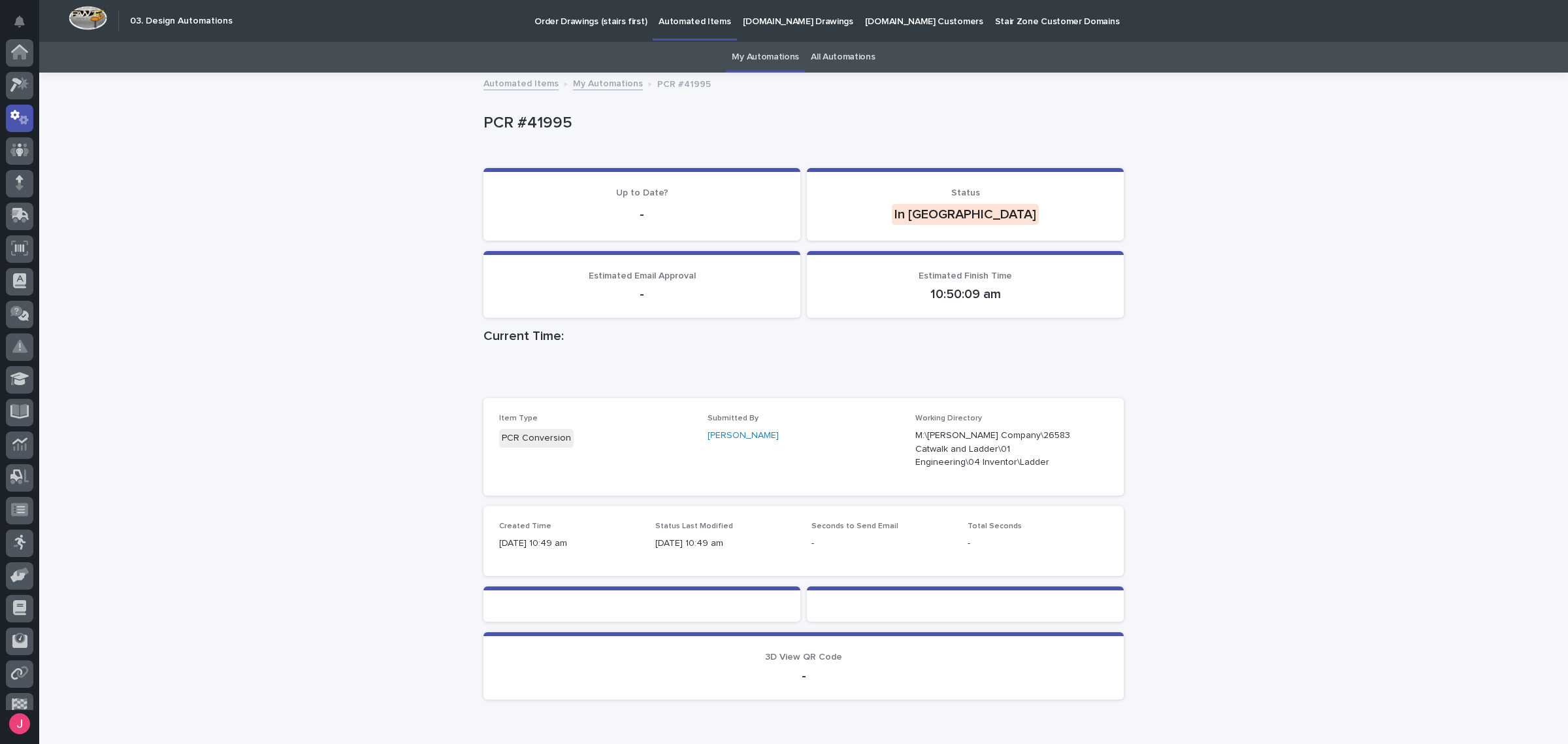
scroll to position [66, 0]
click at [1359, 248] on div "Loading... Saving… Loading... Saving… PCR #41998 PCR #41998 Sorry, there was an…" at bounding box center [804, 425] width 1529 height 702
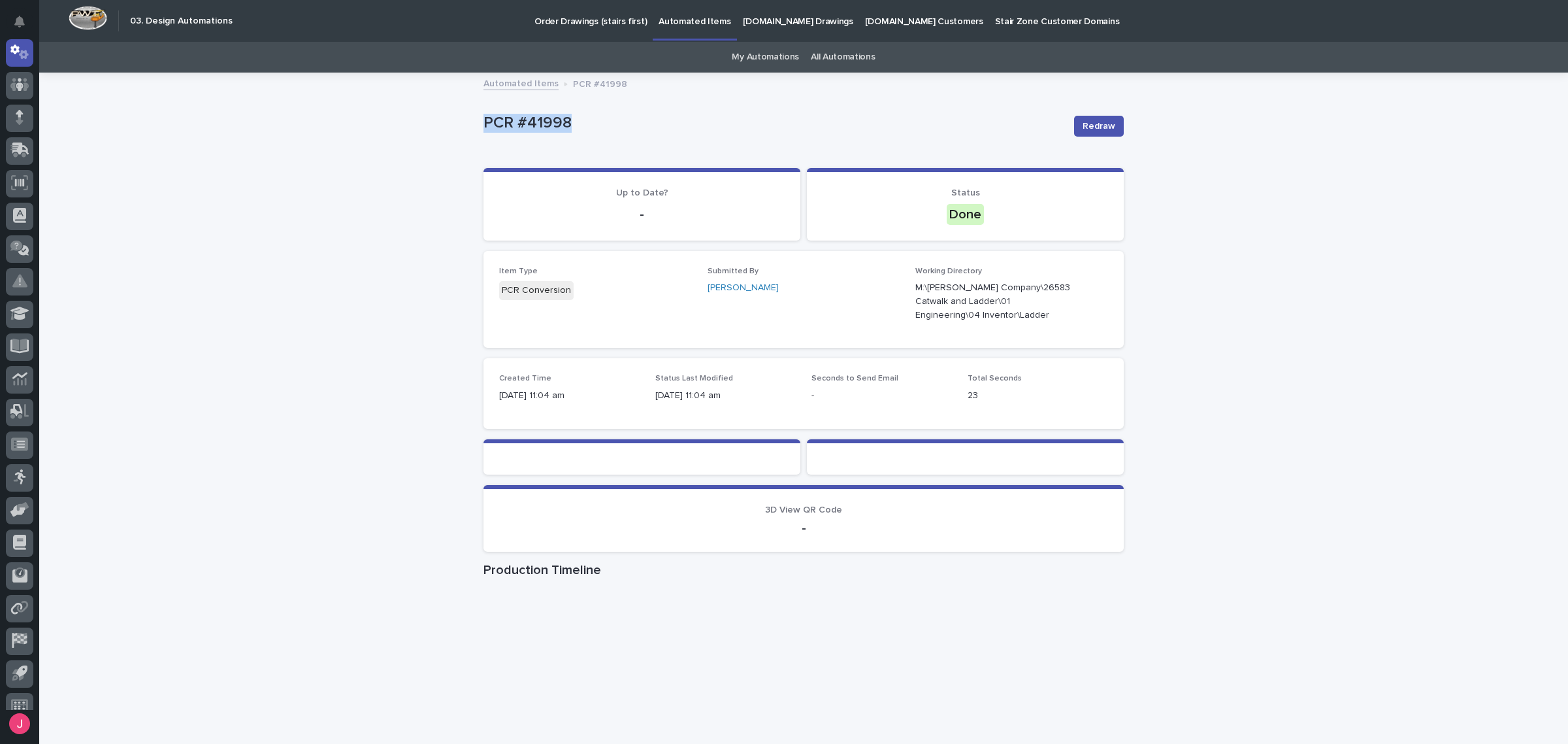
drag, startPoint x: 477, startPoint y: 120, endPoint x: 562, endPoint y: 123, distance: 85.1
click at [562, 123] on p "PCR #41998" at bounding box center [773, 123] width 580 height 19
drag, startPoint x: 480, startPoint y: 119, endPoint x: 591, endPoint y: 125, distance: 111.2
click at [591, 125] on p "PCR #41998" at bounding box center [773, 123] width 580 height 19
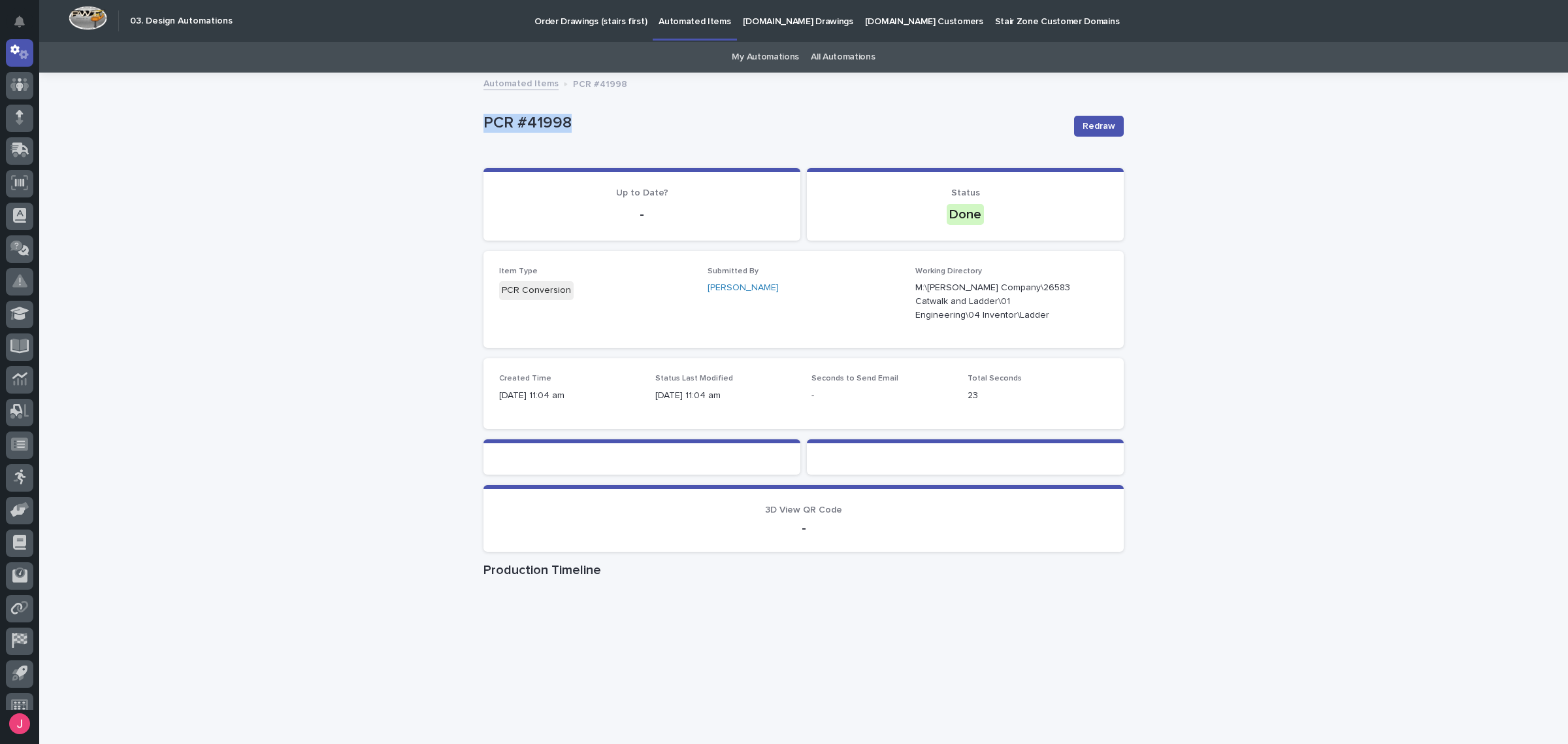
click at [591, 125] on p "PCR #41998" at bounding box center [773, 123] width 580 height 19
